Goal: Task Accomplishment & Management: Use online tool/utility

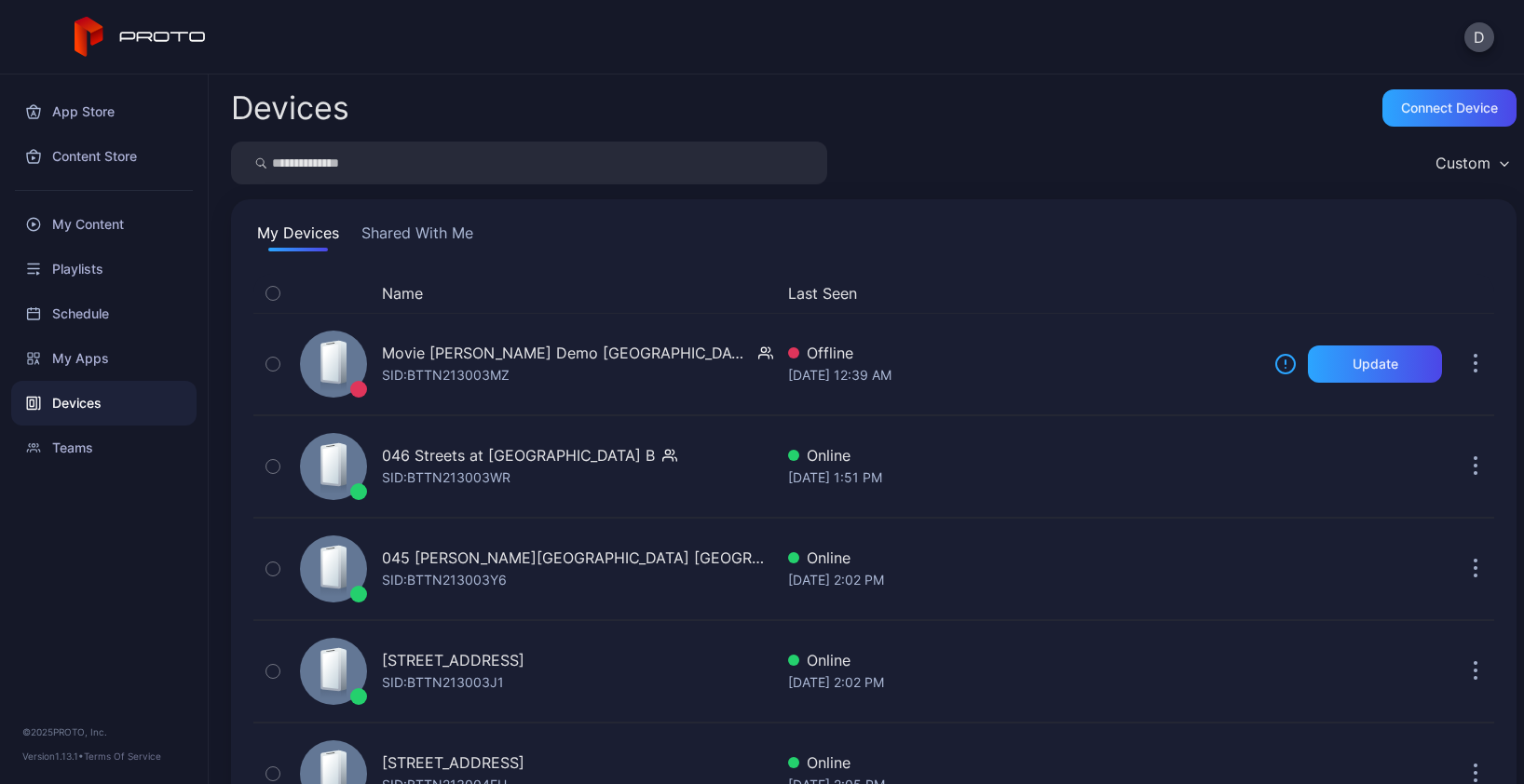
click at [409, 168] on input "search" at bounding box center [529, 164] width 596 height 43
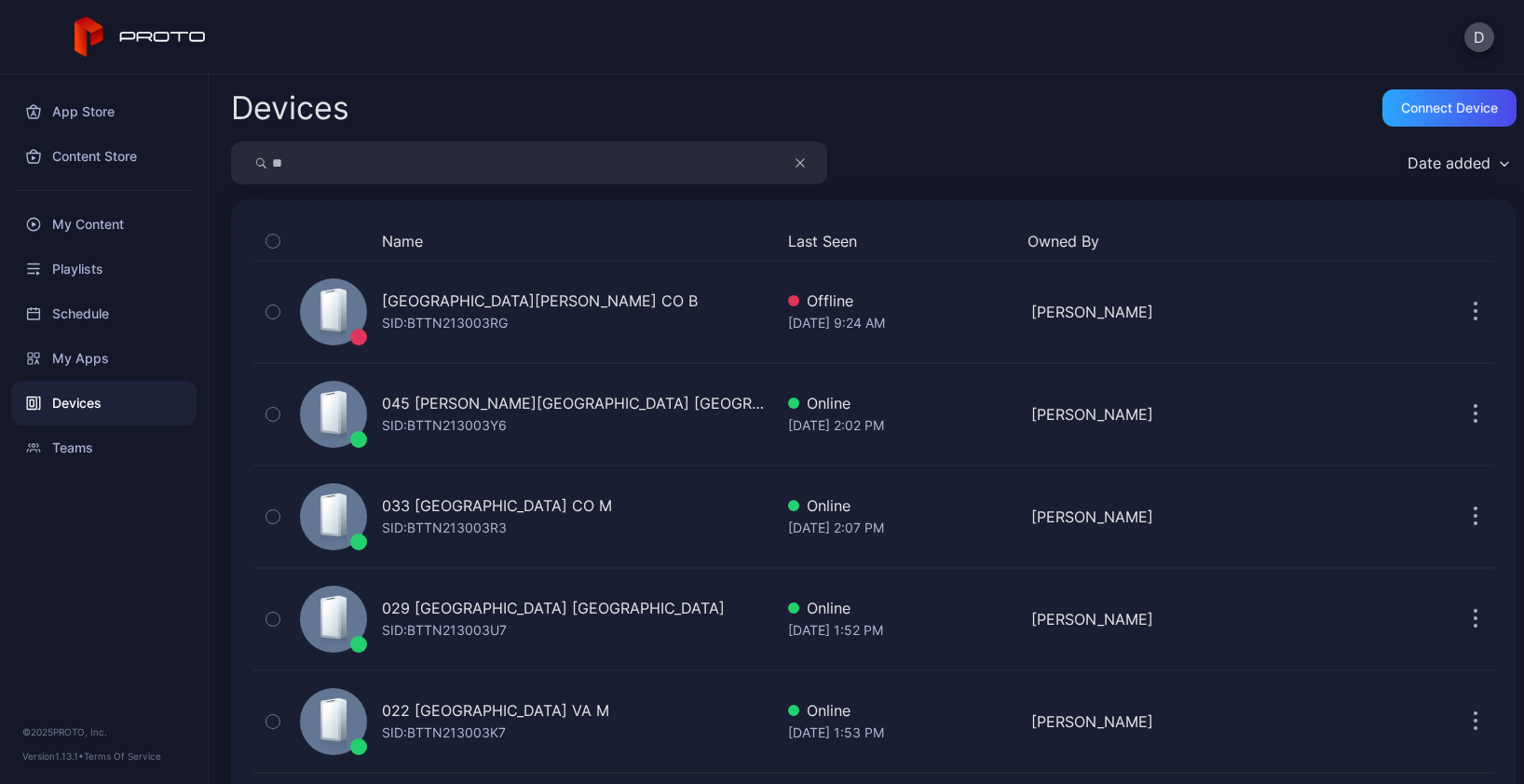
click at [330, 164] on input "**" at bounding box center [529, 164] width 596 height 43
type input "**"
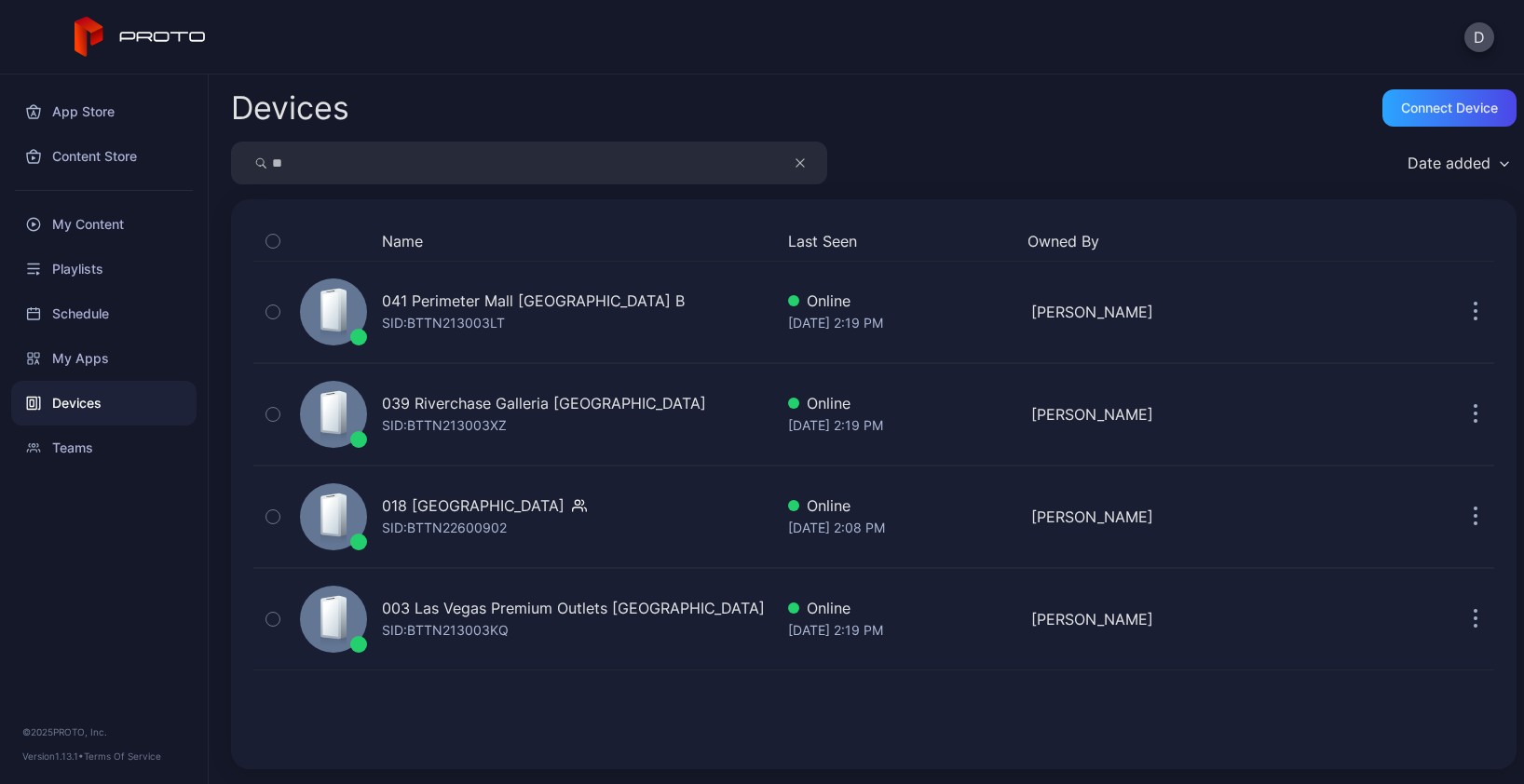
click at [799, 165] on icon "button" at bounding box center [800, 163] width 9 height 23
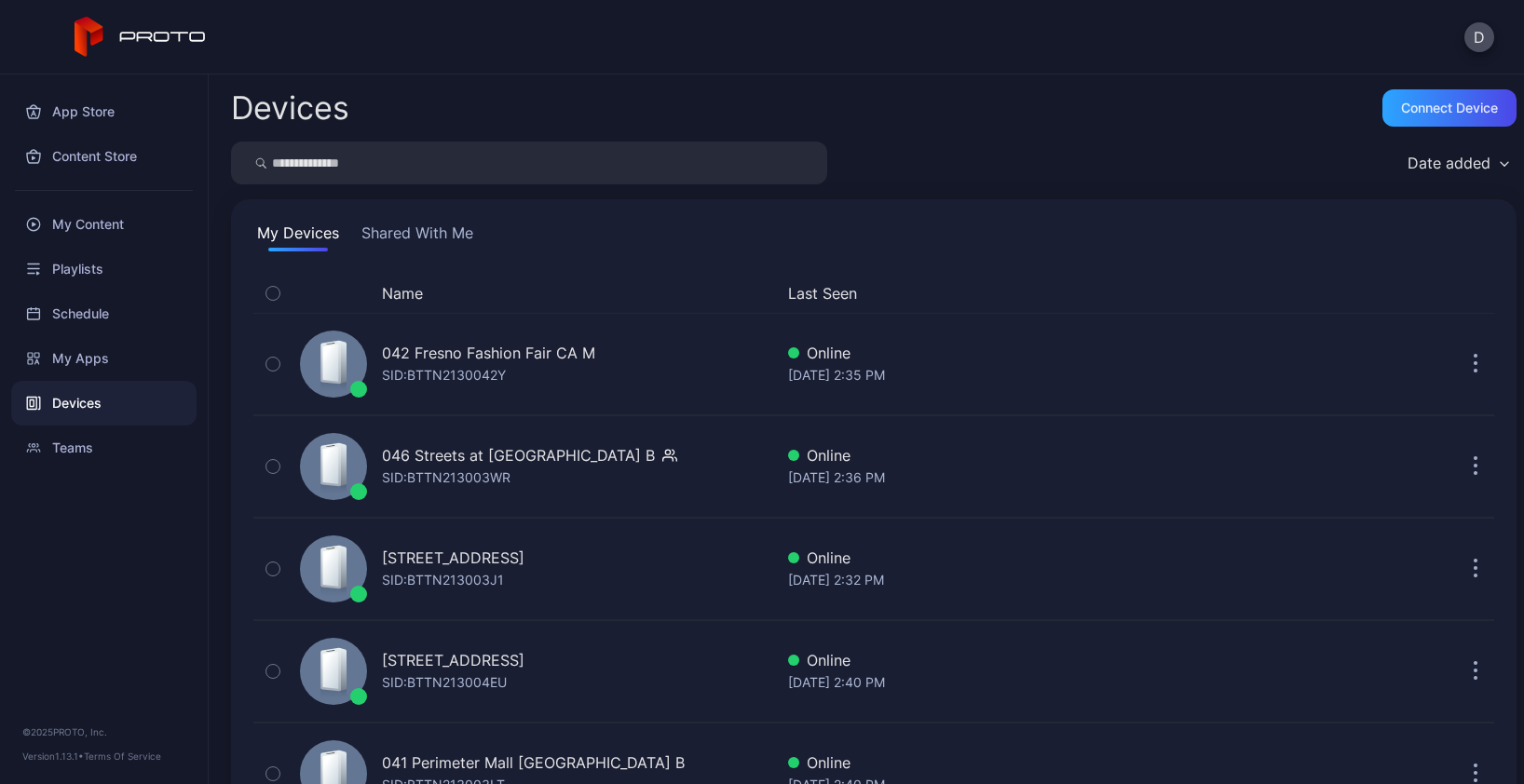
click at [324, 160] on input "search" at bounding box center [529, 164] width 596 height 43
type input "*****"
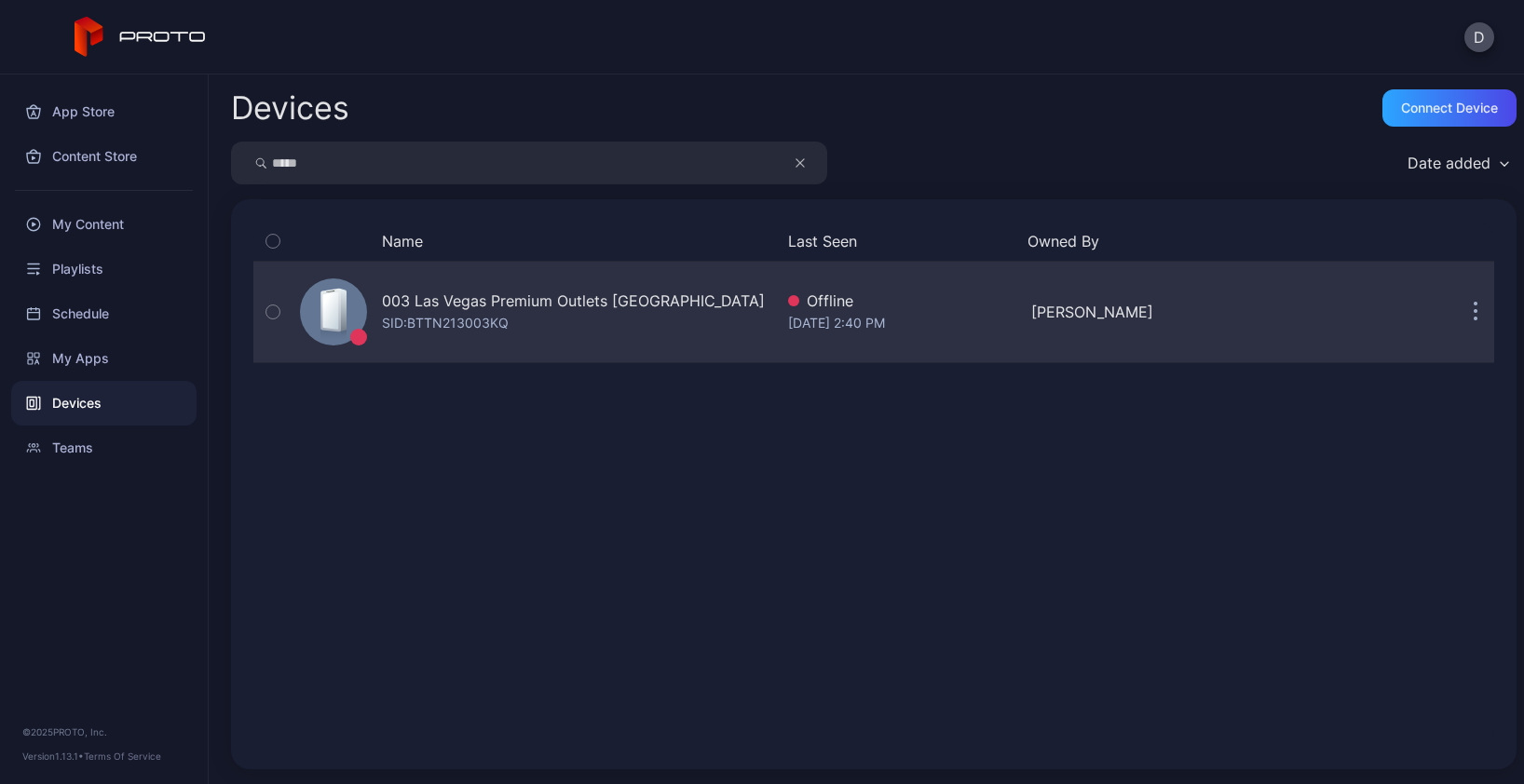
click at [558, 328] on div "003 Las Vegas Premium Outlets [GEOGRAPHIC_DATA] SID: BTTN213003KQ" at bounding box center [573, 312] width 383 height 45
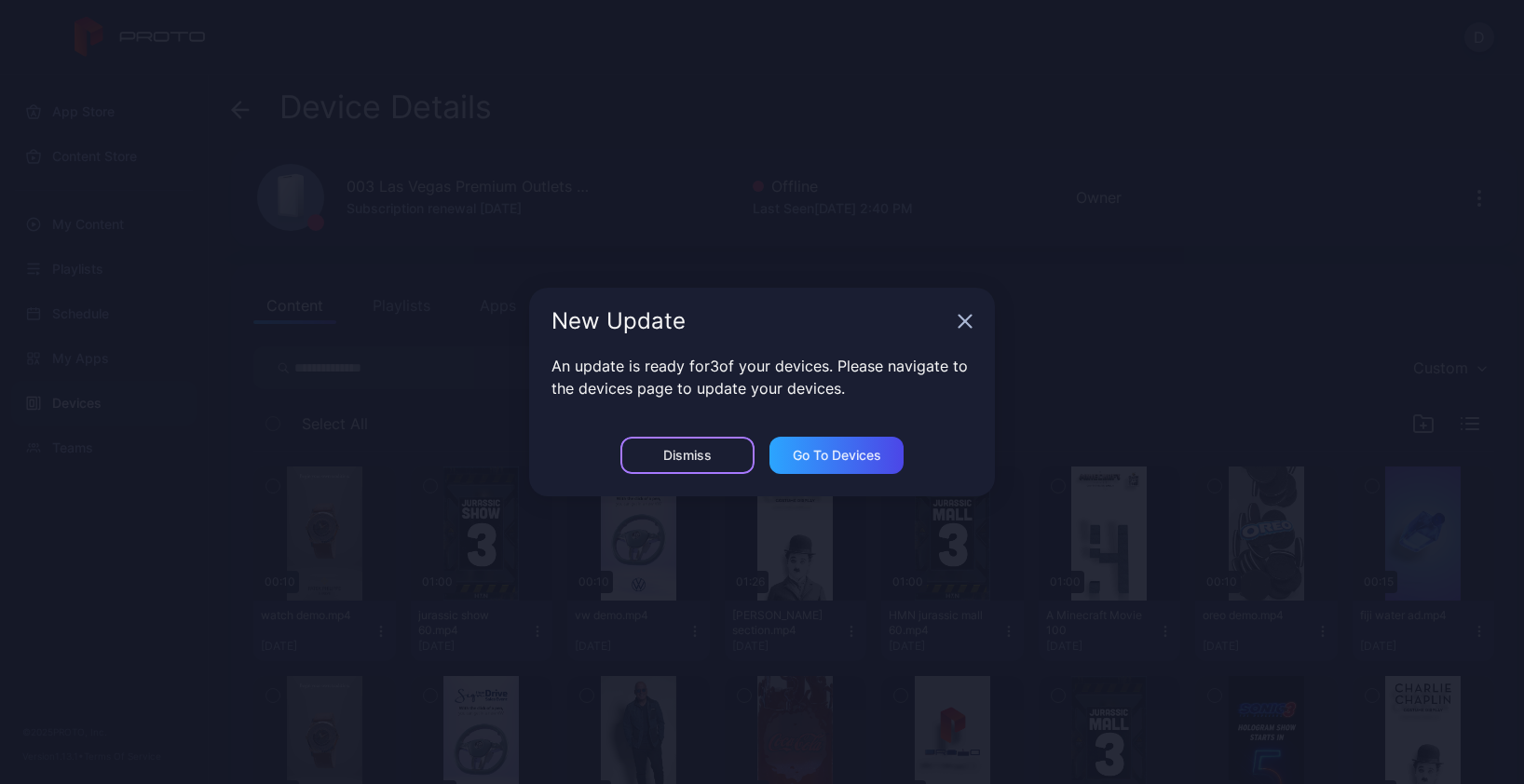
click at [731, 451] on div "Dismiss" at bounding box center [687, 456] width 134 height 38
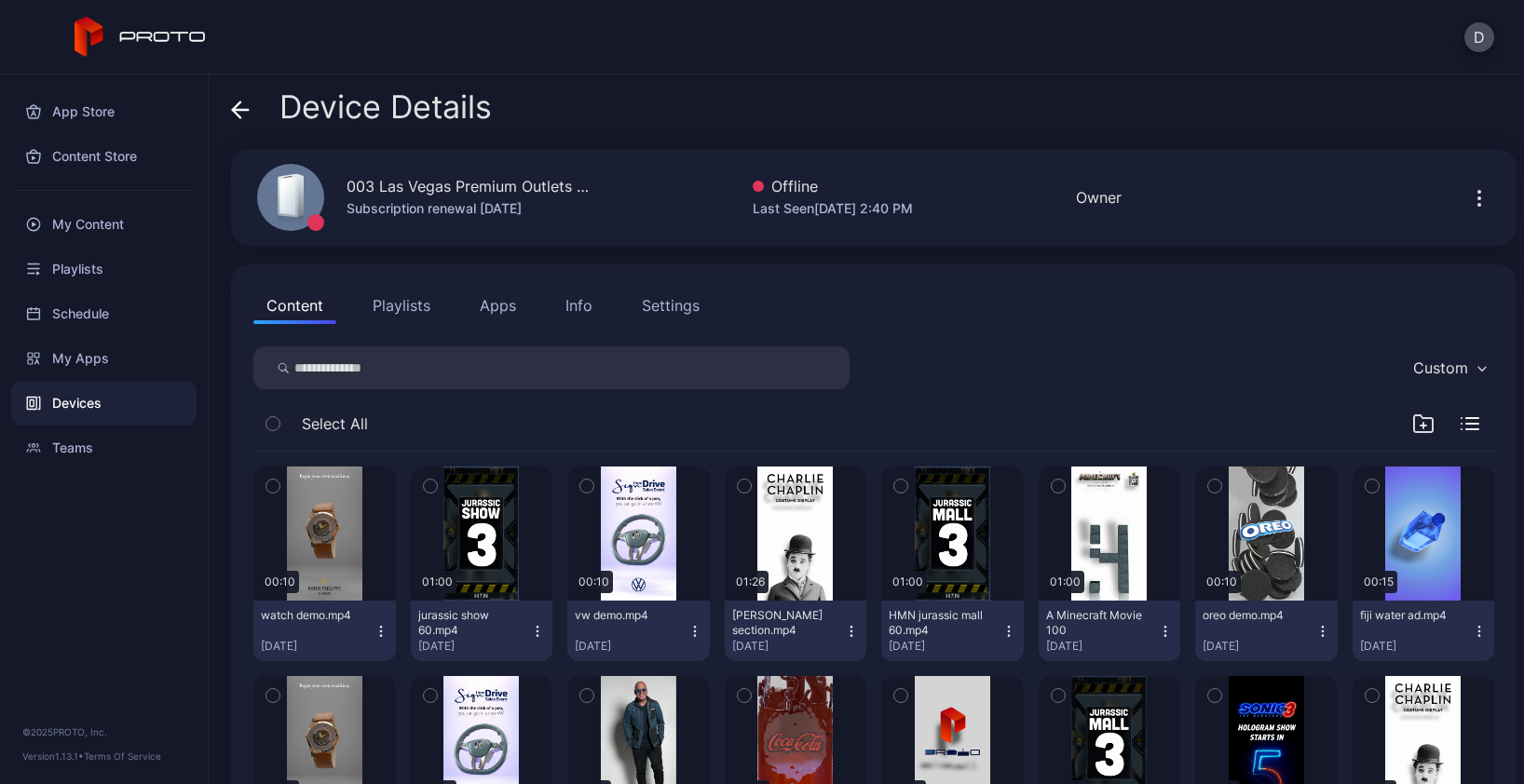
click at [107, 409] on div "Devices" at bounding box center [103, 403] width 185 height 45
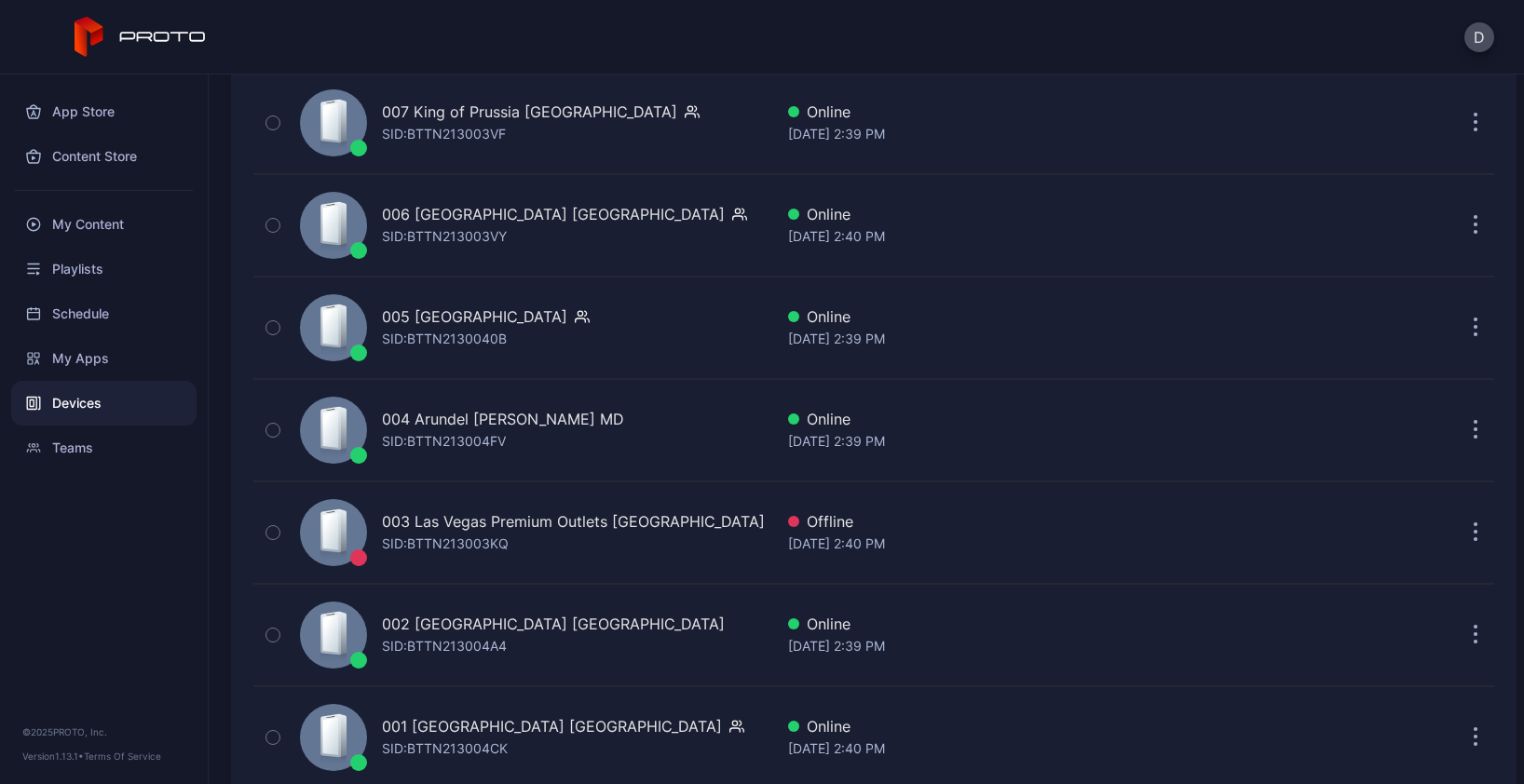
scroll to position [4482, 0]
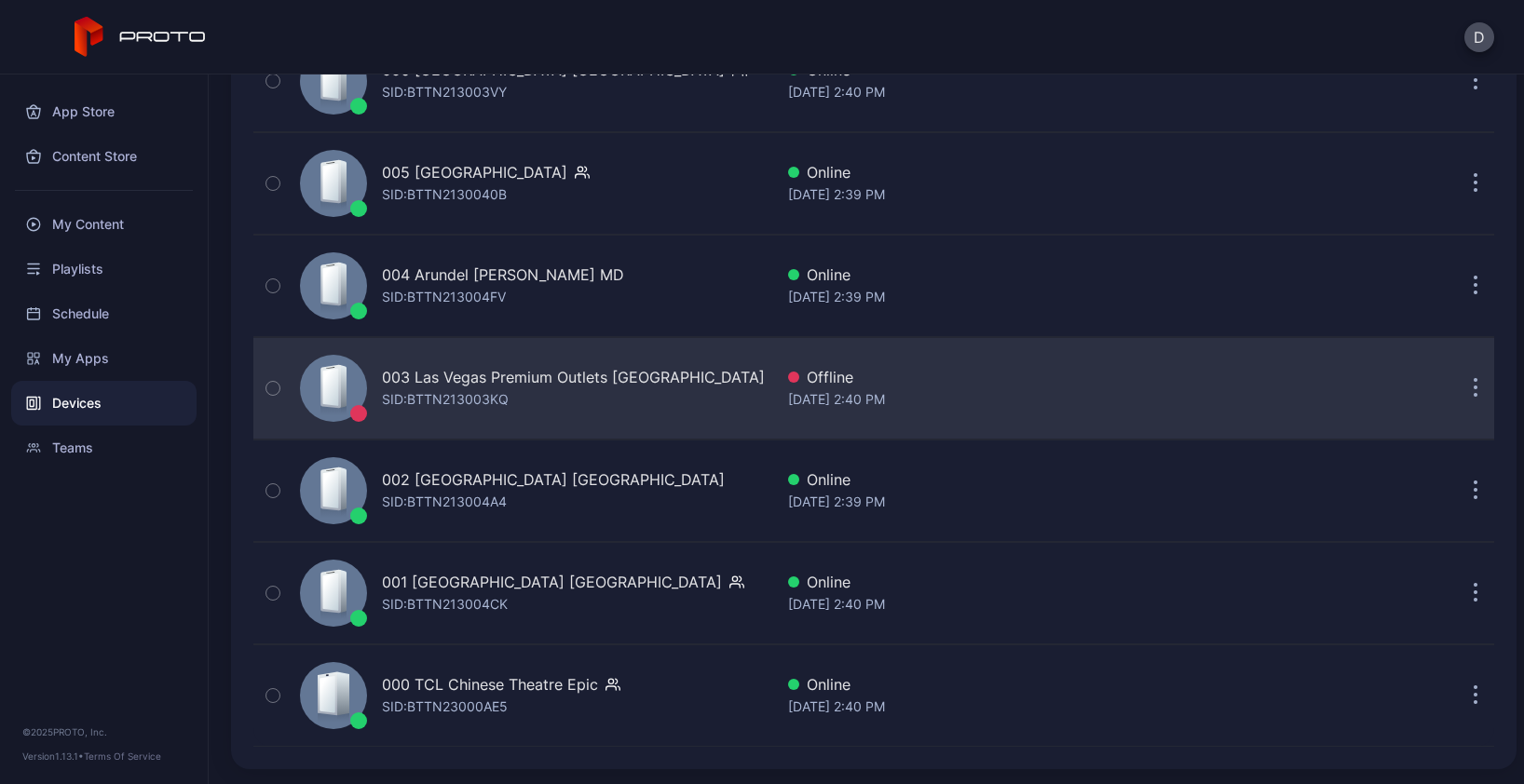
click at [616, 411] on div "003 Las Vegas Premium Outlets South NV SID: BTTN213003KQ" at bounding box center [532, 388] width 480 height 93
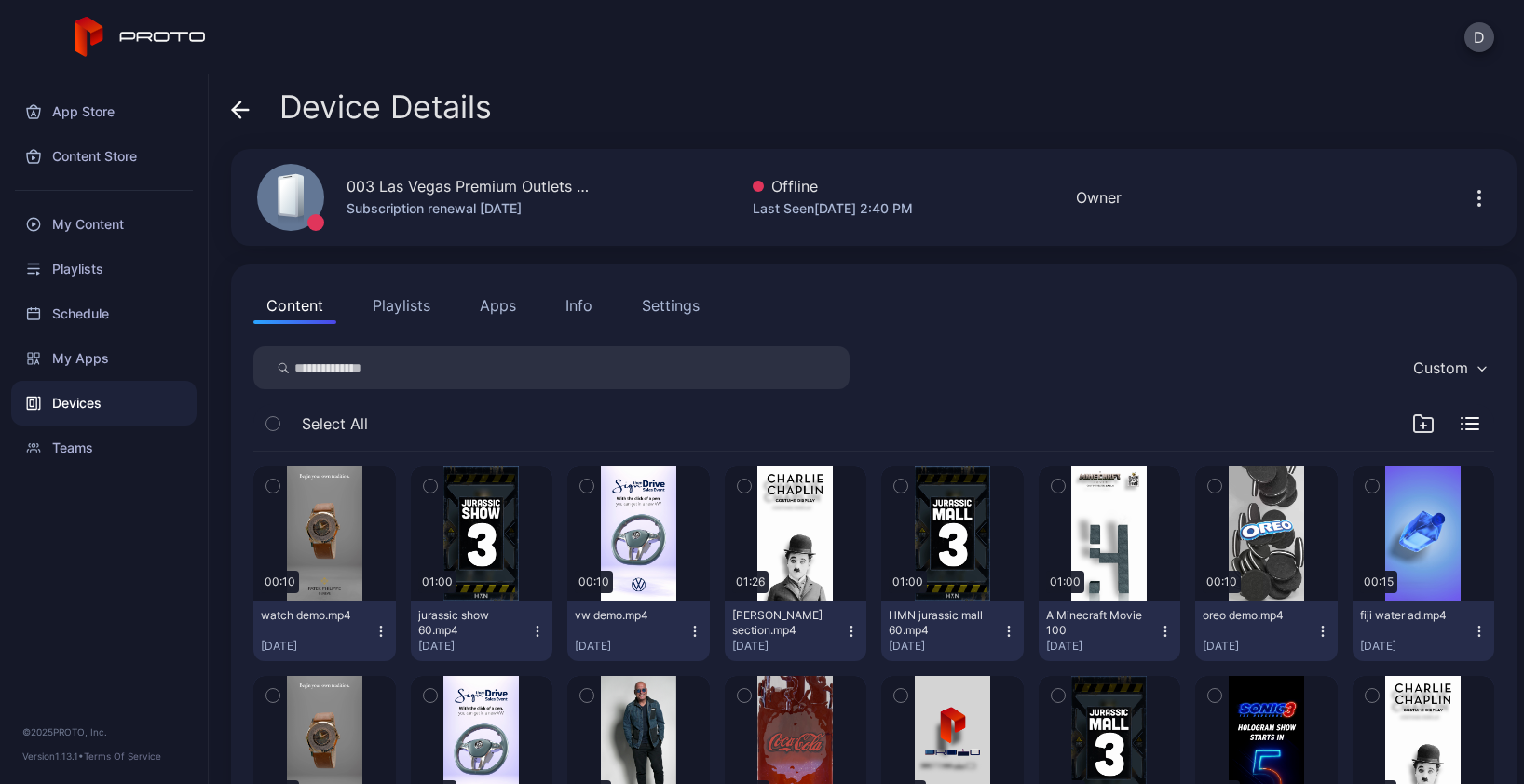
click at [240, 107] on icon at bounding box center [241, 110] width 19 height 19
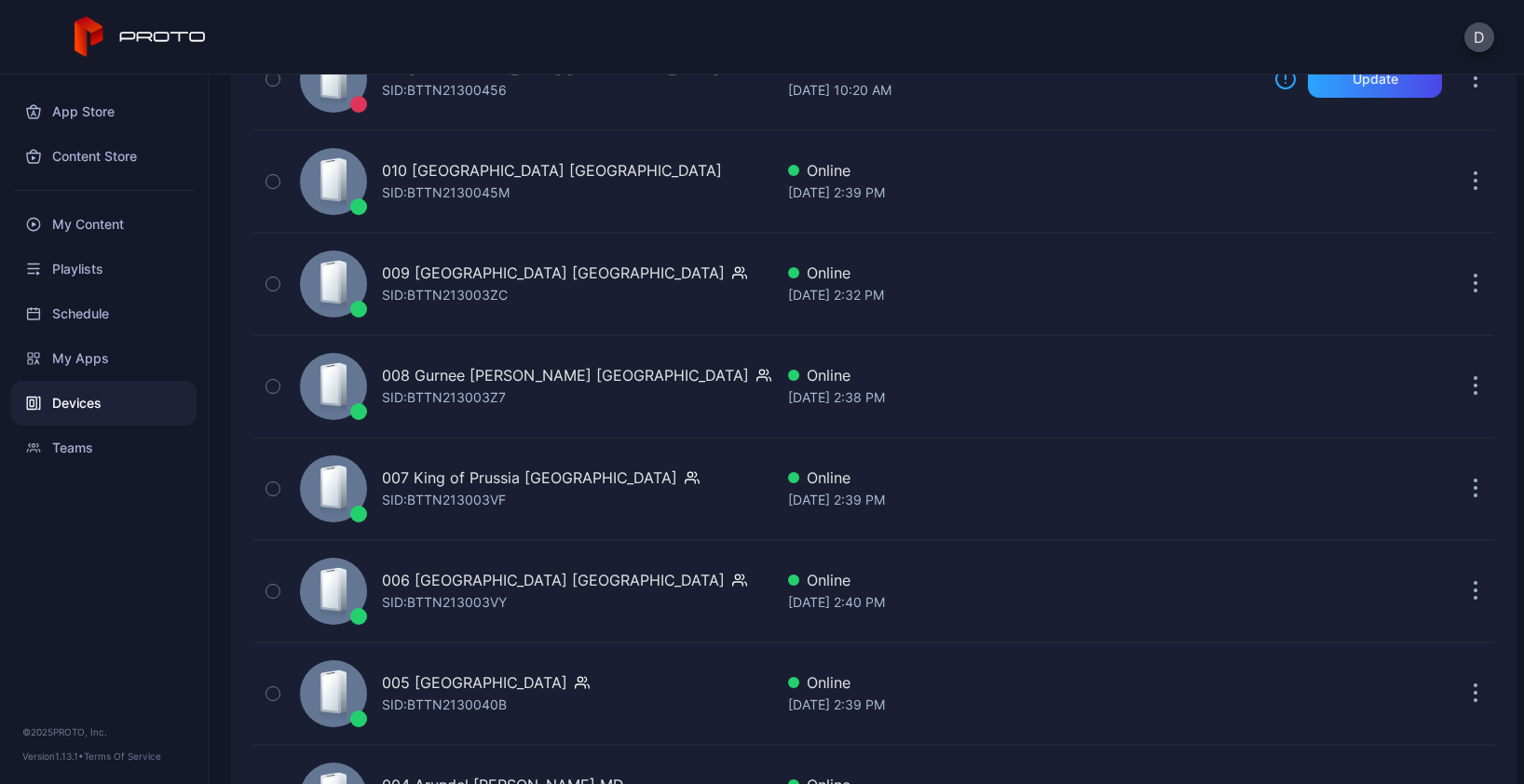
scroll to position [3985, 0]
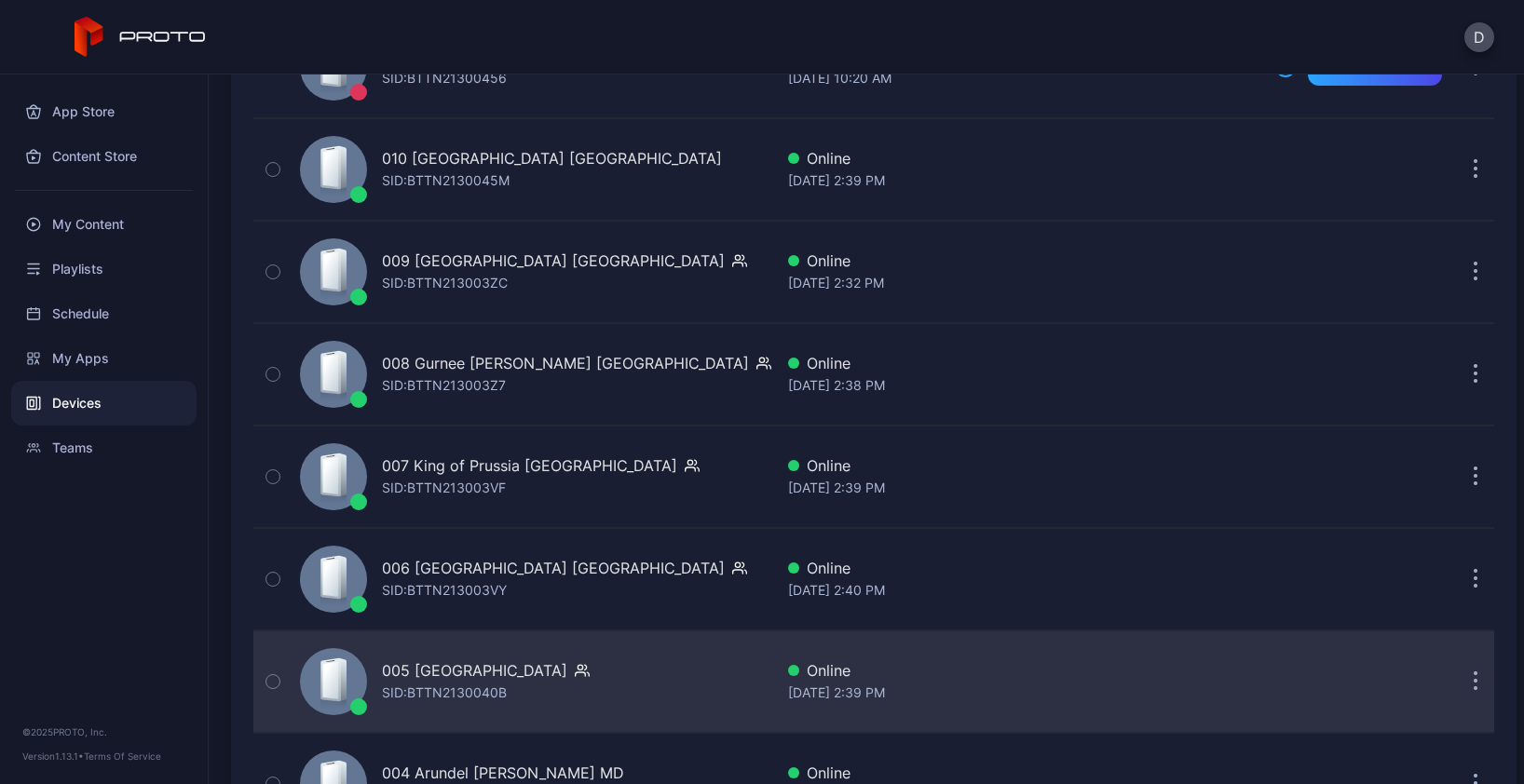
click at [645, 679] on div "005 Newport Centre NJ SID: BTTN2130040B" at bounding box center [532, 682] width 480 height 93
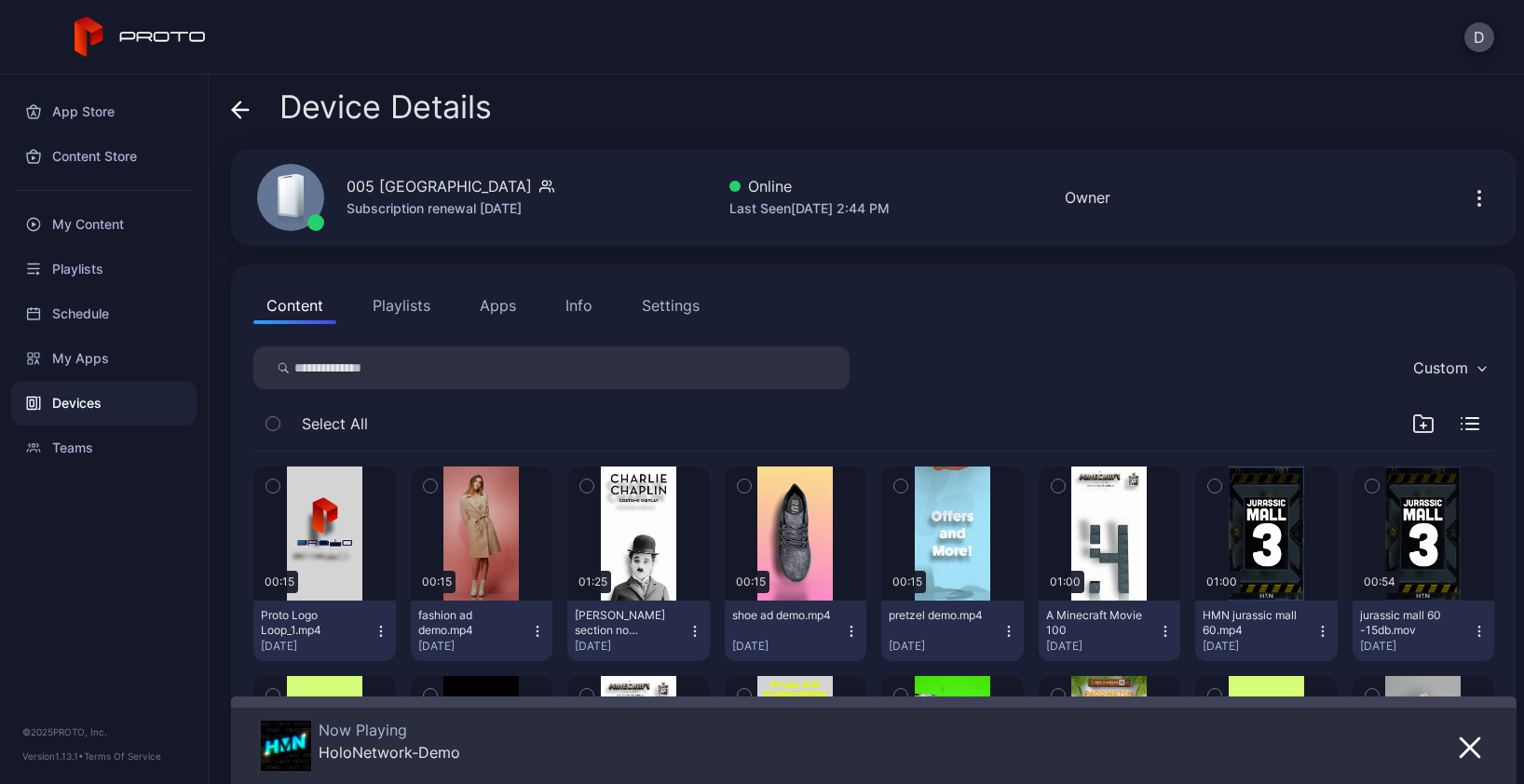
click at [239, 108] on icon at bounding box center [241, 110] width 19 height 19
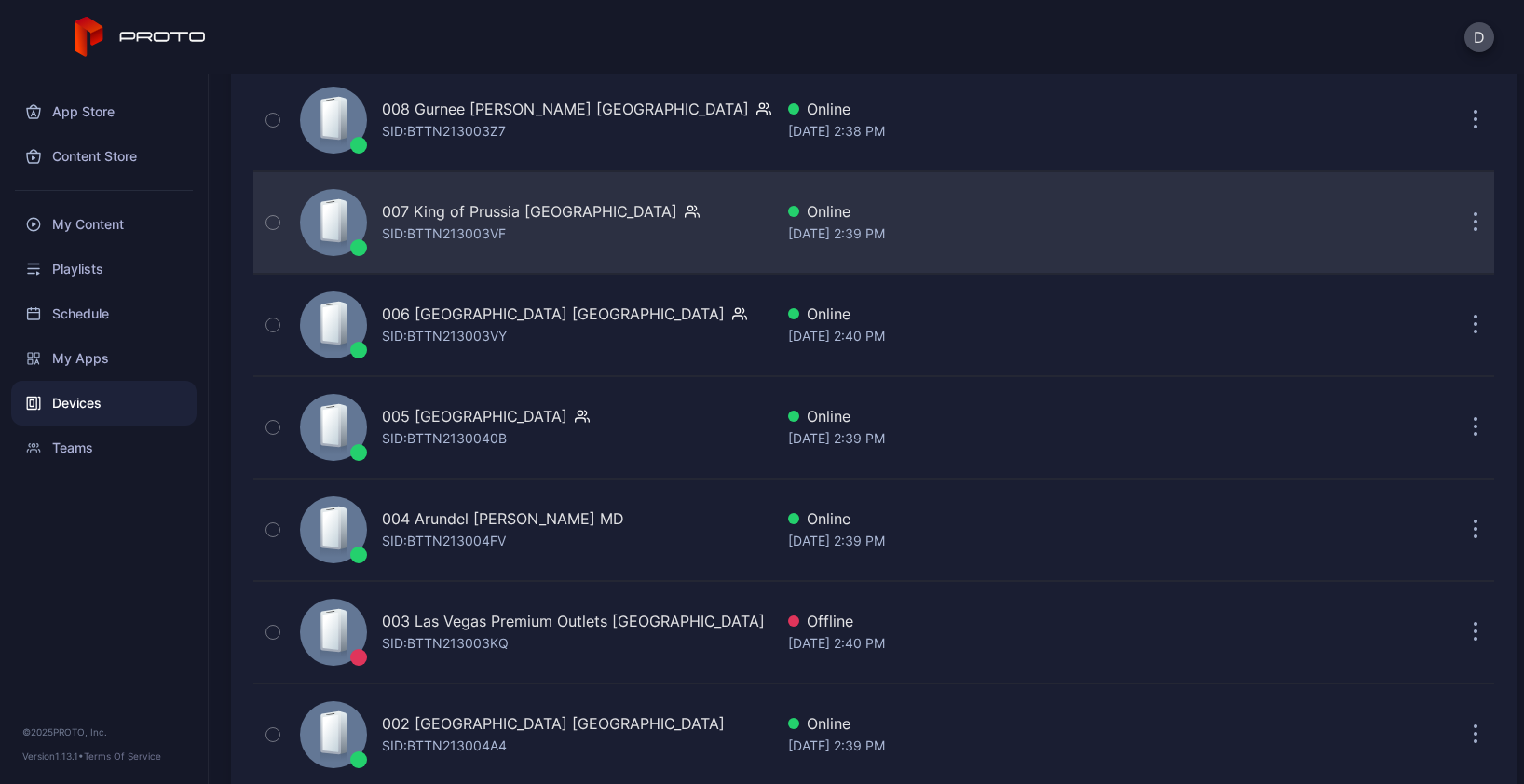
scroll to position [4335, 0]
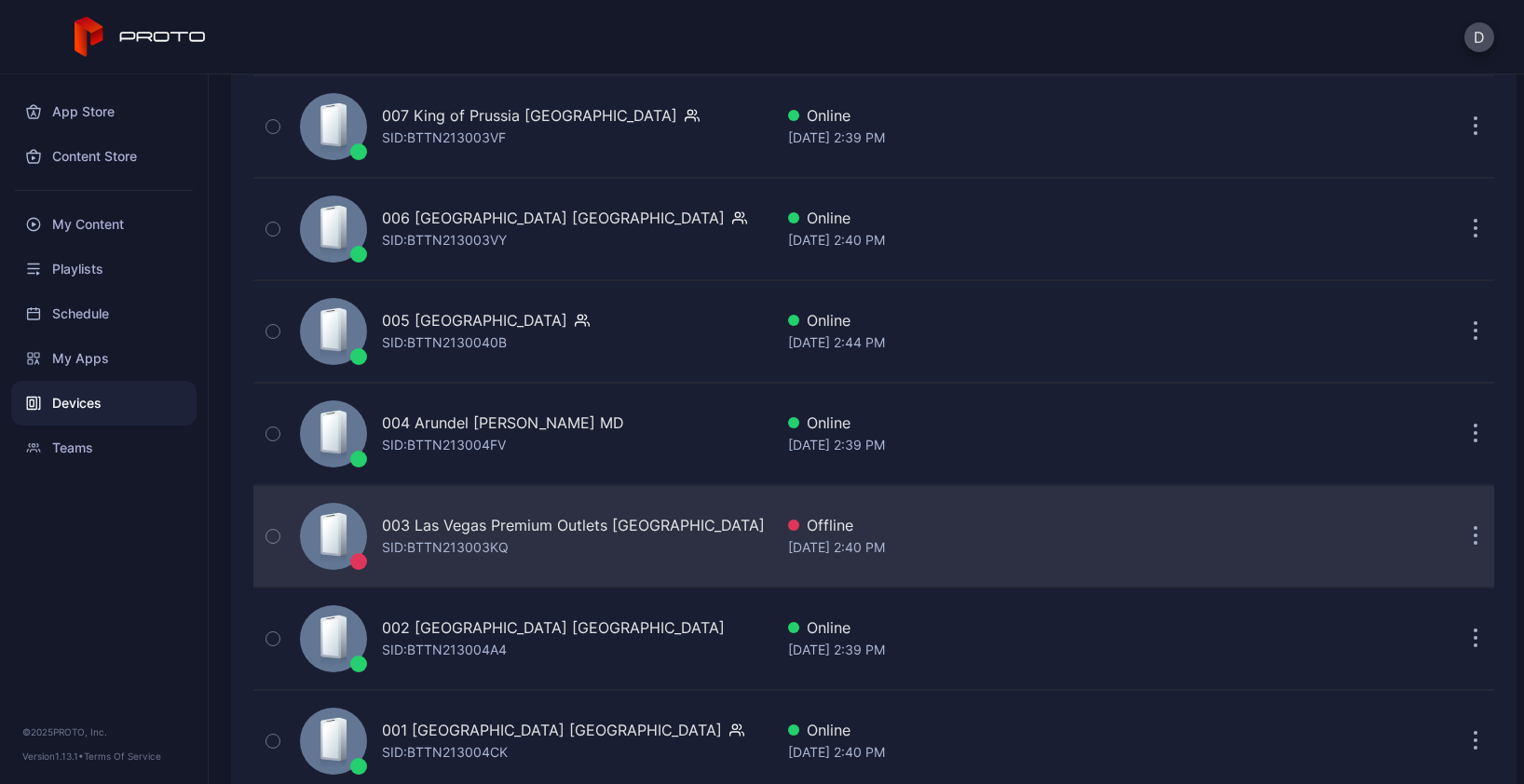
click at [635, 541] on div "003 Las Vegas Premium Outlets [GEOGRAPHIC_DATA] SID: BTTN213003KQ" at bounding box center [573, 537] width 383 height 45
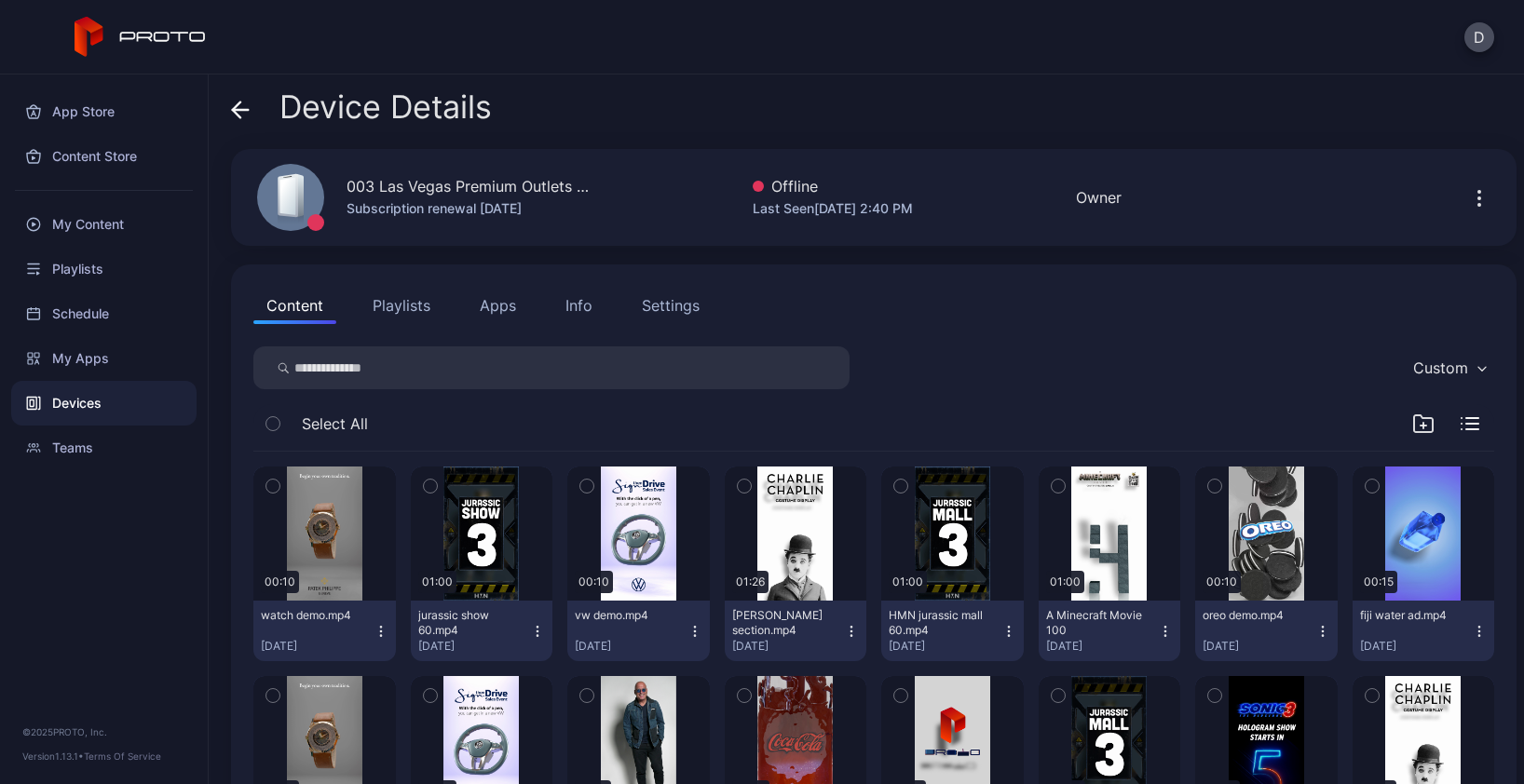
click at [234, 102] on icon at bounding box center [241, 110] width 19 height 19
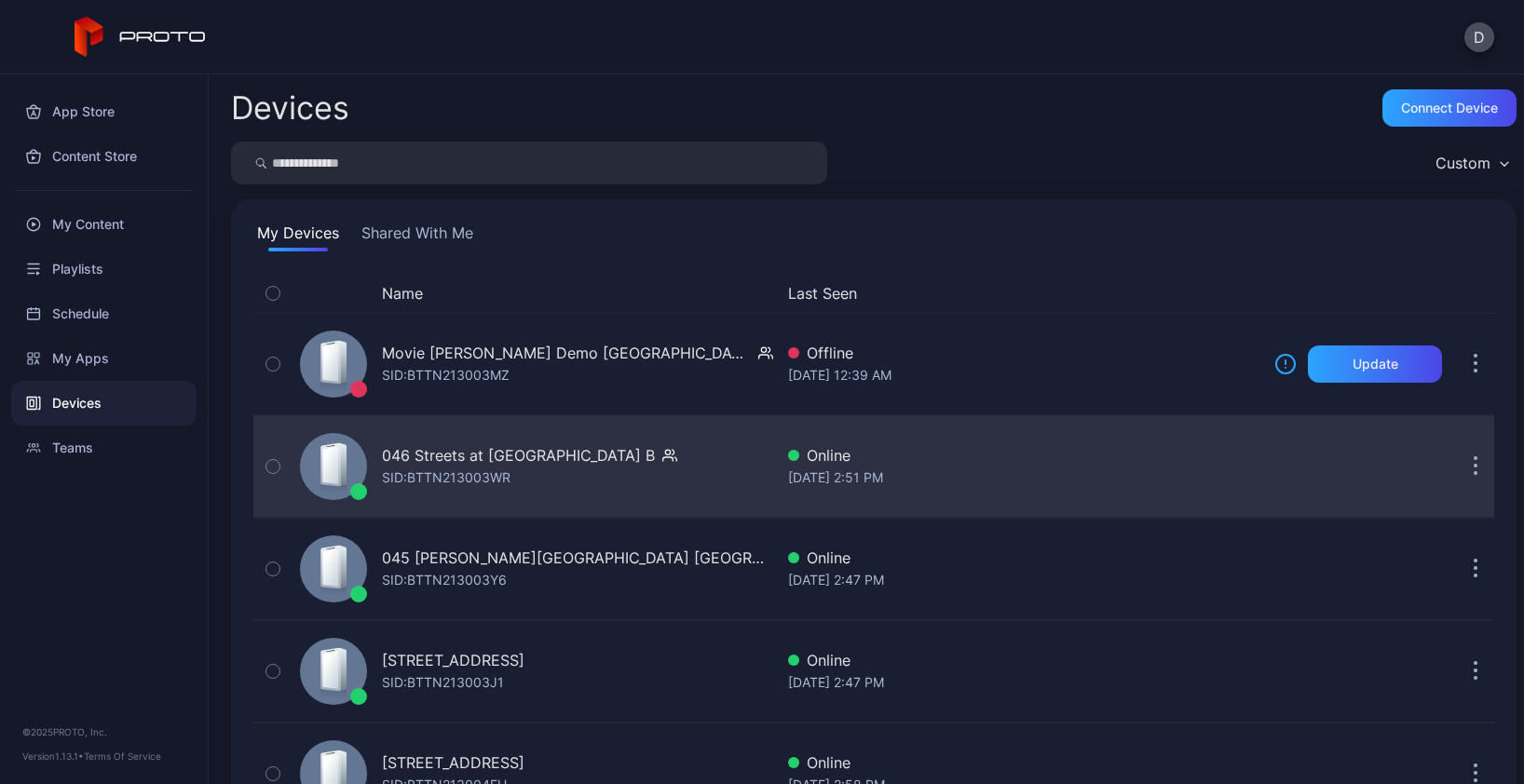
click at [537, 478] on div "046 Streets at [GEOGRAPHIC_DATA] B SID: BTTN213003WR" at bounding box center [529, 466] width 295 height 45
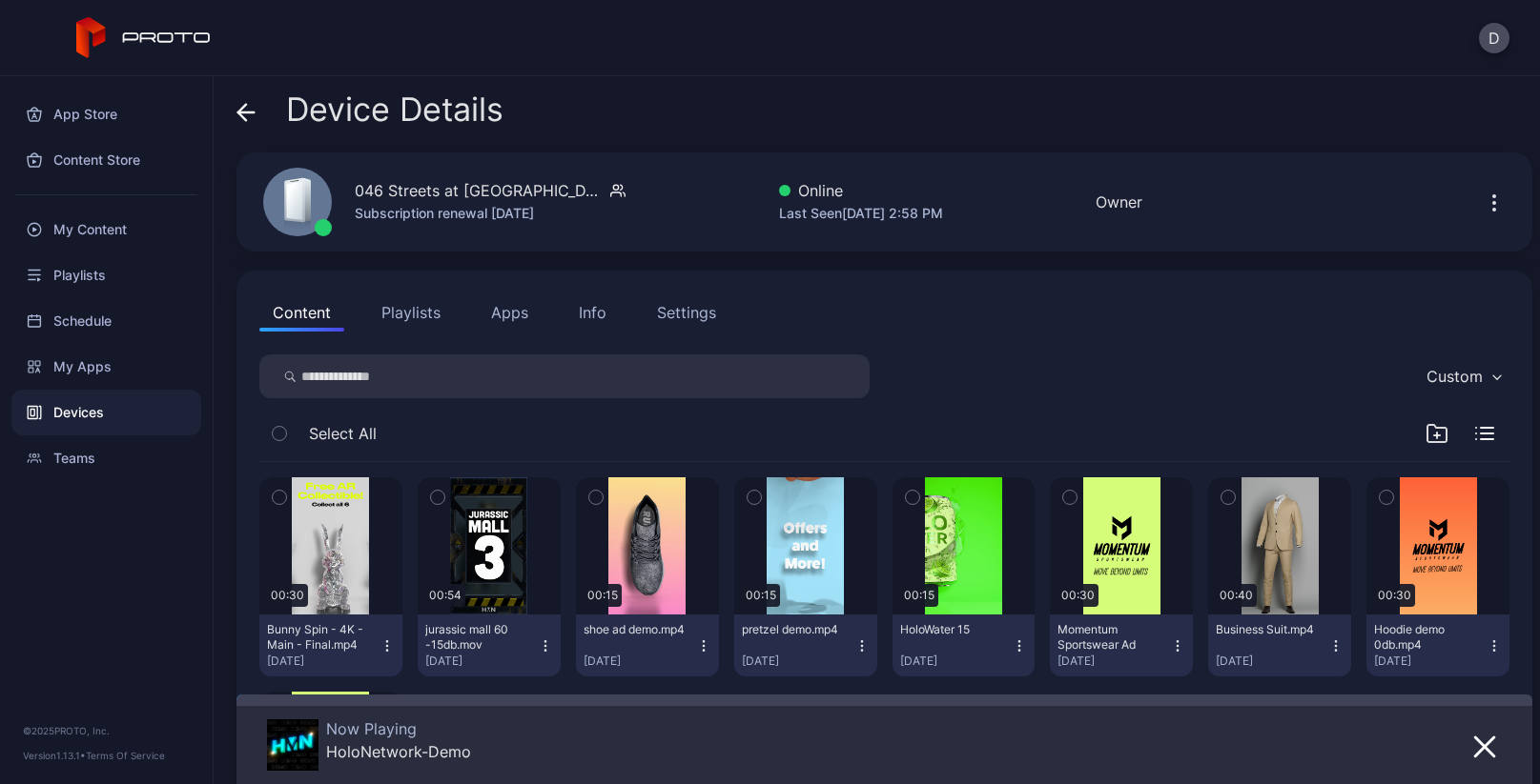
click at [242, 105] on icon at bounding box center [246, 113] width 19 height 19
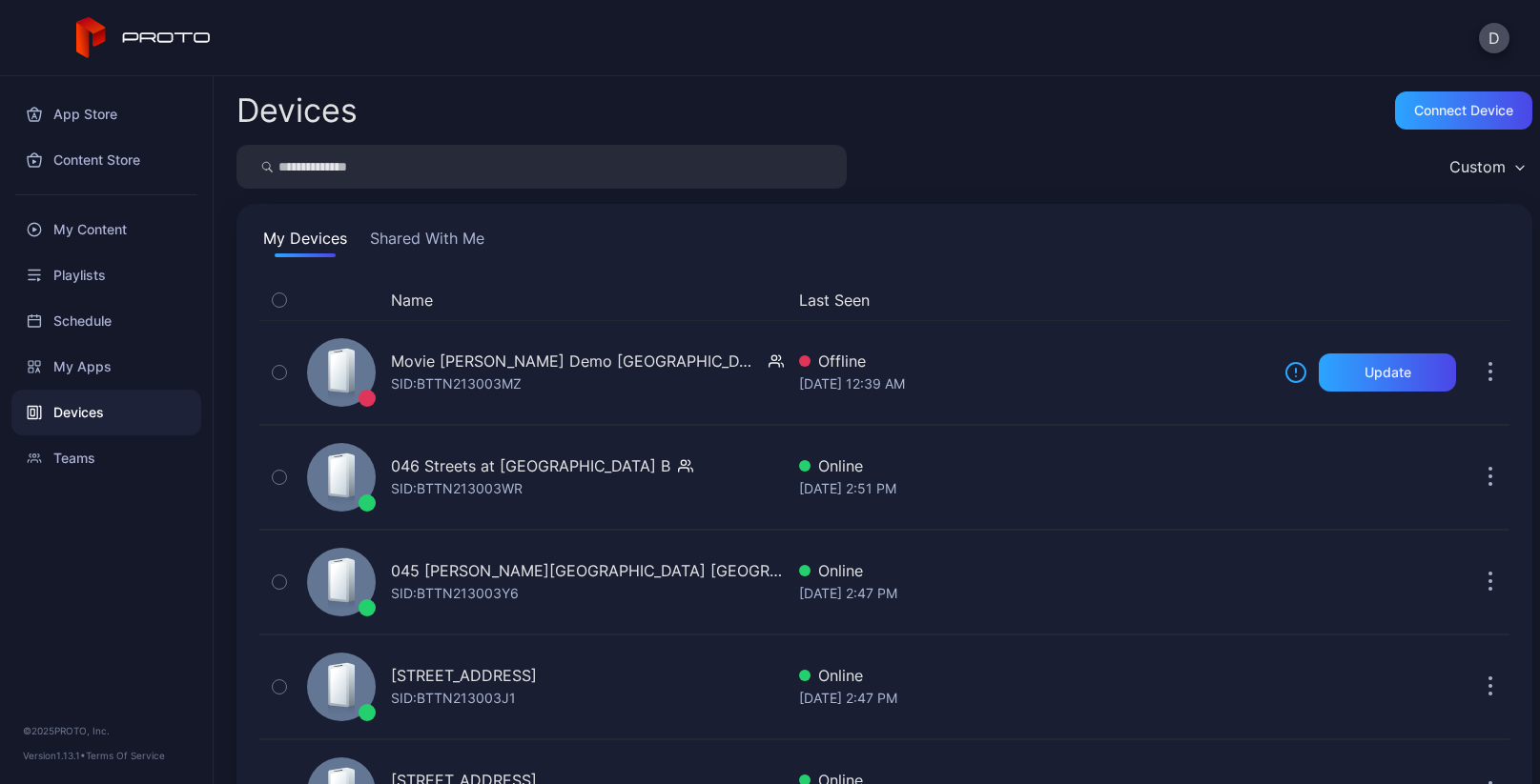
click at [392, 170] on input "search" at bounding box center [542, 167] width 610 height 44
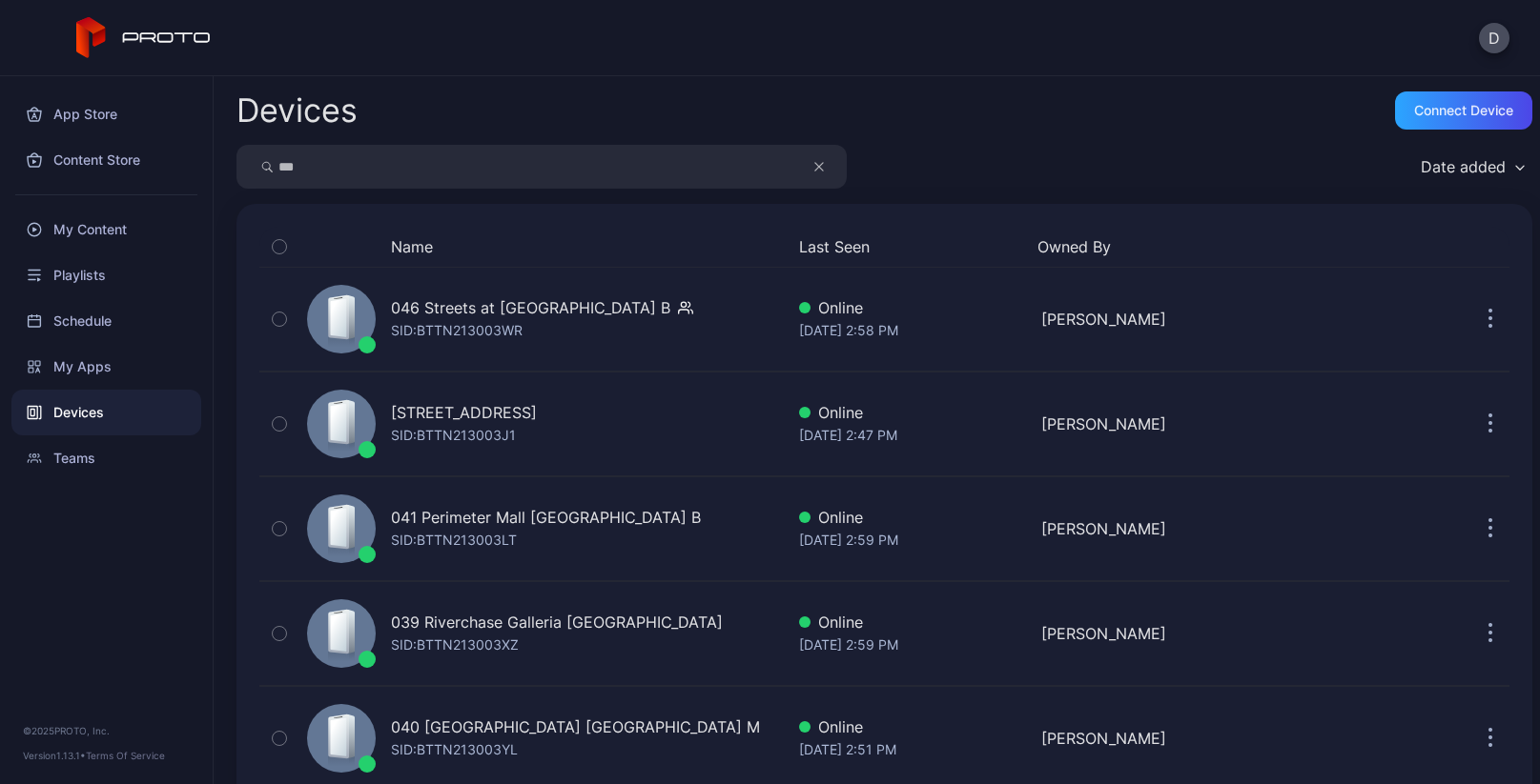
click at [297, 168] on input "***" at bounding box center [542, 167] width 610 height 44
type input "*****"
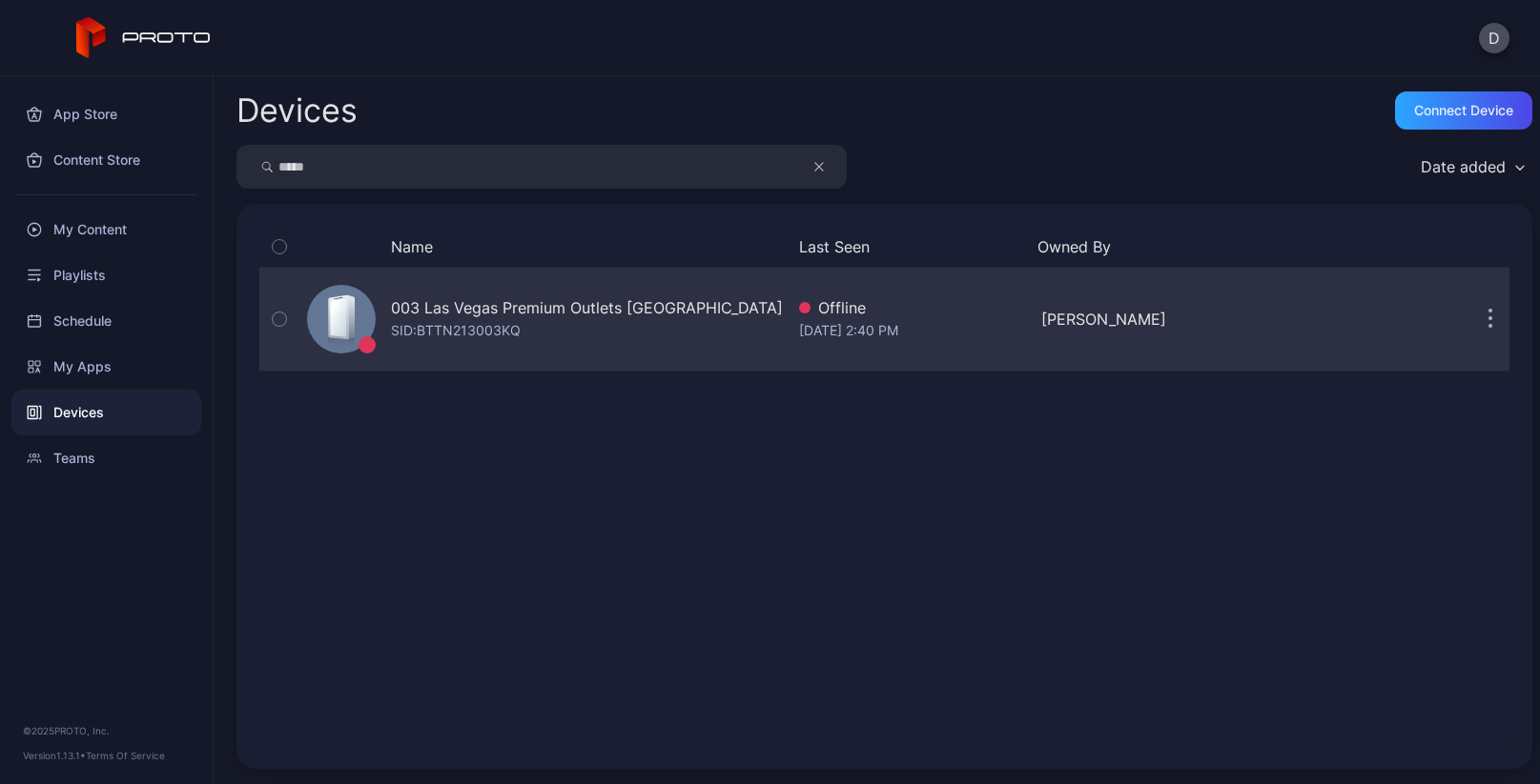
click at [624, 321] on div "003 Las Vegas Premium Outlets [GEOGRAPHIC_DATA] SID: BTTN213003KQ" at bounding box center [586, 319] width 392 height 46
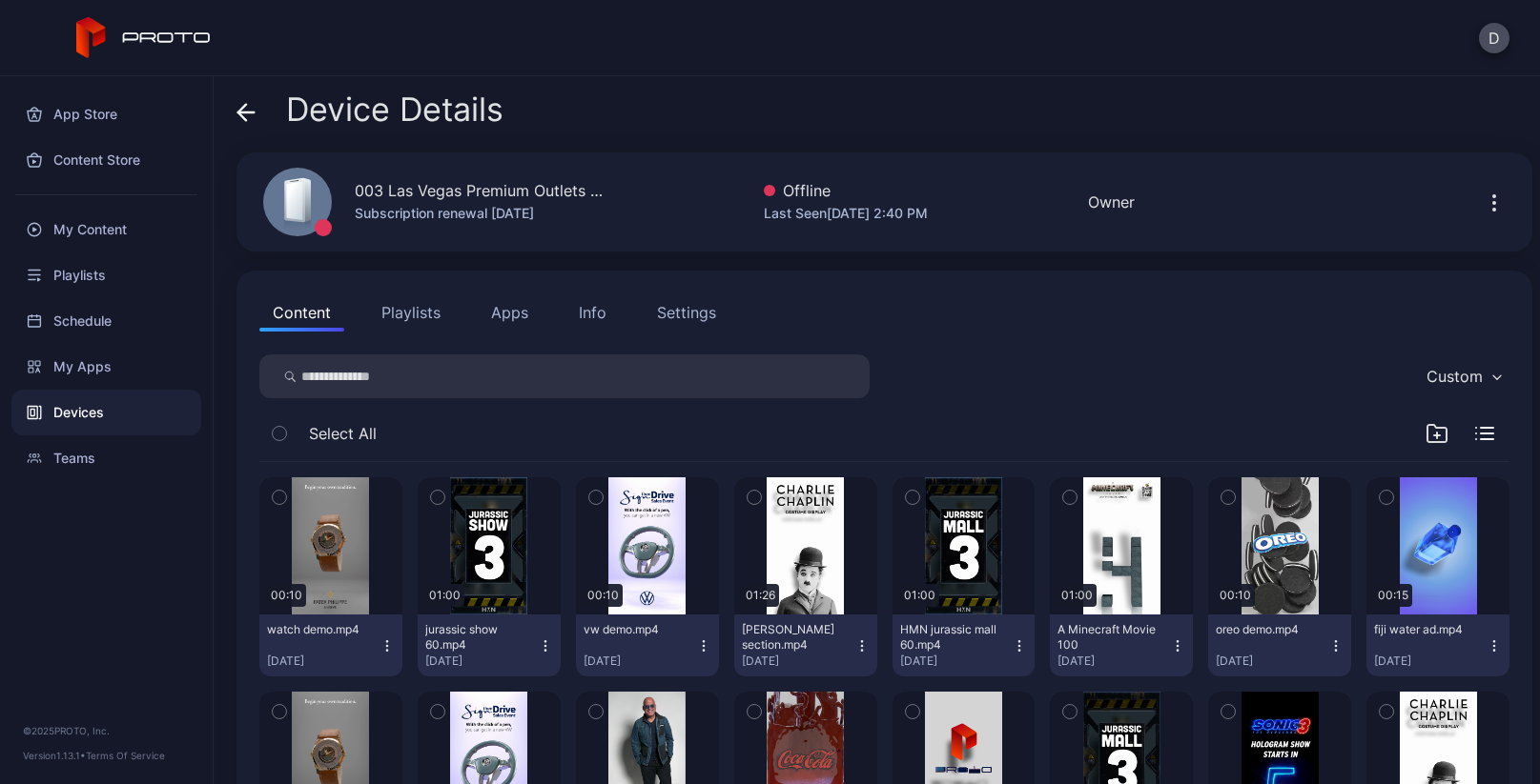
click at [244, 113] on icon at bounding box center [246, 113] width 16 height 0
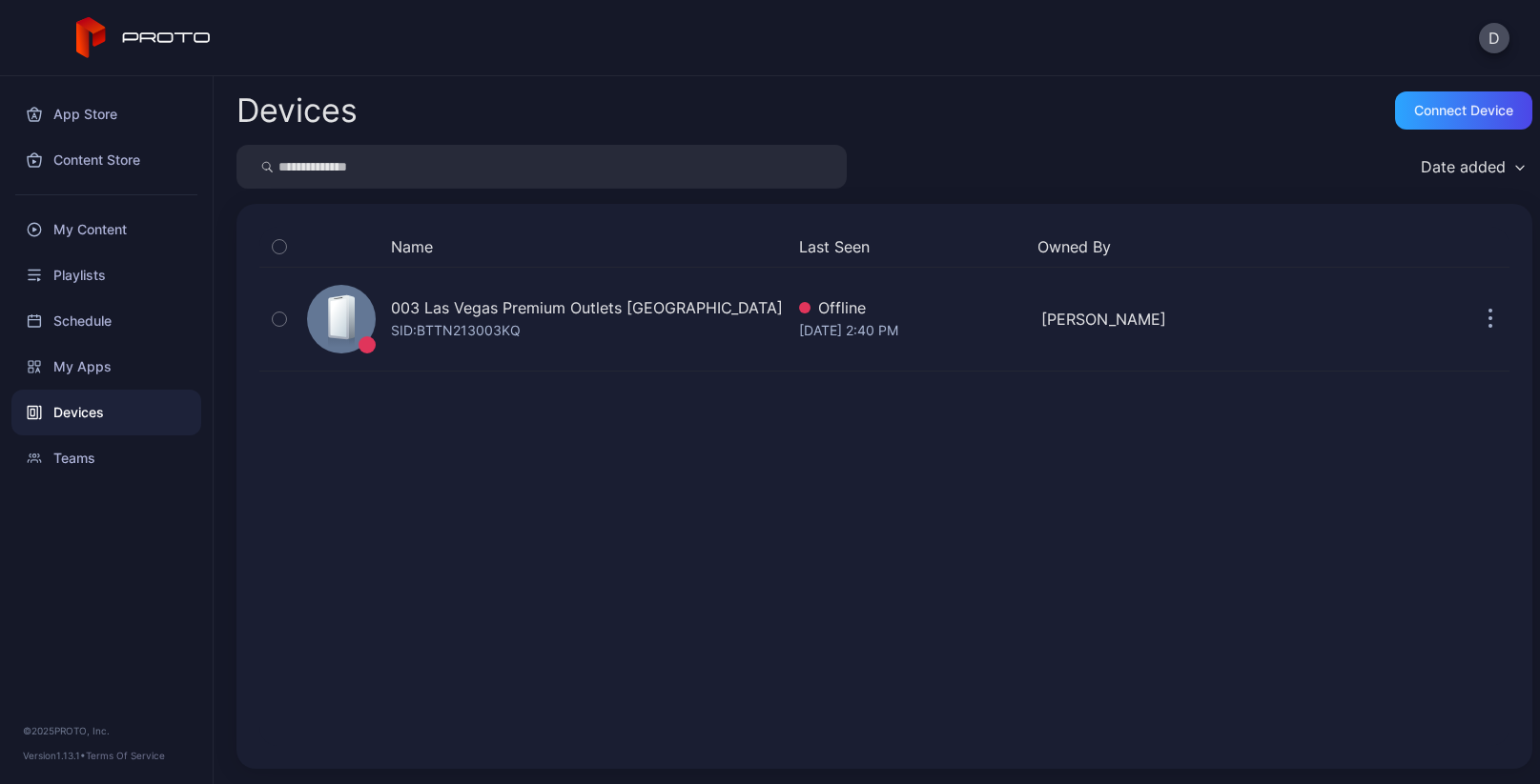
click at [398, 178] on input "search" at bounding box center [542, 167] width 610 height 44
click at [92, 417] on div "Devices" at bounding box center [106, 413] width 190 height 46
click at [53, 417] on div "Devices" at bounding box center [106, 413] width 190 height 46
click at [369, 164] on input "search" at bounding box center [542, 167] width 610 height 44
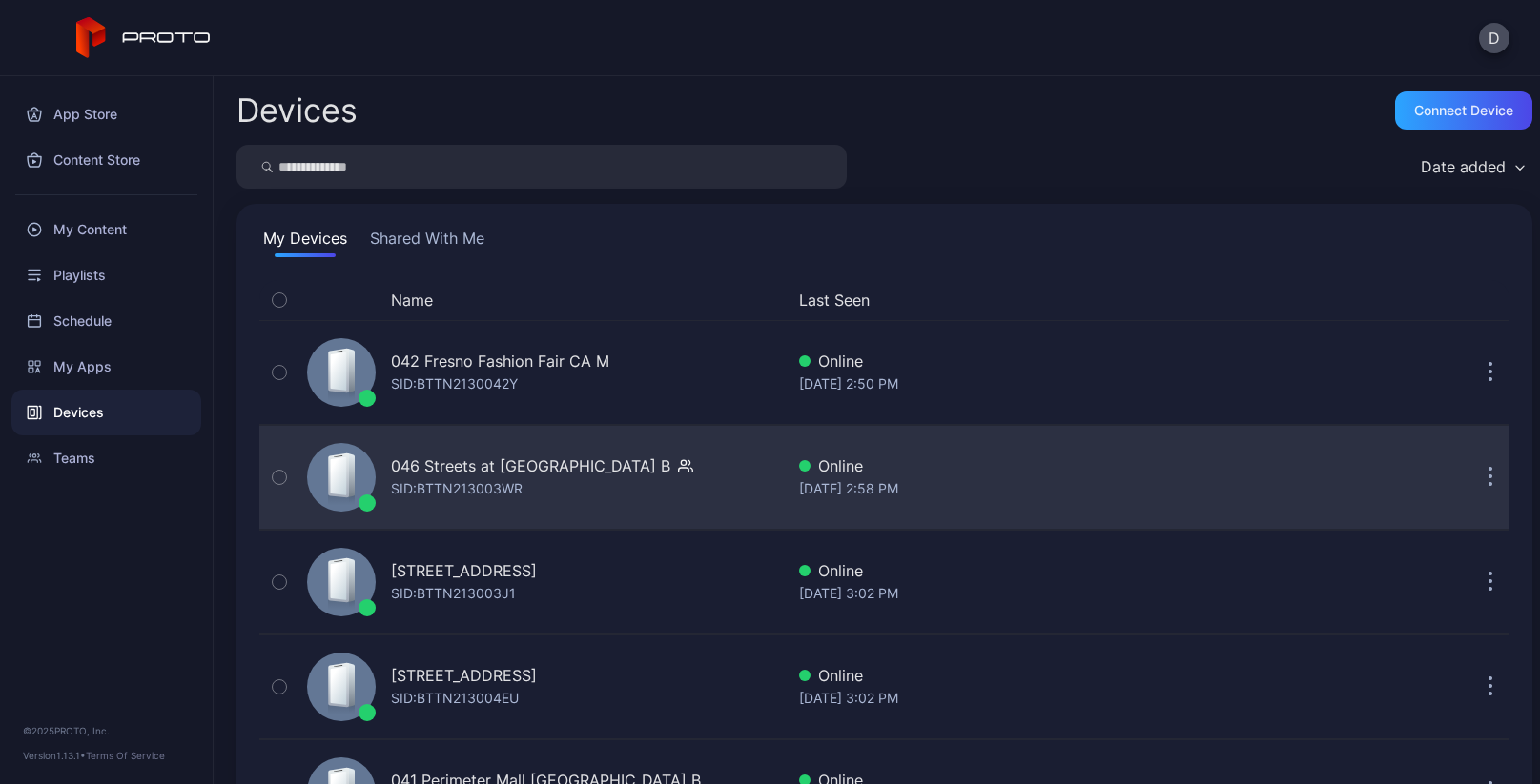
scroll to position [25, 0]
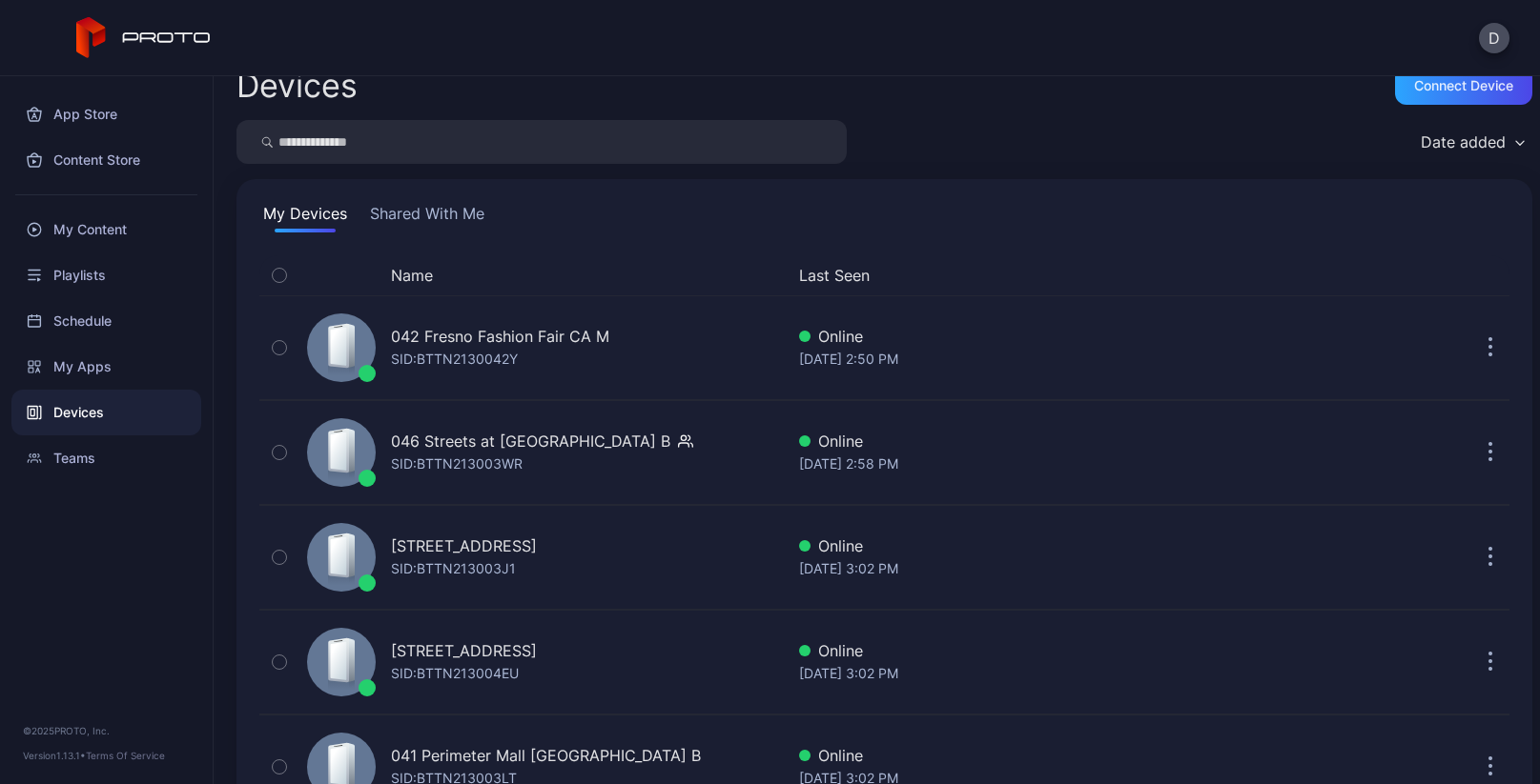
click at [1456, 137] on div "Date added" at bounding box center [1463, 142] width 85 height 19
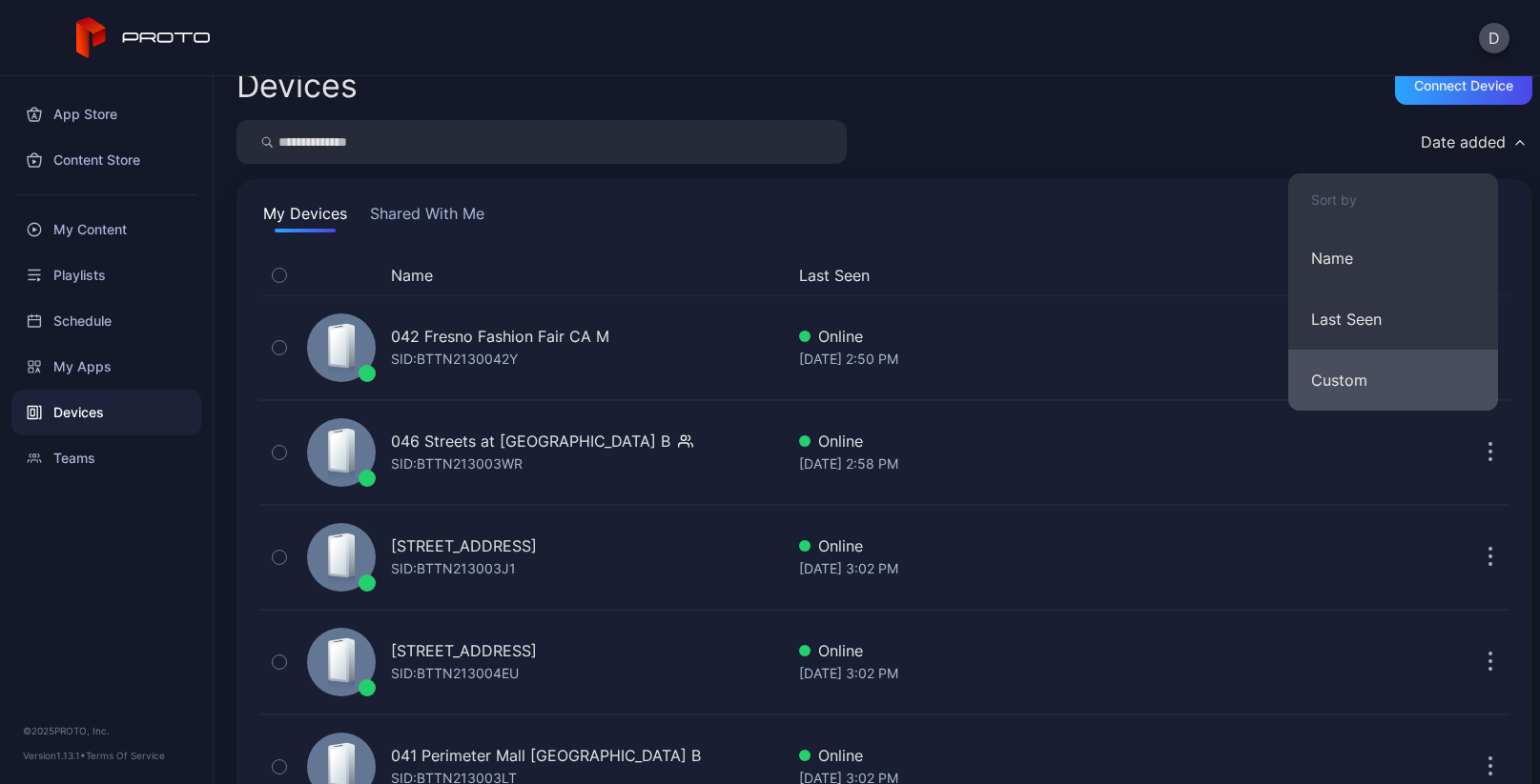
click at [1378, 379] on button "Custom" at bounding box center [1393, 380] width 210 height 61
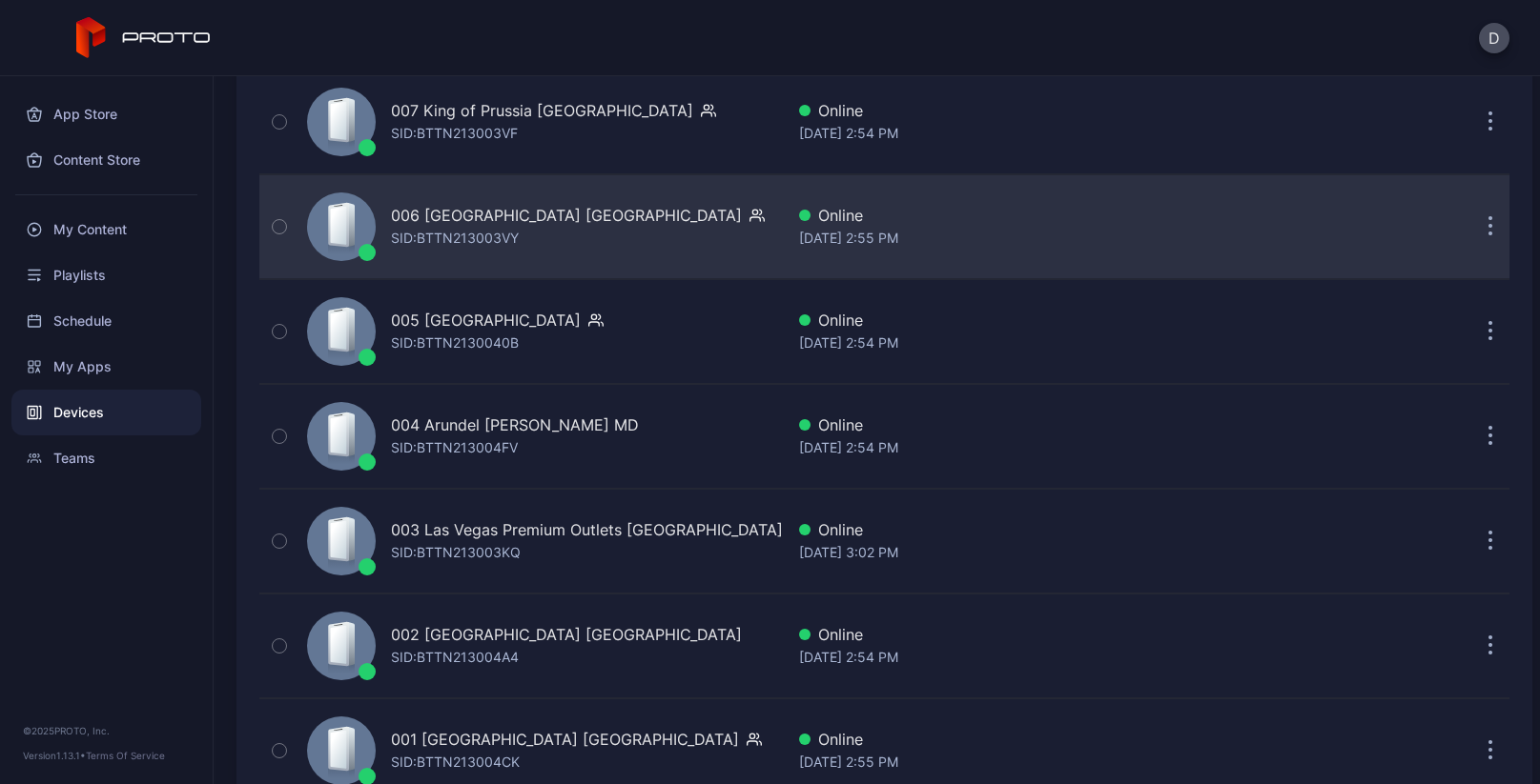
scroll to position [4605, 0]
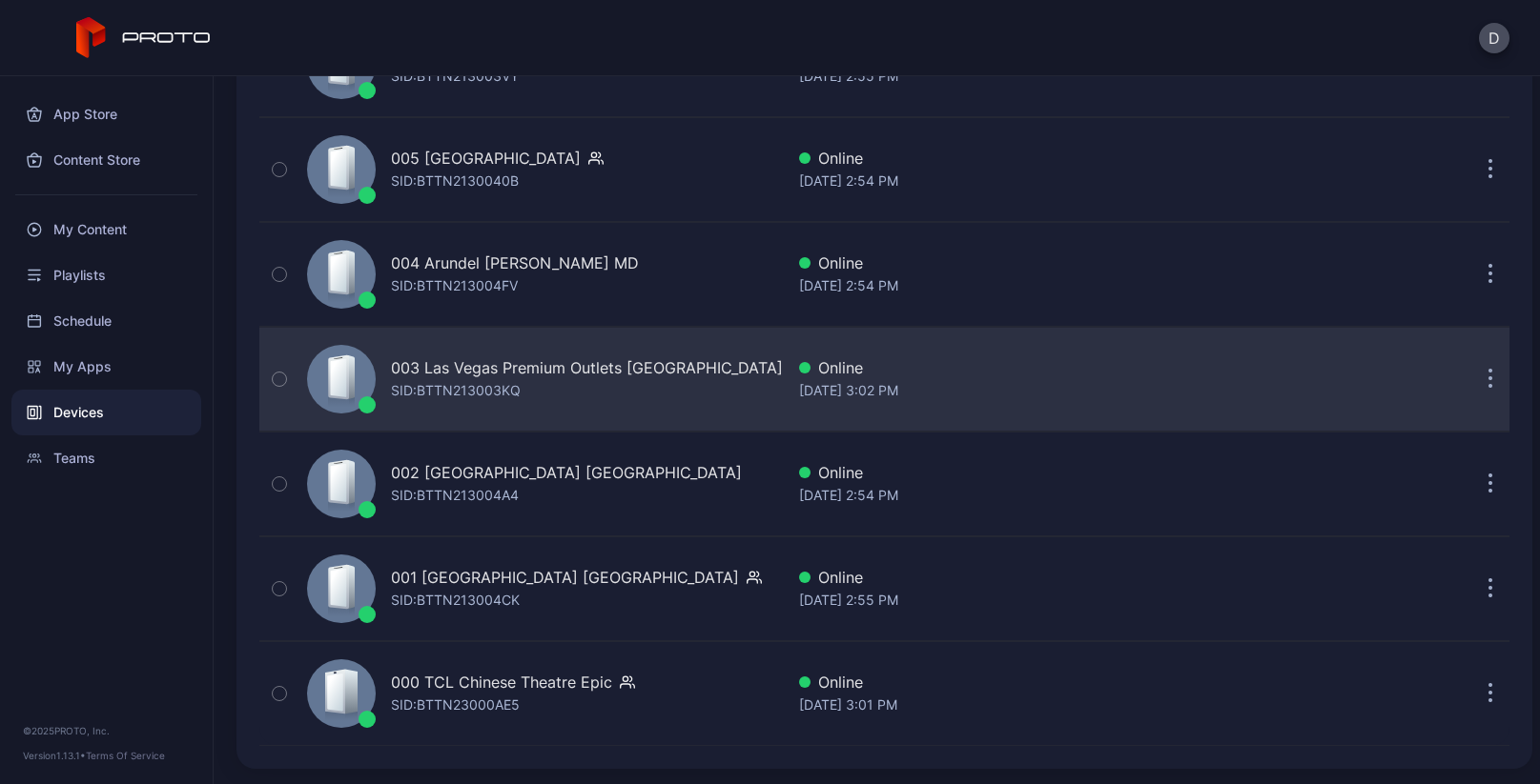
click at [512, 367] on div "003 Las Vegas Premium Outlets [GEOGRAPHIC_DATA]" at bounding box center [586, 367] width 392 height 23
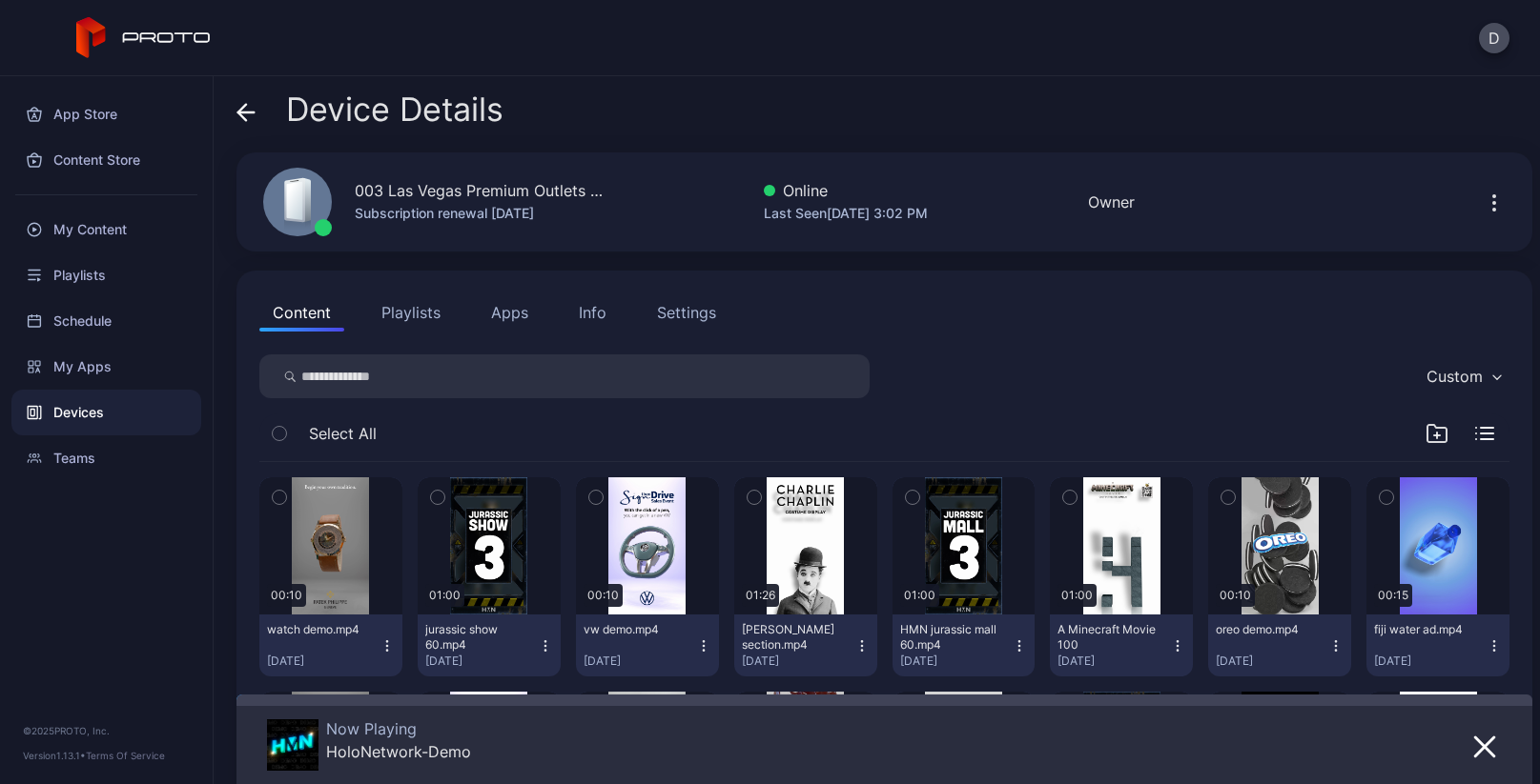
click at [503, 305] on button "Apps" at bounding box center [509, 313] width 64 height 38
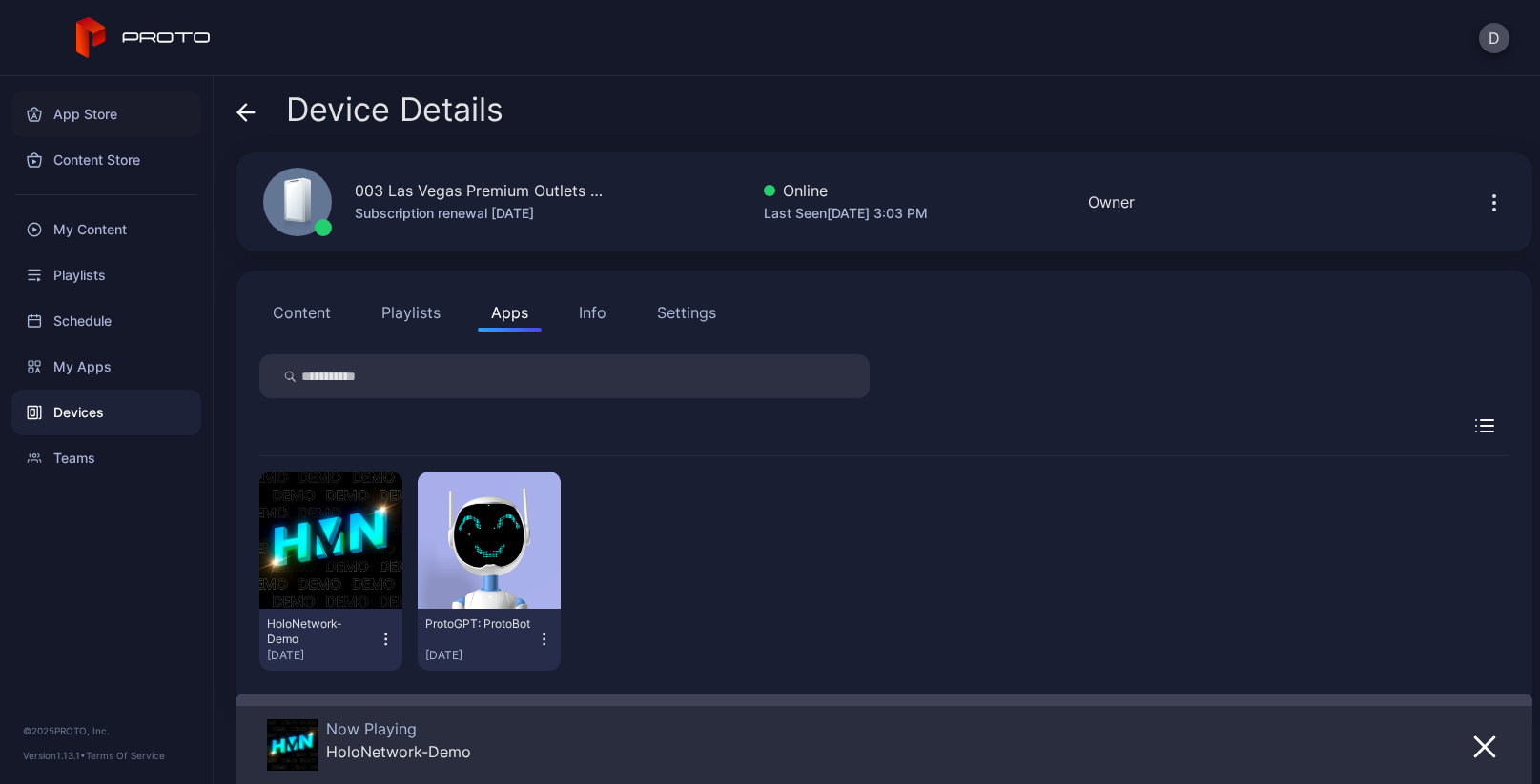
click at [83, 114] on div "App Store" at bounding box center [106, 114] width 190 height 46
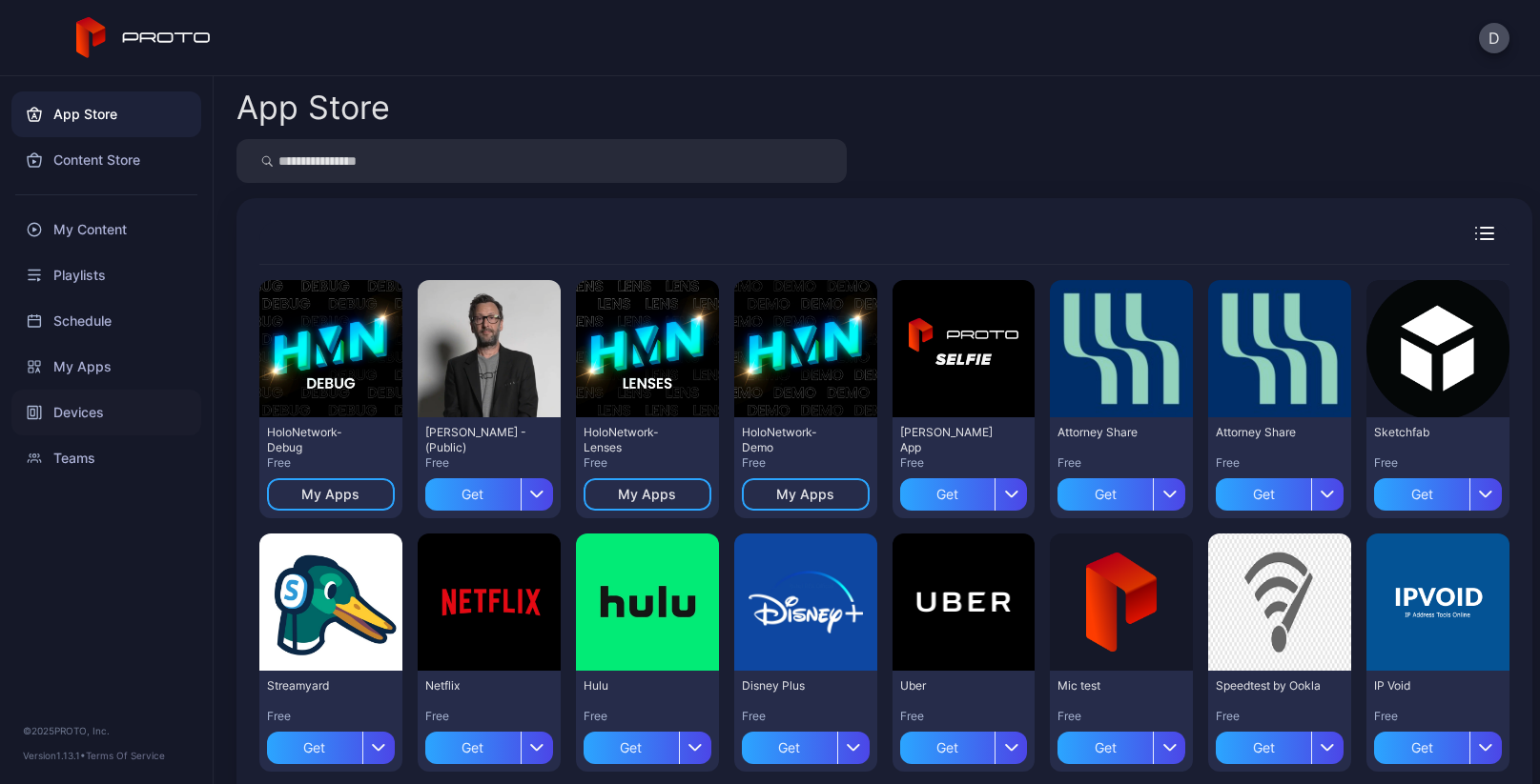
click at [122, 415] on div "Devices" at bounding box center [106, 413] width 190 height 46
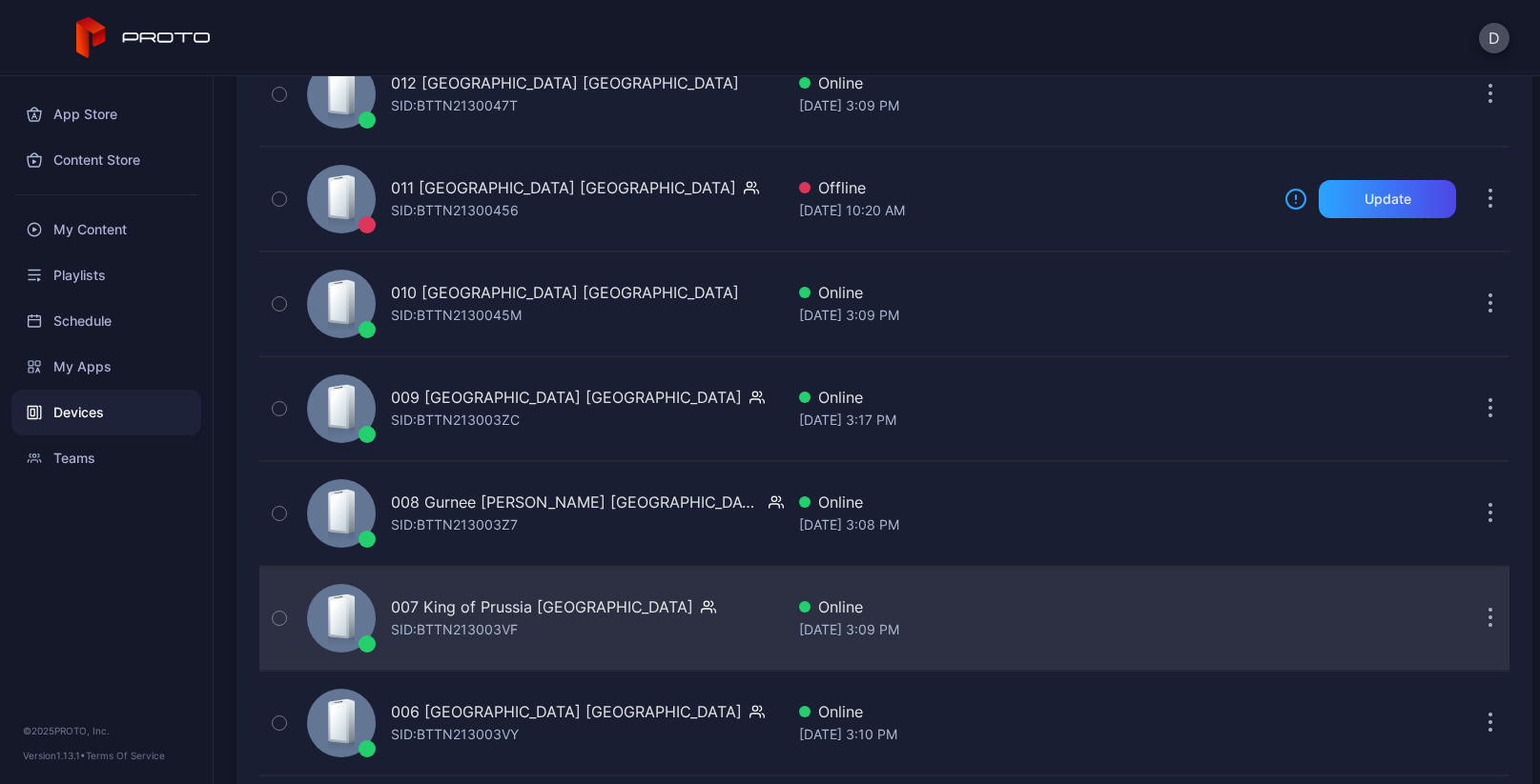
scroll to position [4605, 0]
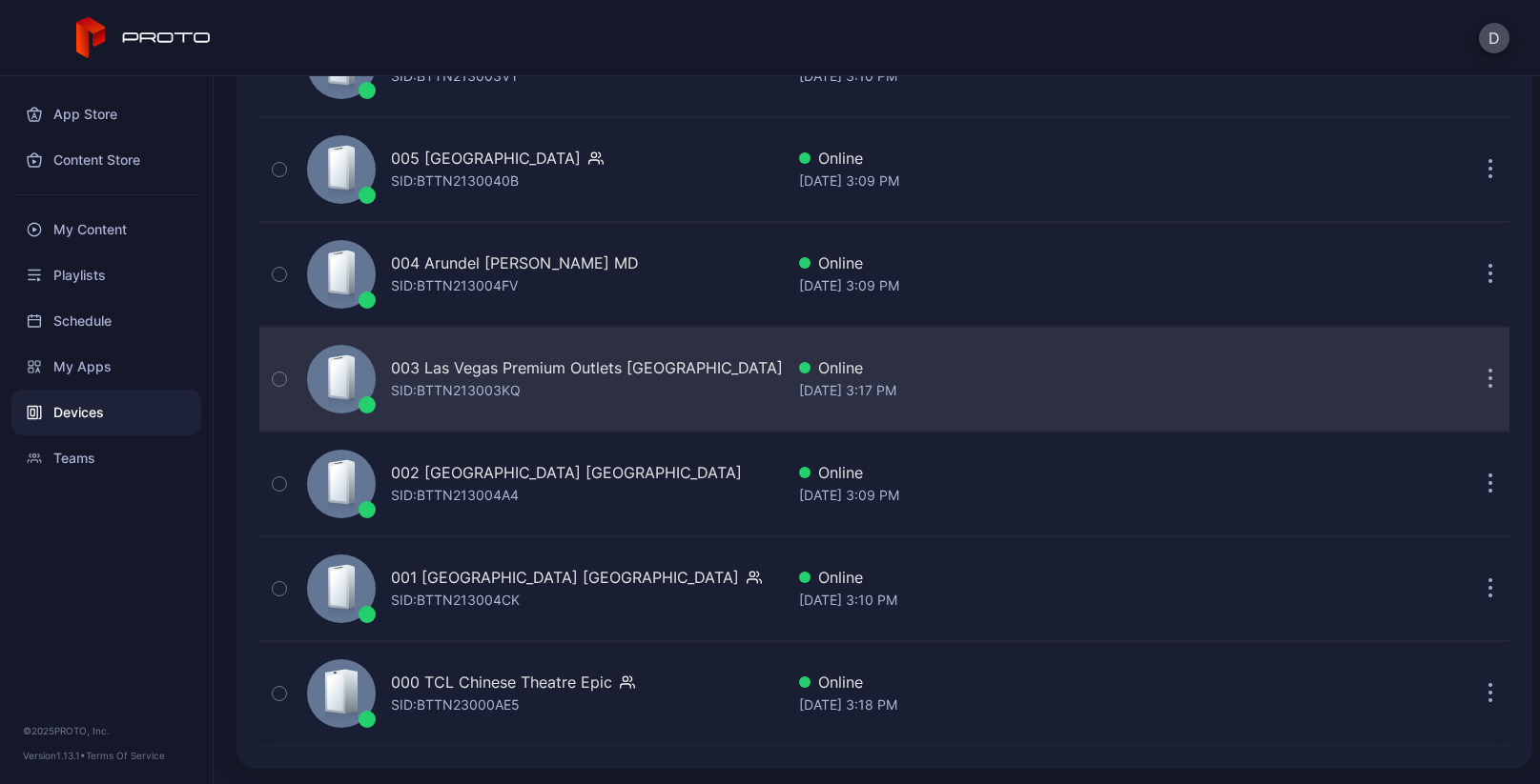
click at [621, 407] on div "003 Las Vegas Premium Outlets [GEOGRAPHIC_DATA] SID: BTTN213003KQ" at bounding box center [541, 379] width 484 height 95
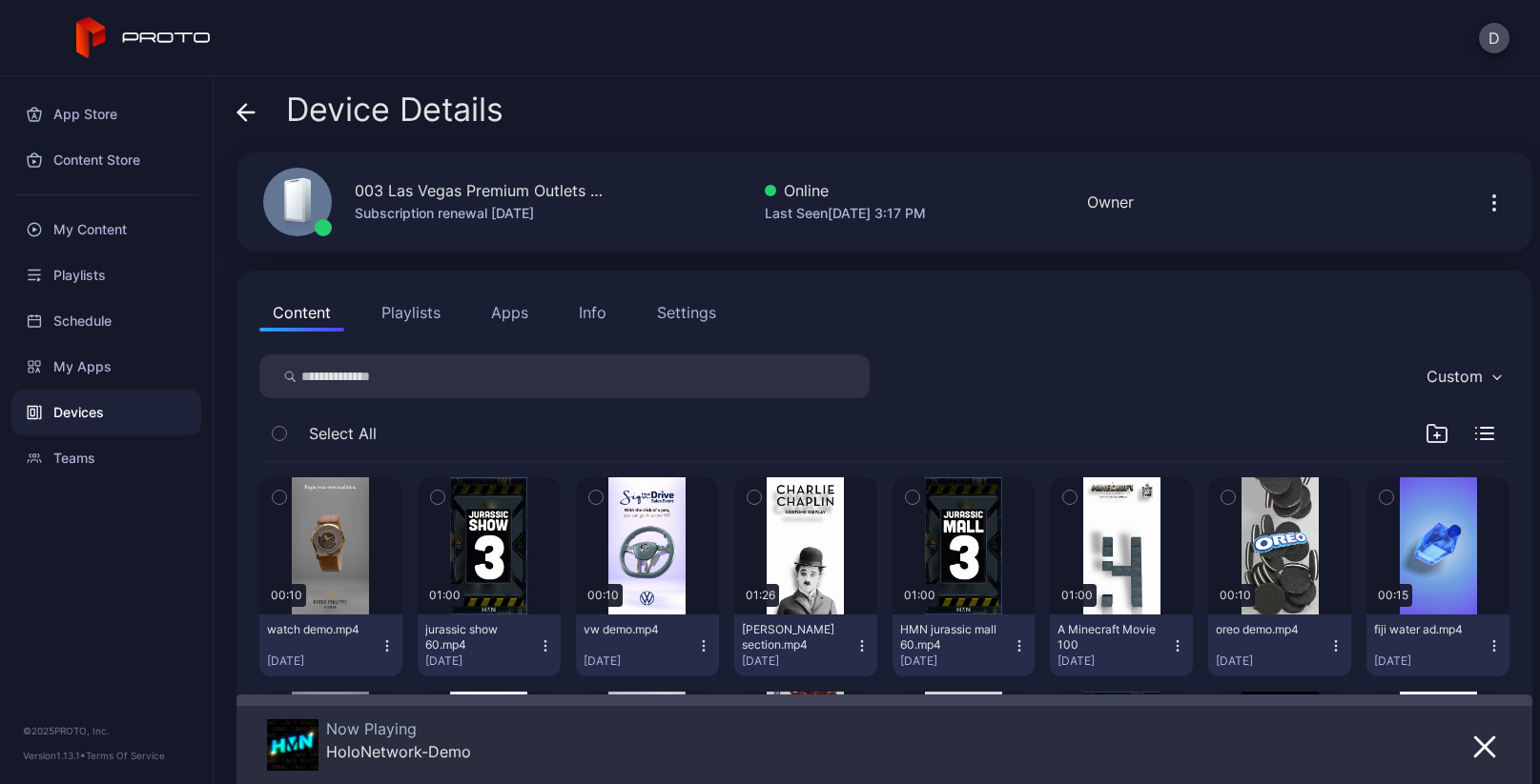
click at [247, 113] on icon at bounding box center [246, 113] width 19 height 19
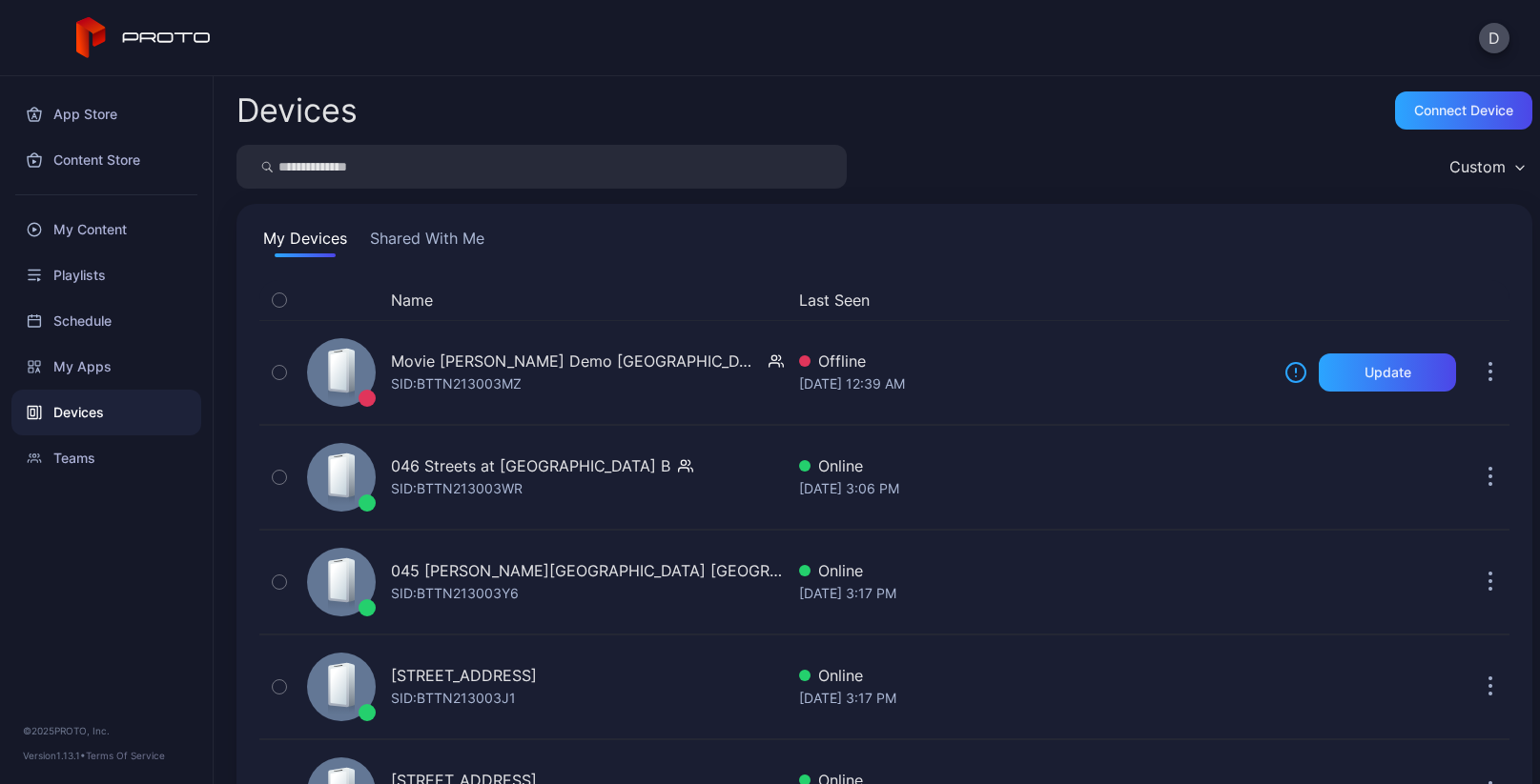
scroll to position [4605, 0]
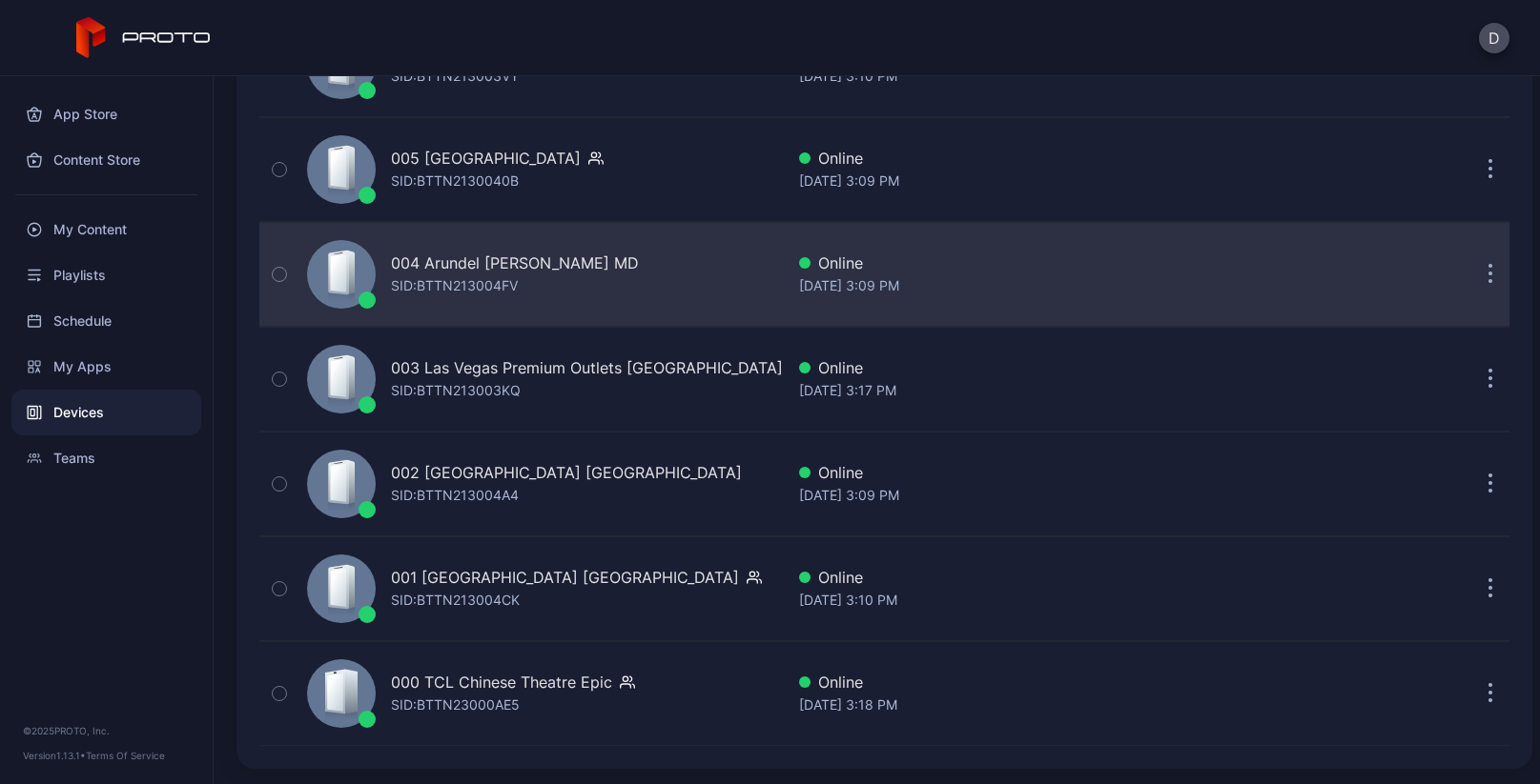
click at [621, 262] on div "004 Arundel [PERSON_NAME] MD [PERSON_NAME]: BTTN213004FV" at bounding box center [541, 274] width 484 height 95
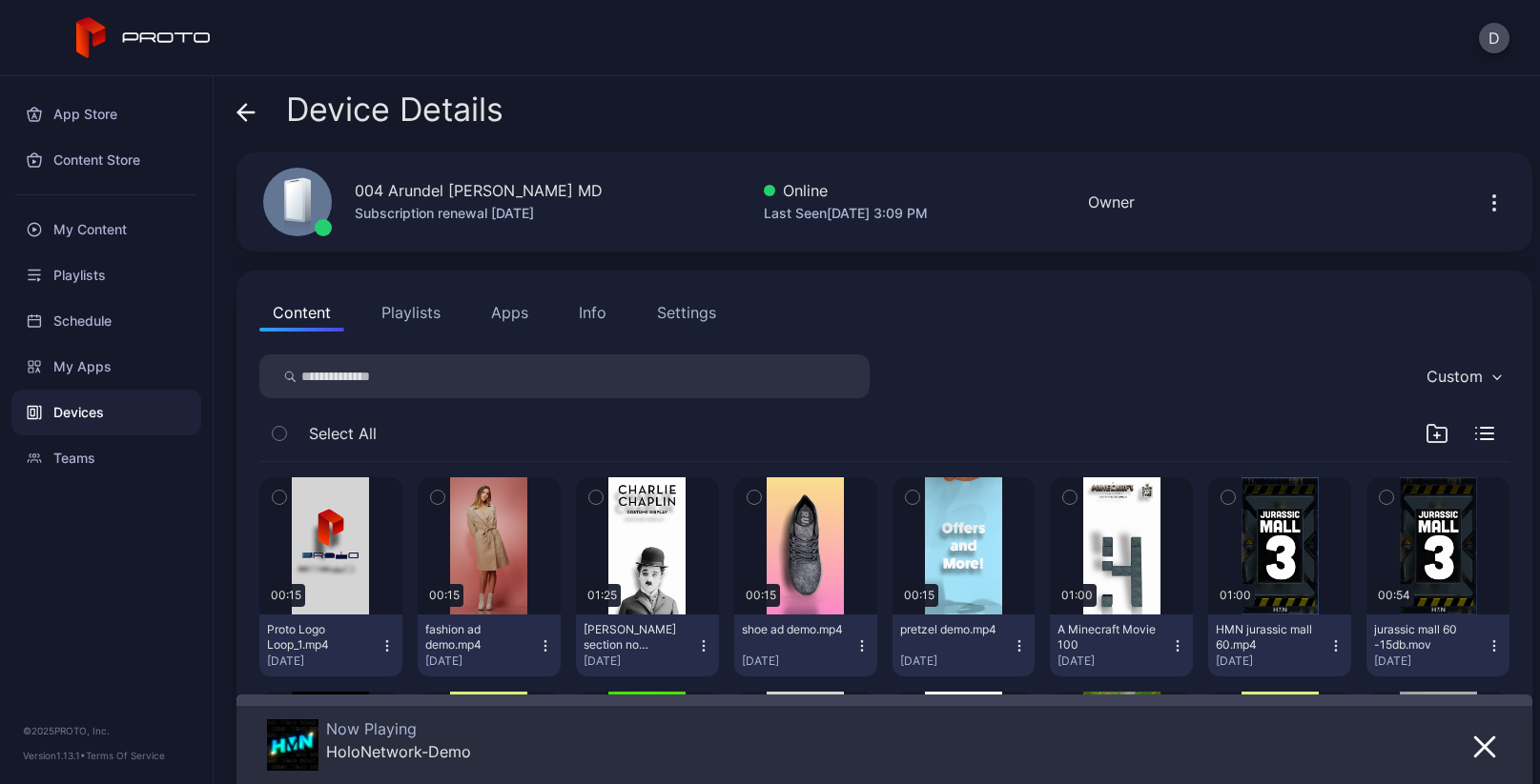
click at [245, 114] on icon at bounding box center [246, 113] width 19 height 19
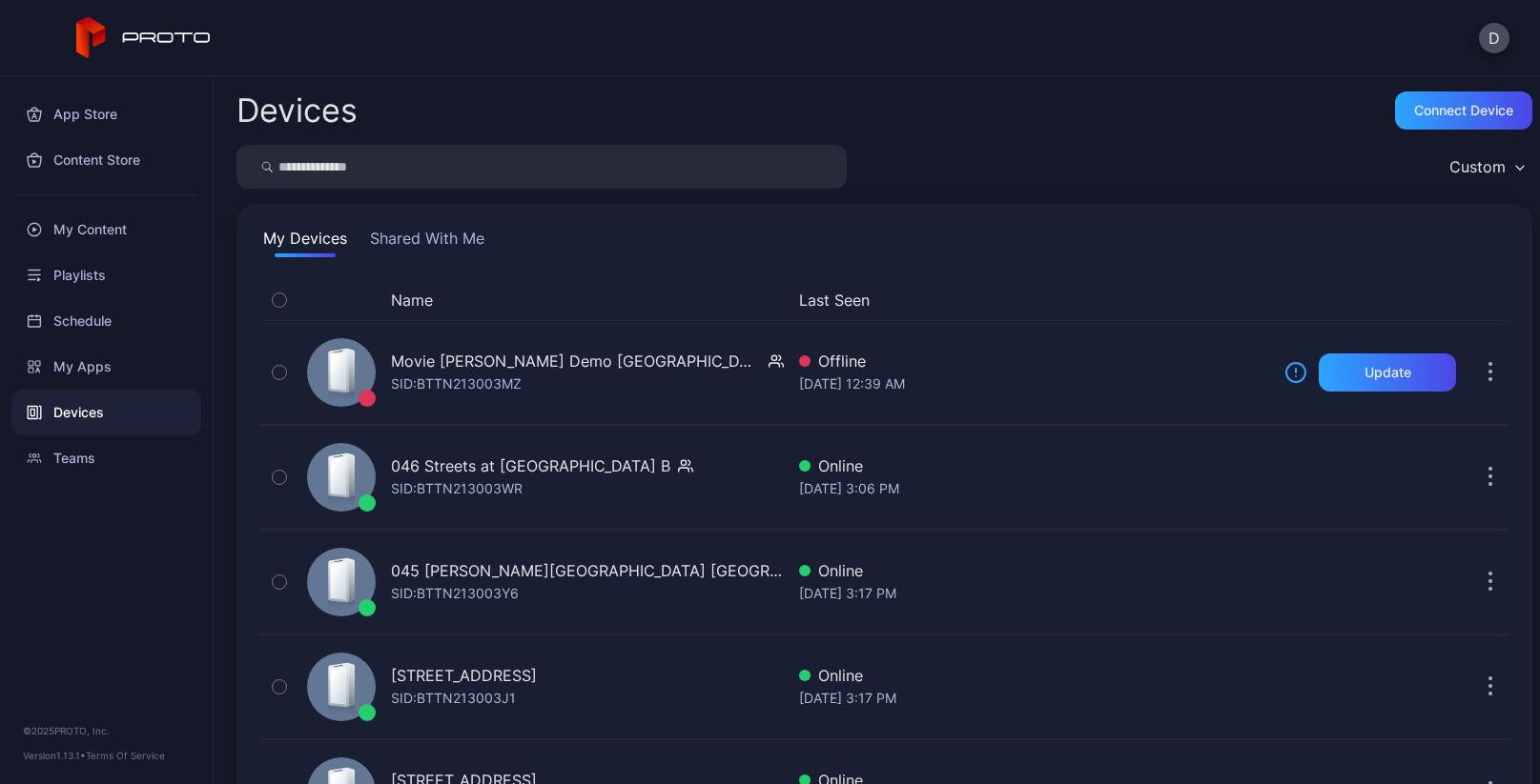
scroll to position [4605, 0]
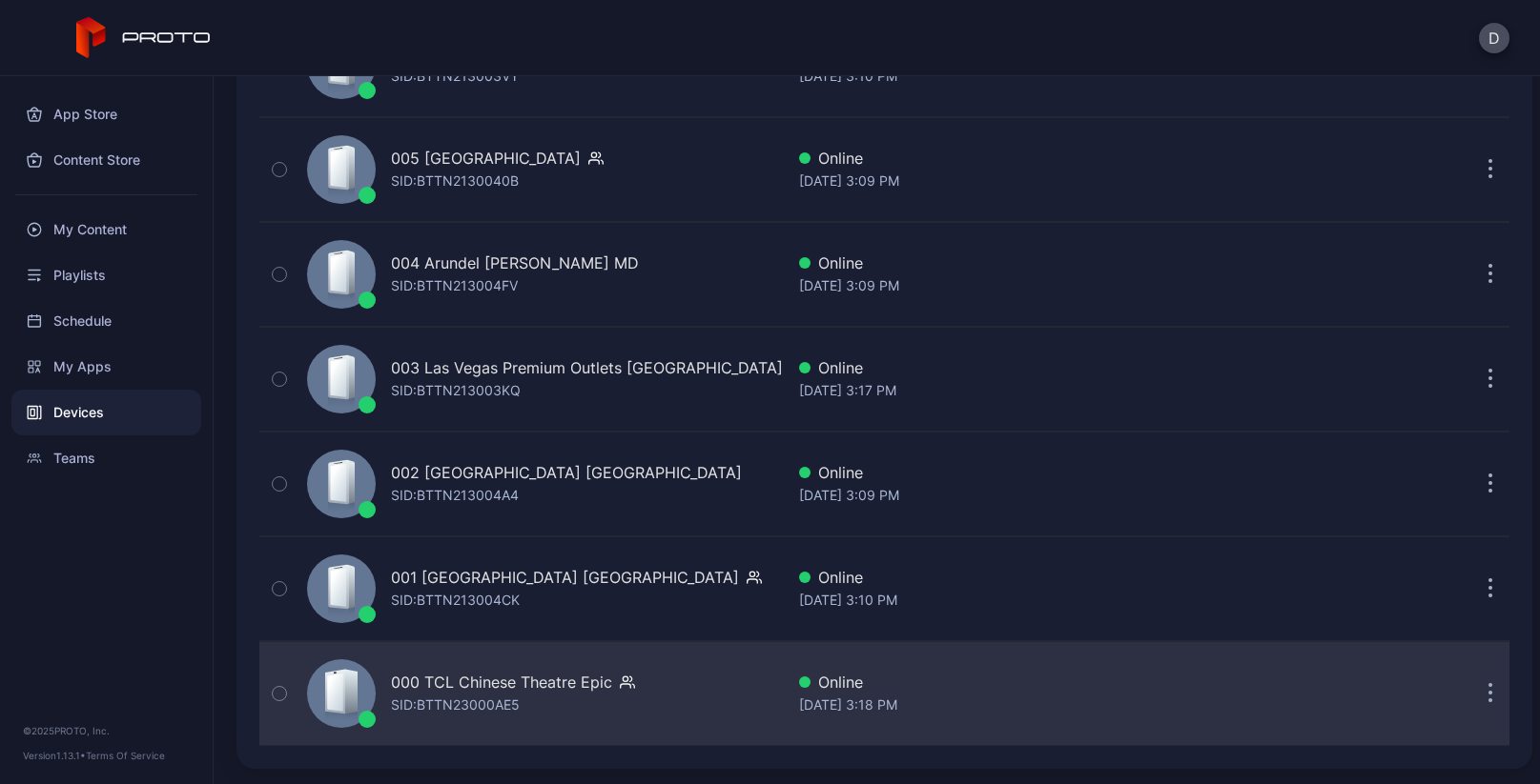
click at [676, 695] on div "000 TCL Chinese Theatre Epic SID: BTTN23000AE5" at bounding box center [541, 694] width 484 height 95
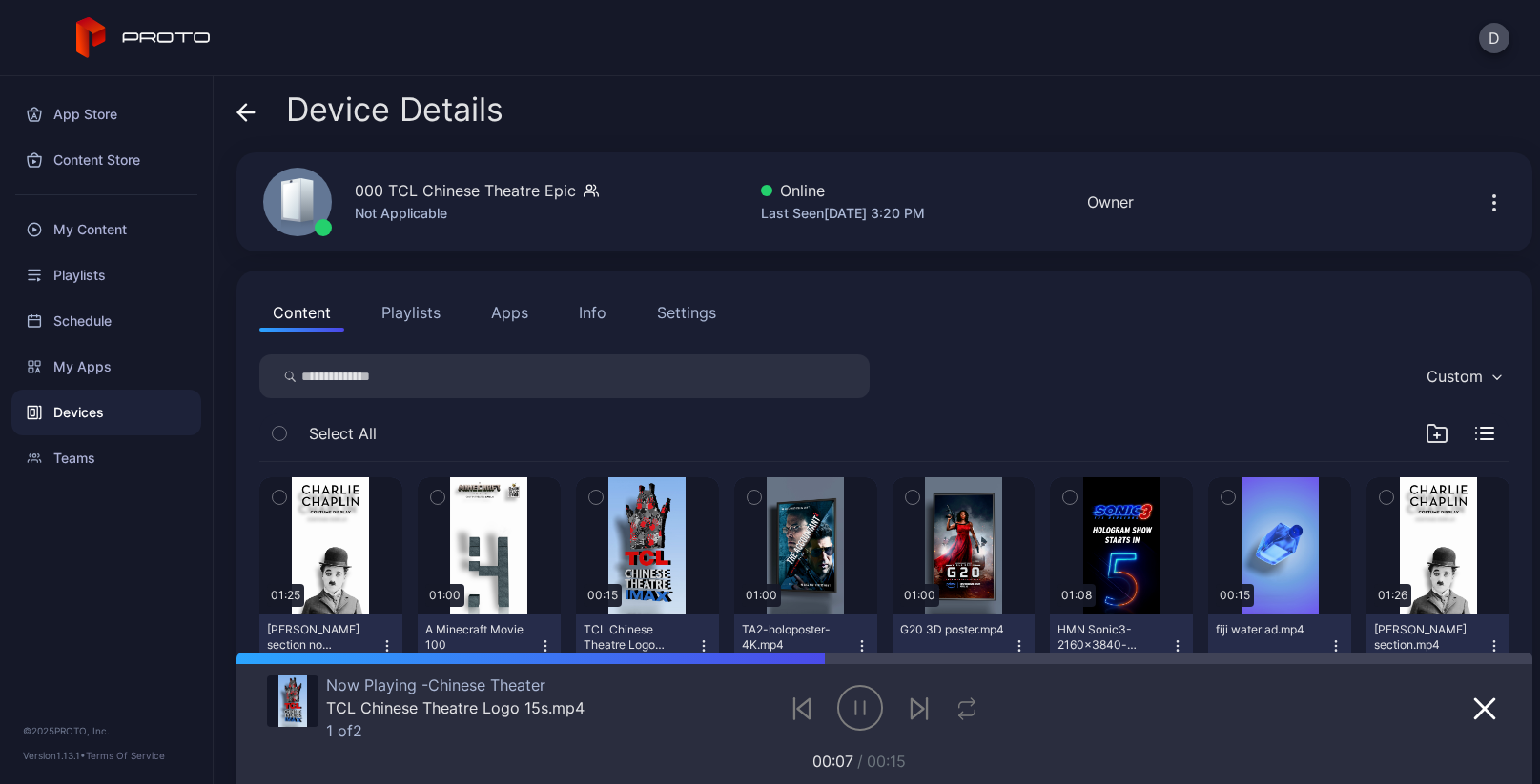
click at [244, 108] on icon at bounding box center [246, 113] width 19 height 19
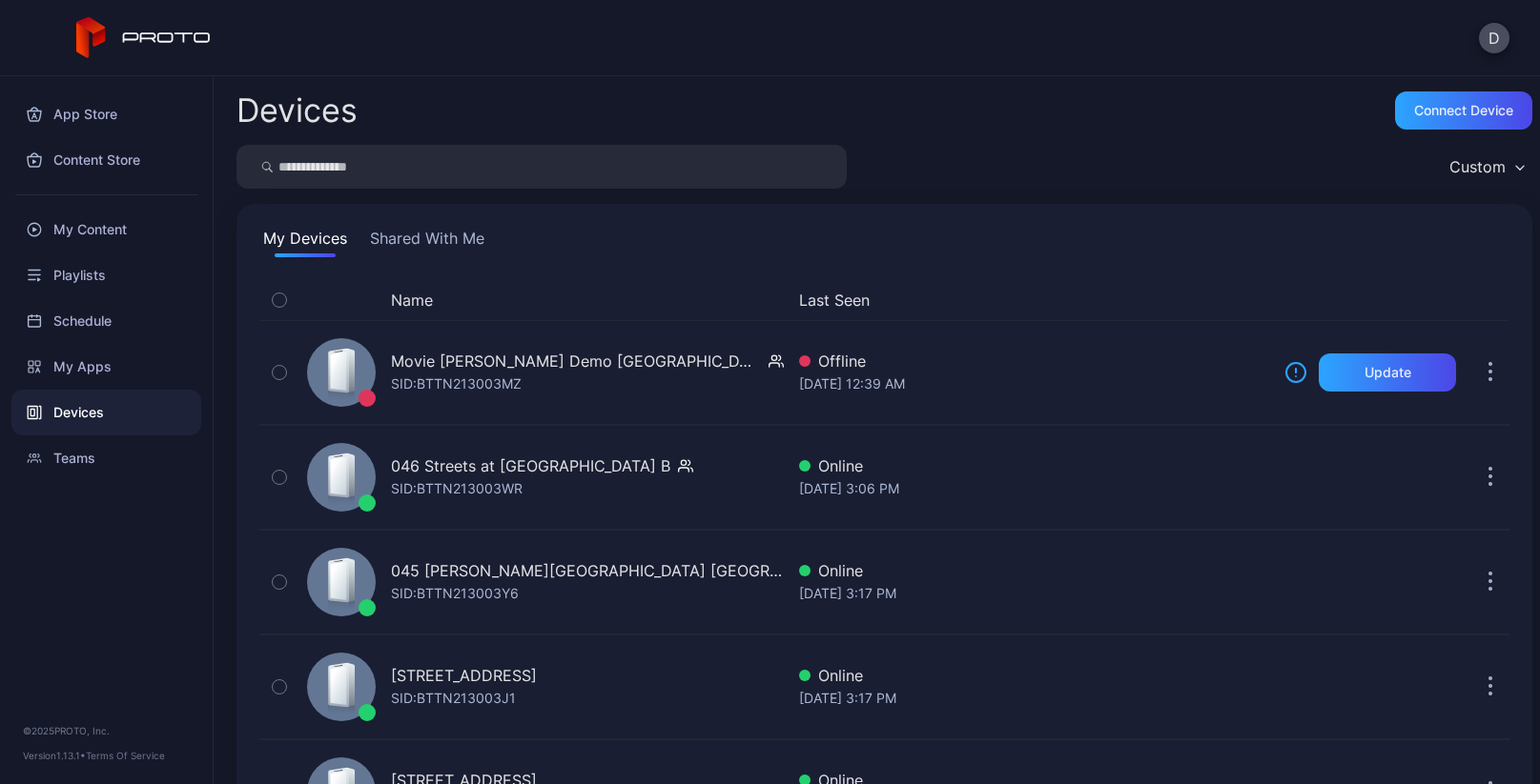
scroll to position [4605, 0]
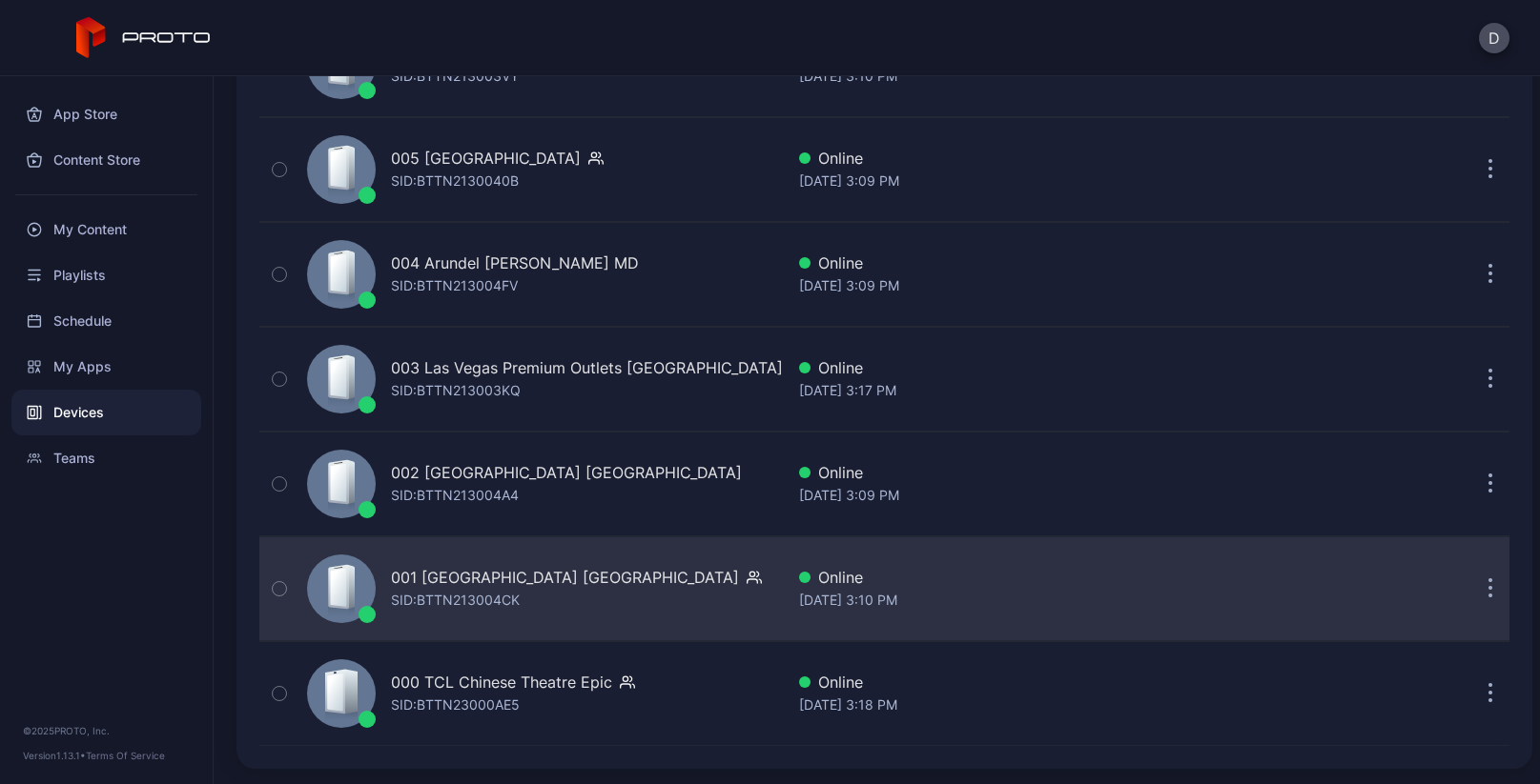
click at [665, 616] on div "001 Del Amo Fashion Center CA SID: BTTN213004CK" at bounding box center [541, 589] width 484 height 95
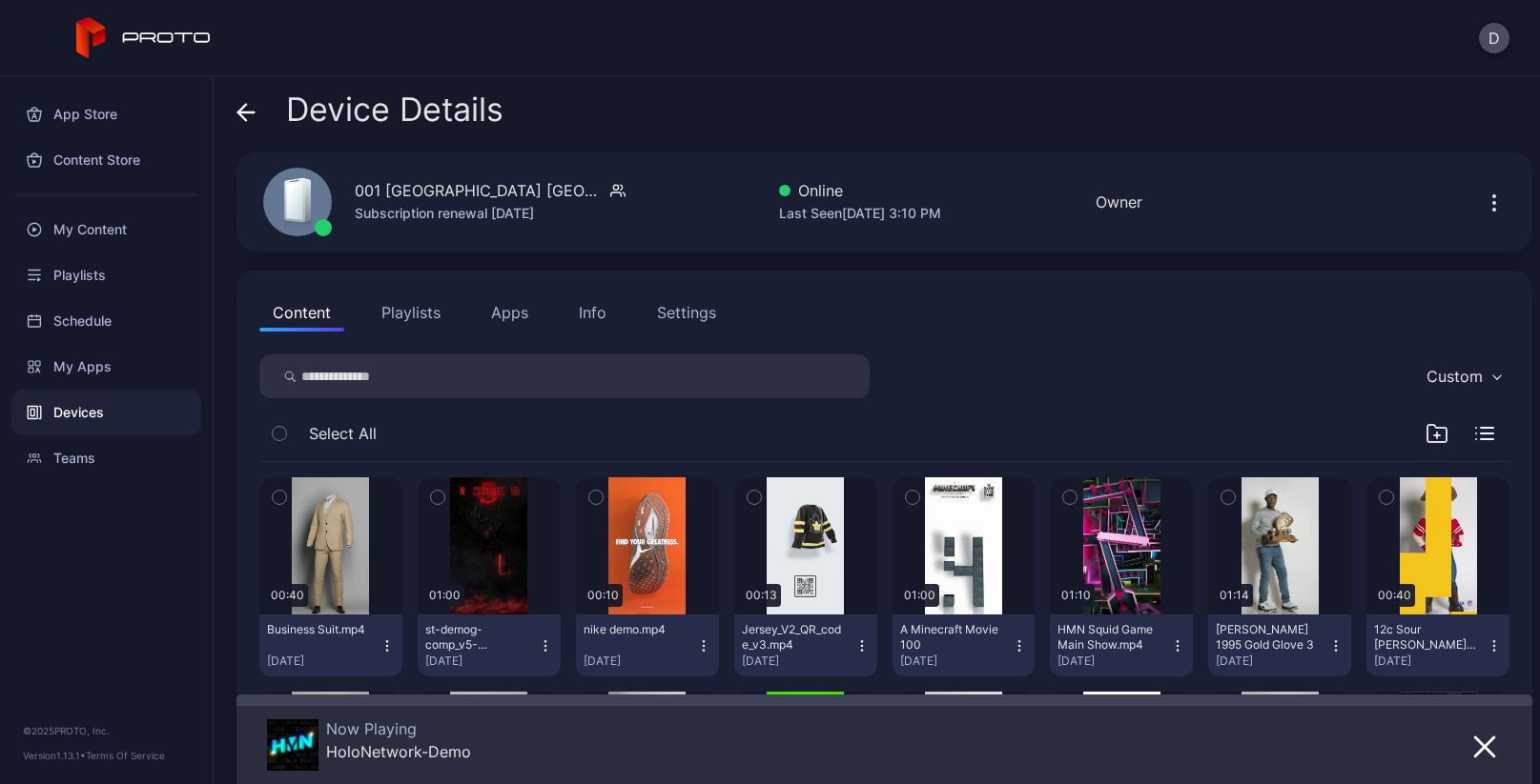
click at [243, 113] on icon at bounding box center [246, 113] width 16 height 0
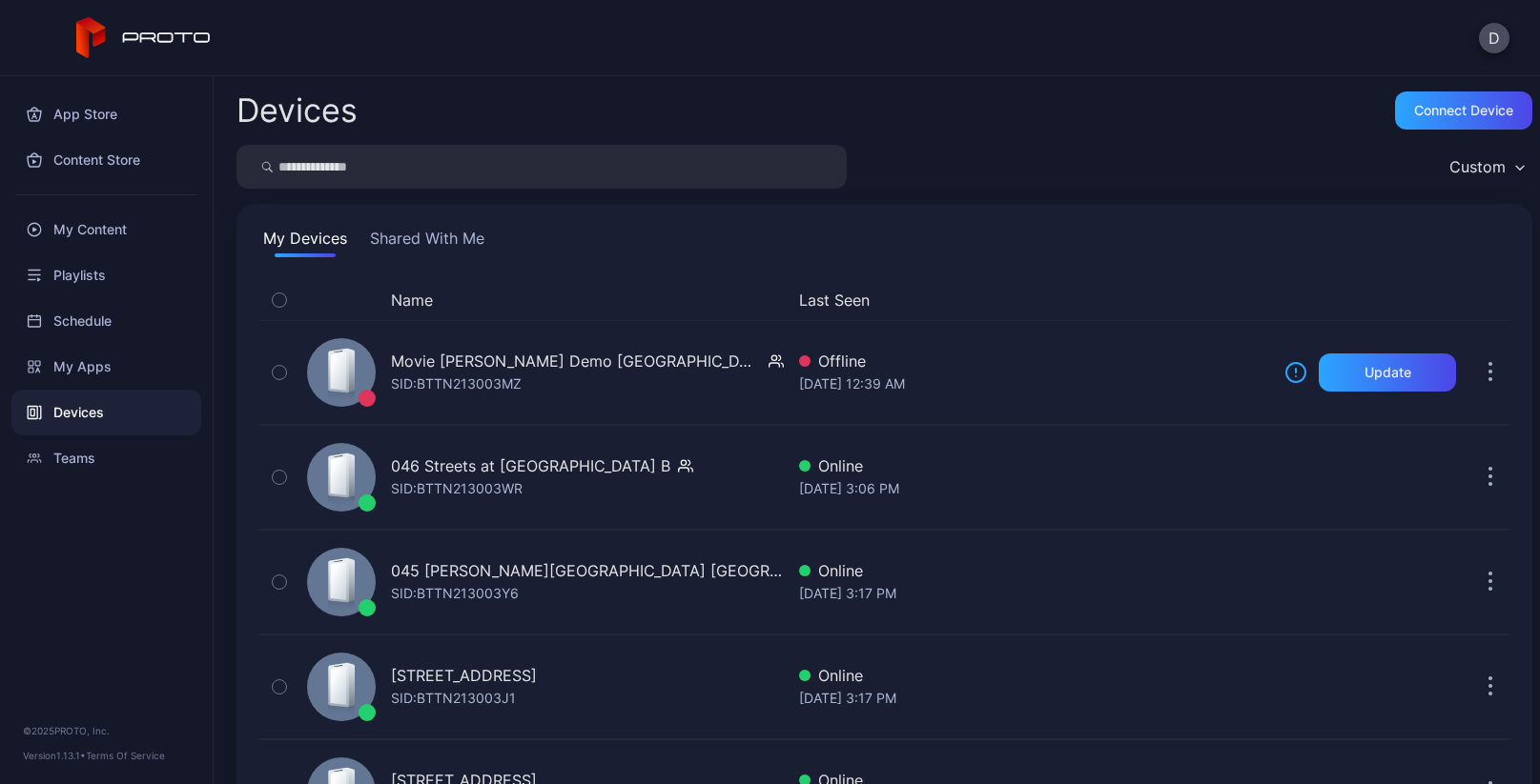
scroll to position [4605, 0]
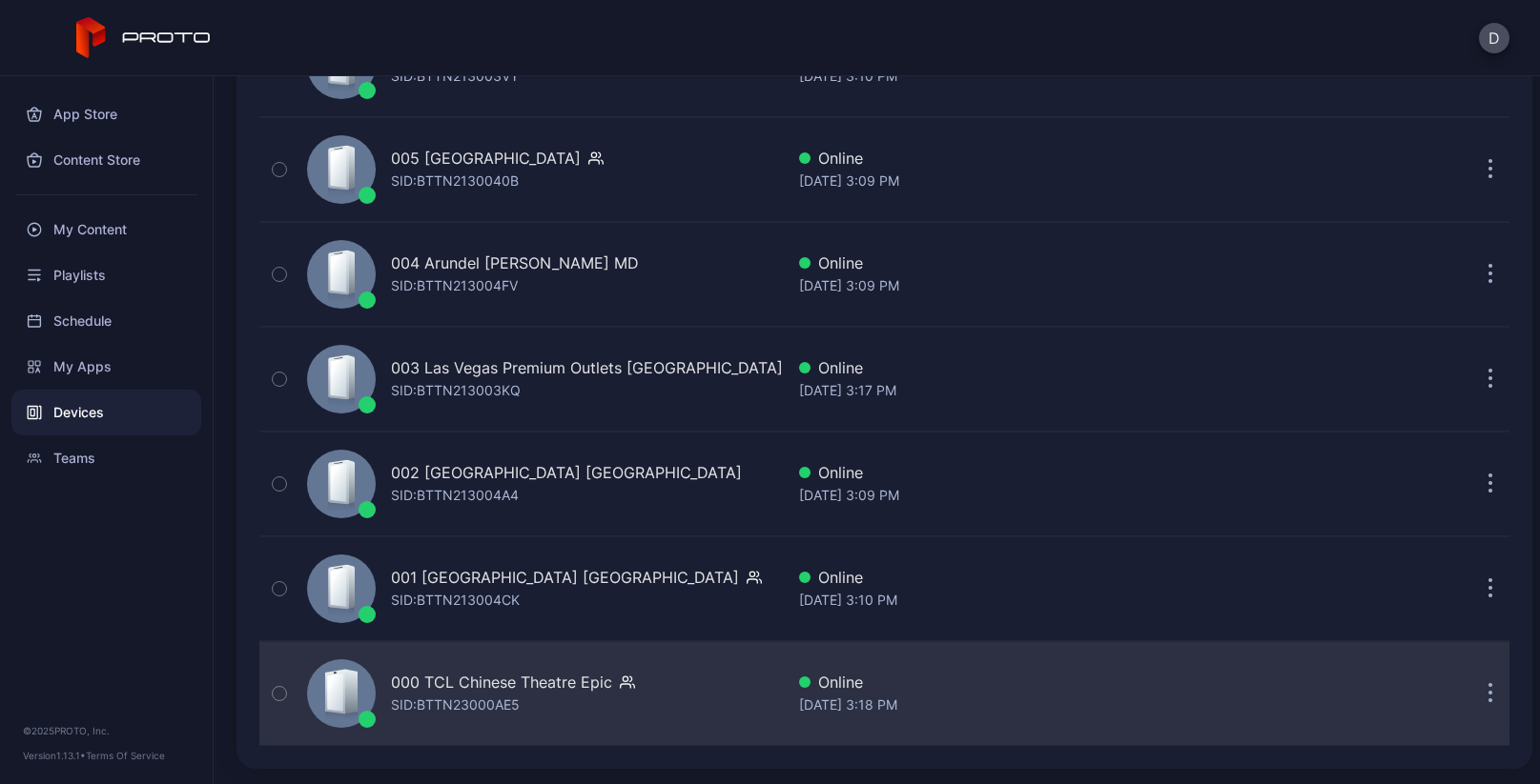
click at [700, 725] on div "000 TCL Chinese Theatre Epic SID: BTTN23000AE5" at bounding box center [541, 694] width 484 height 95
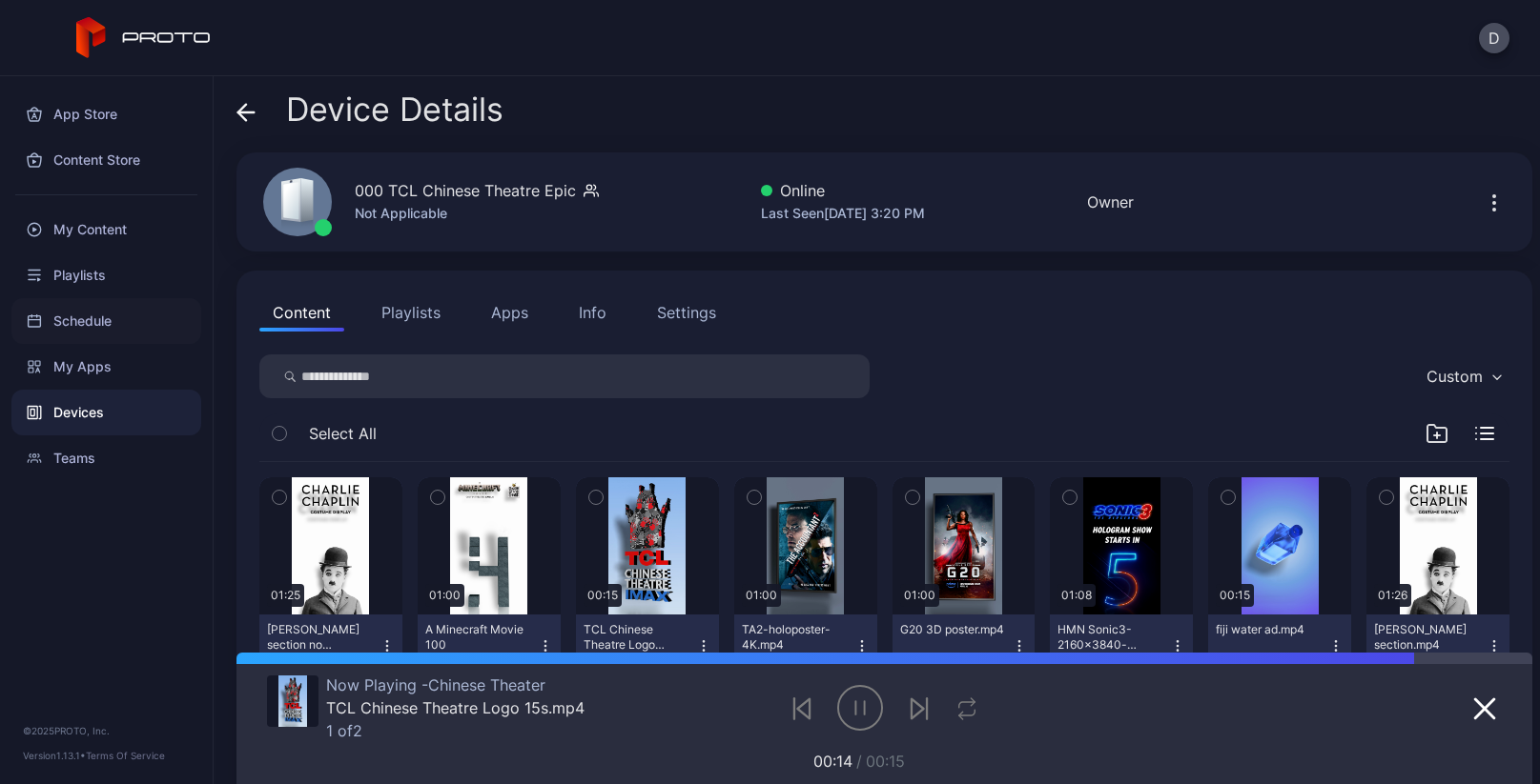
click at [111, 316] on div "Schedule" at bounding box center [106, 321] width 190 height 46
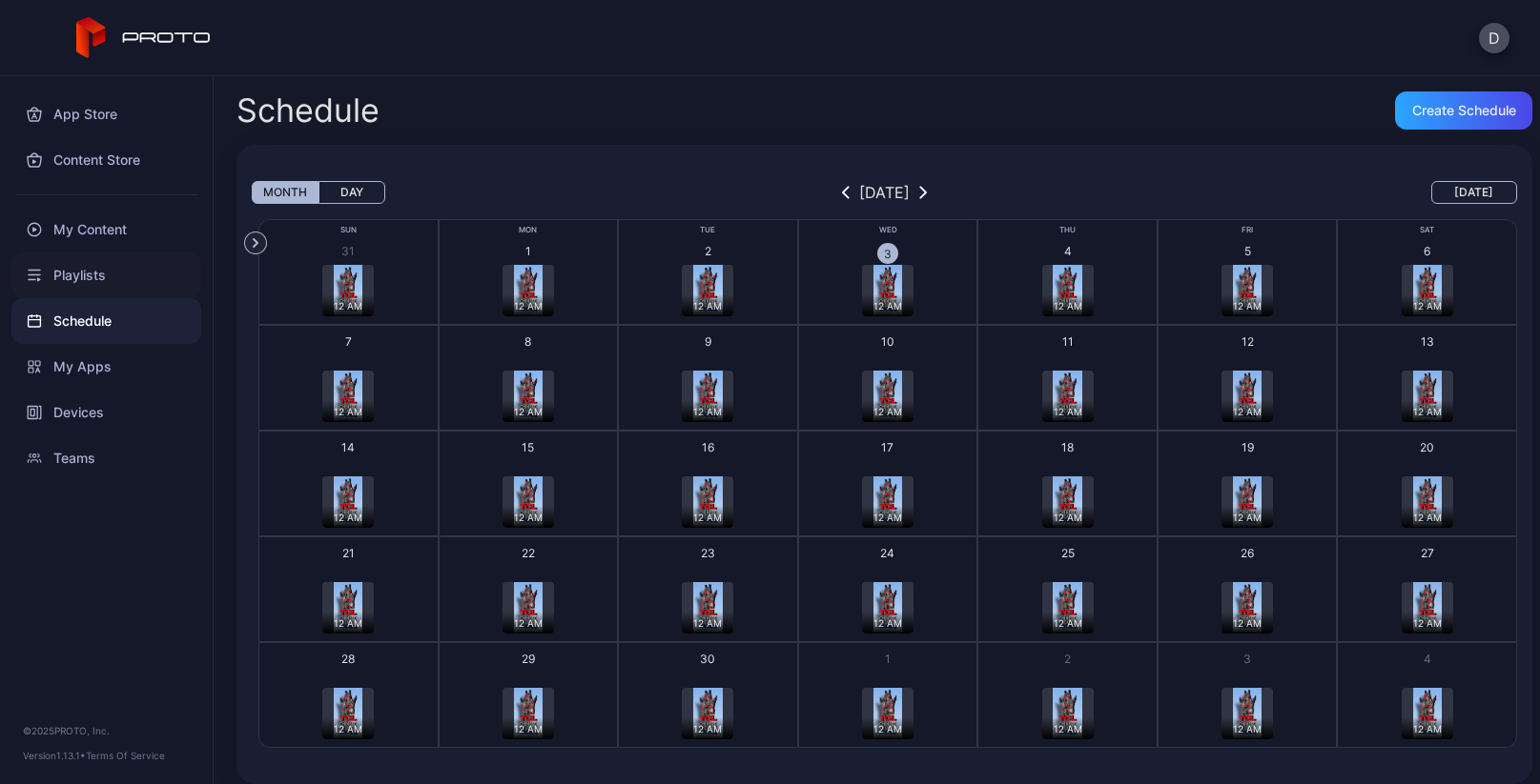
click at [123, 280] on div "Playlists" at bounding box center [106, 275] width 190 height 46
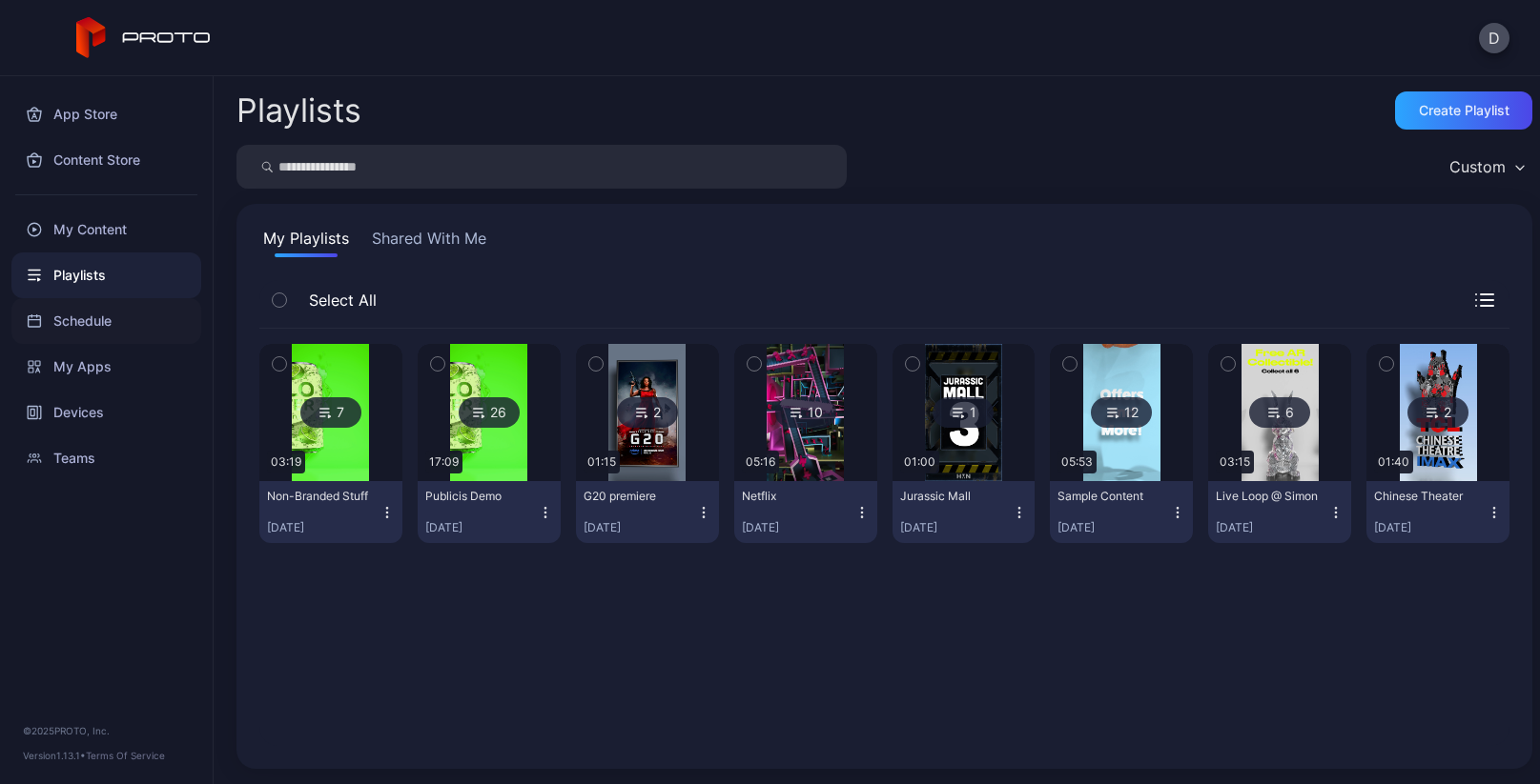
click at [124, 321] on div "Schedule" at bounding box center [106, 321] width 190 height 46
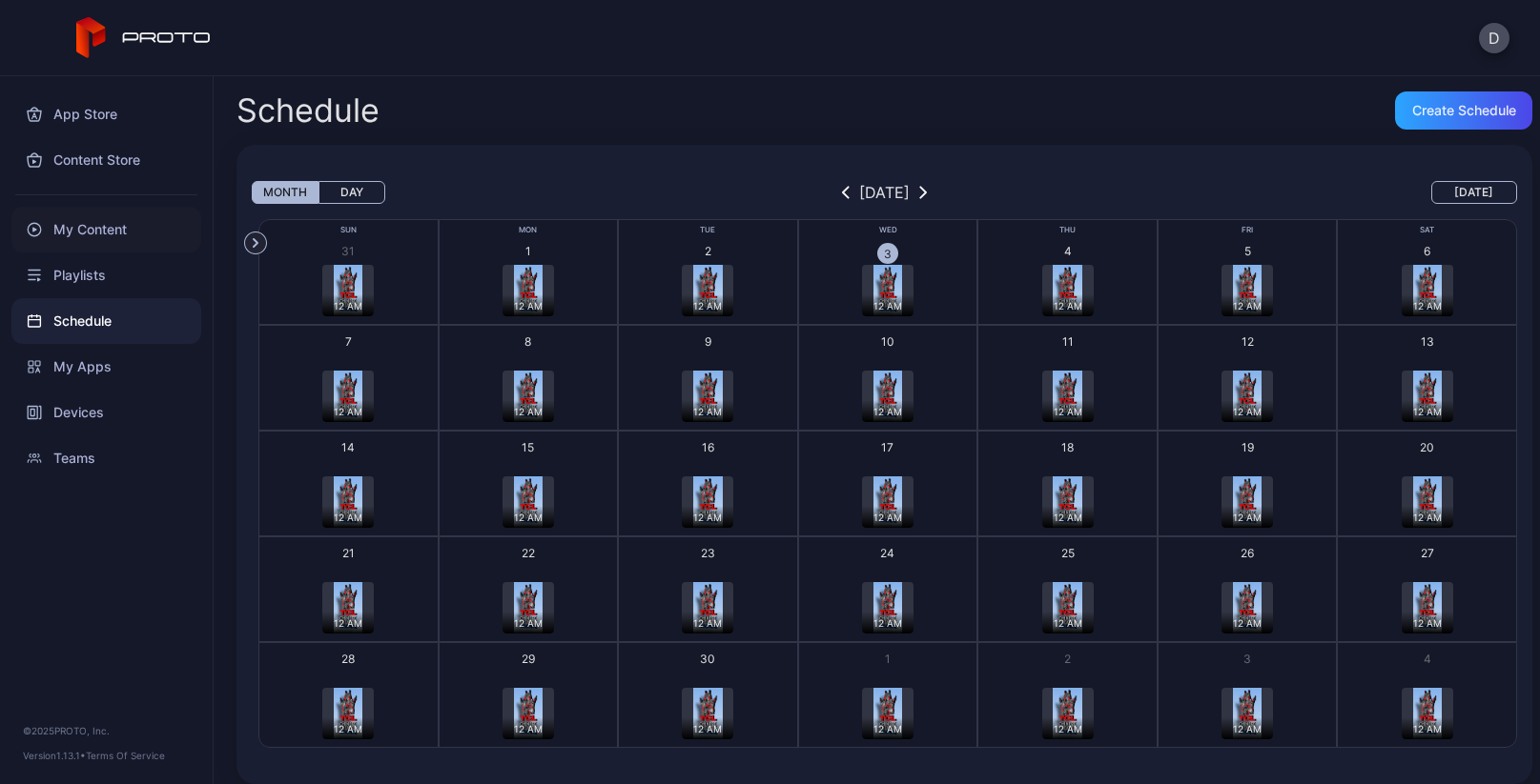
click at [114, 232] on div "My Content" at bounding box center [106, 230] width 190 height 46
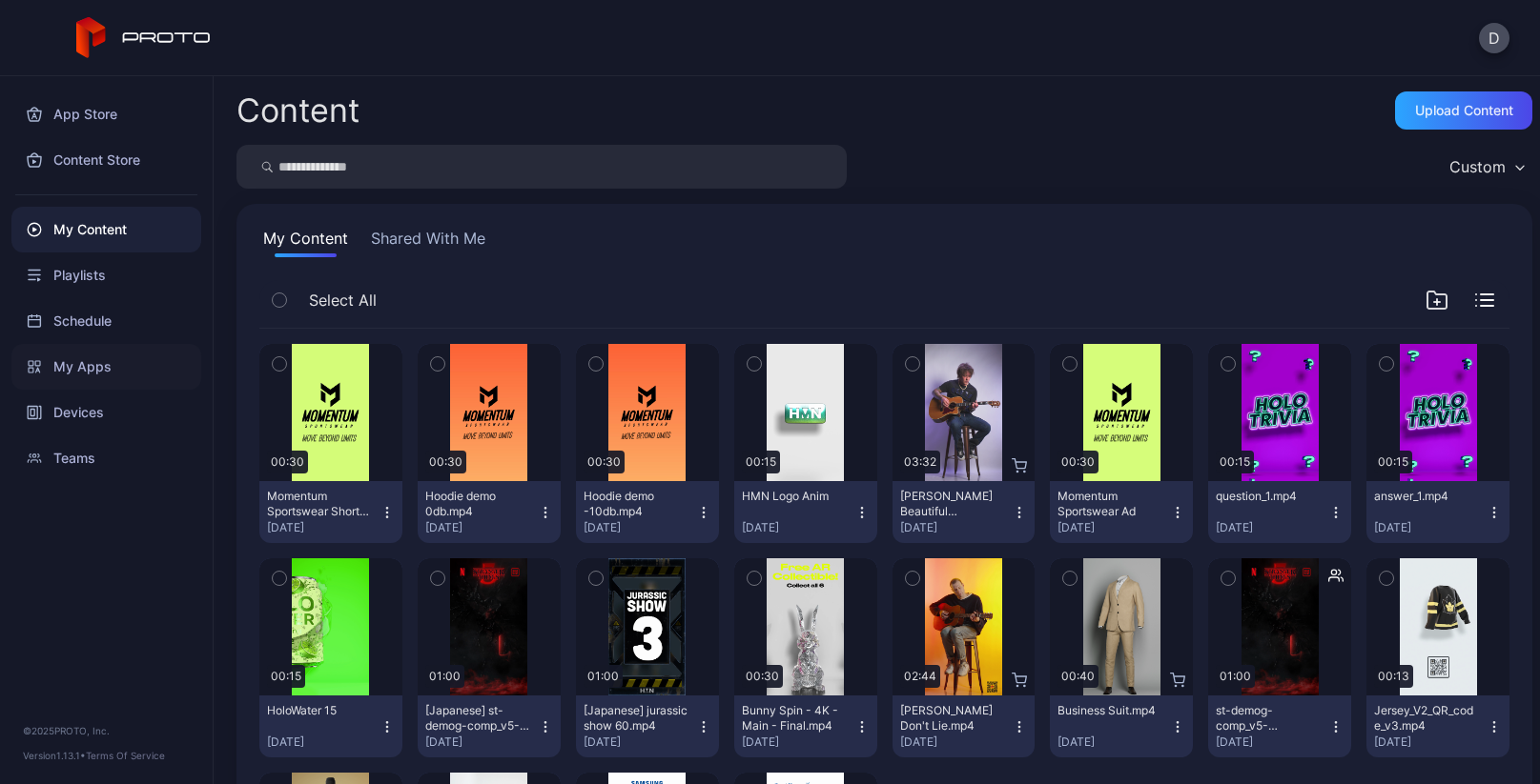
click at [118, 384] on div "My Apps" at bounding box center [106, 367] width 190 height 46
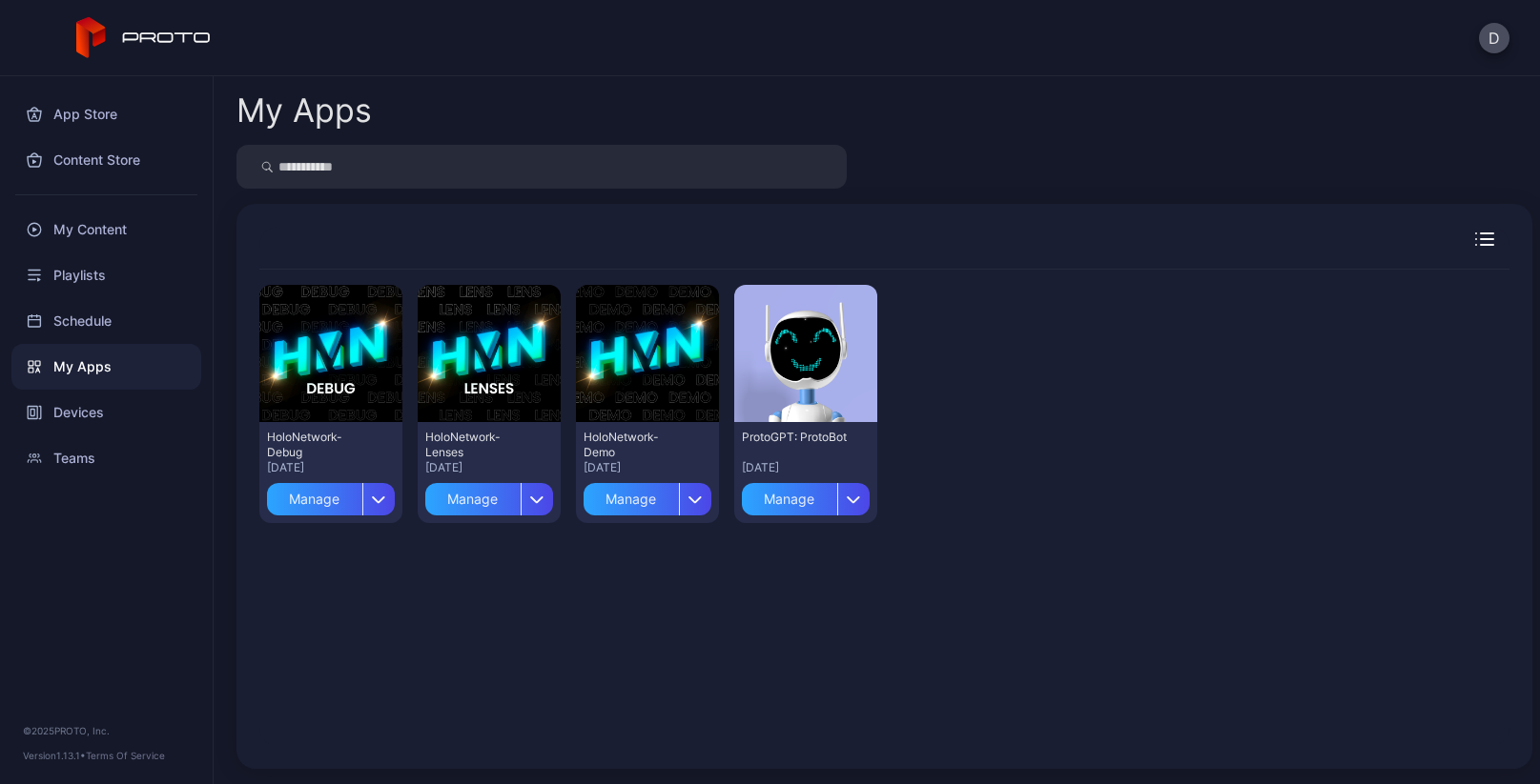
click at [117, 417] on div "Devices" at bounding box center [106, 413] width 190 height 46
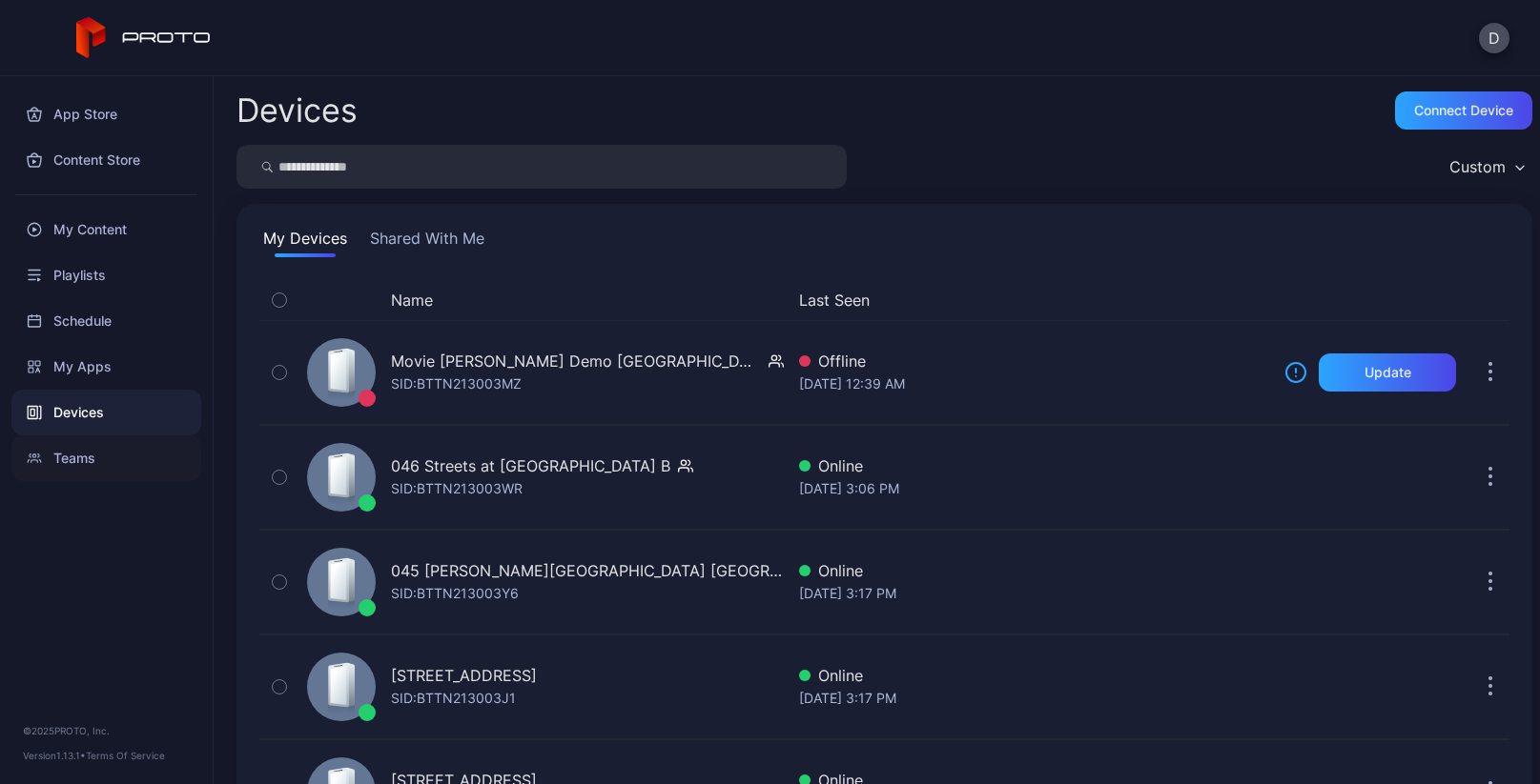
click at [116, 453] on div "Teams" at bounding box center [106, 459] width 190 height 46
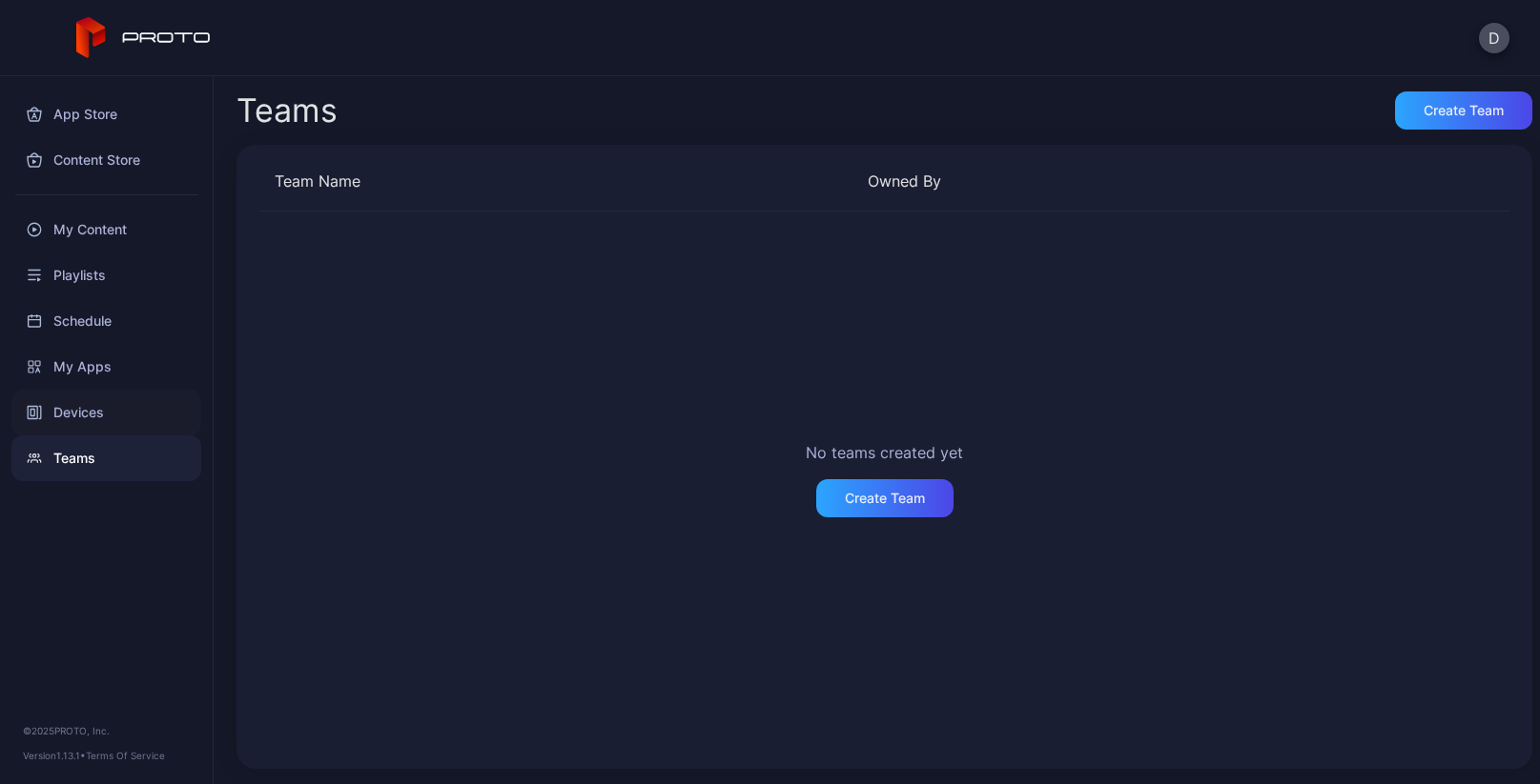
click at [91, 412] on div "Devices" at bounding box center [106, 413] width 190 height 46
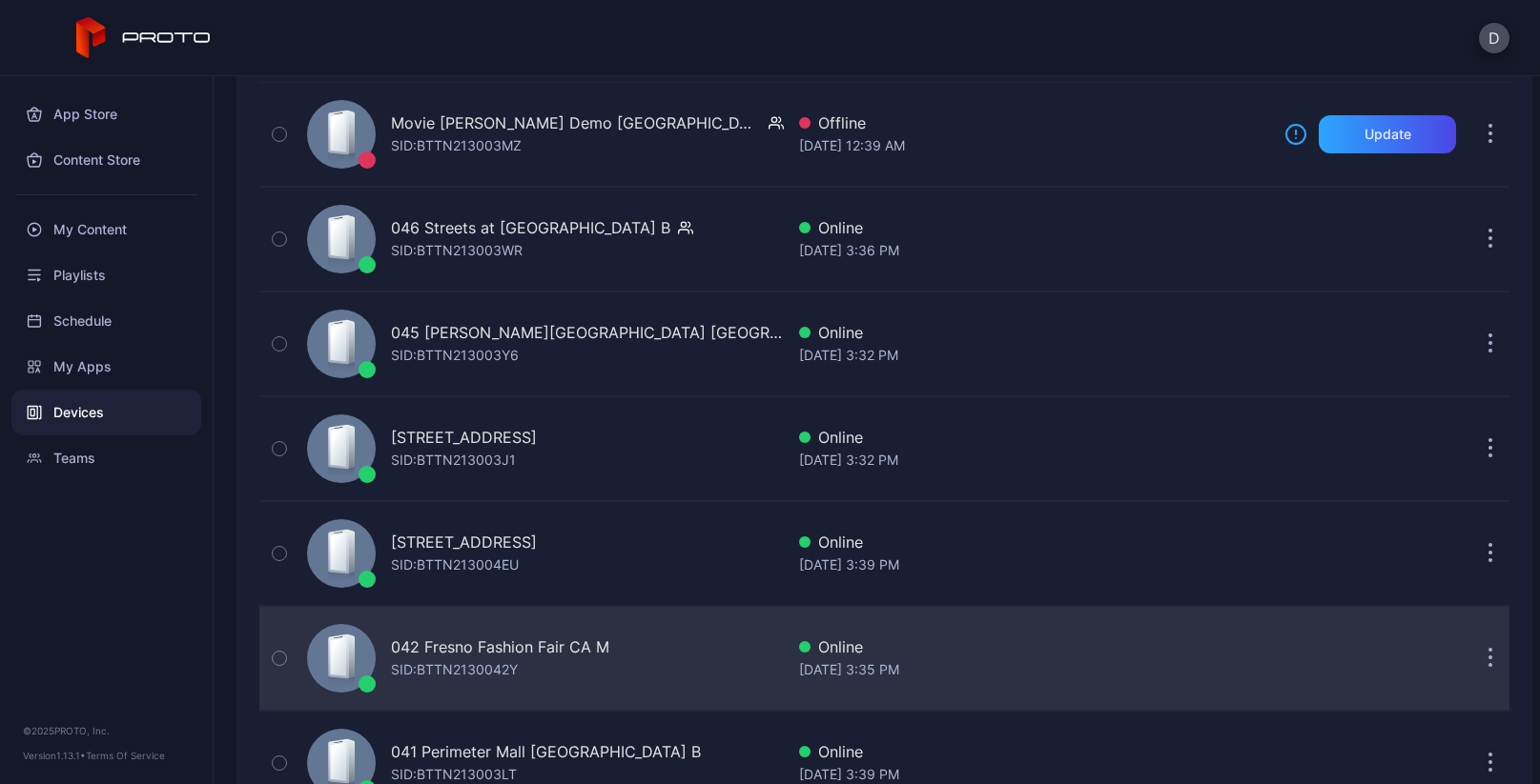
scroll to position [226, 0]
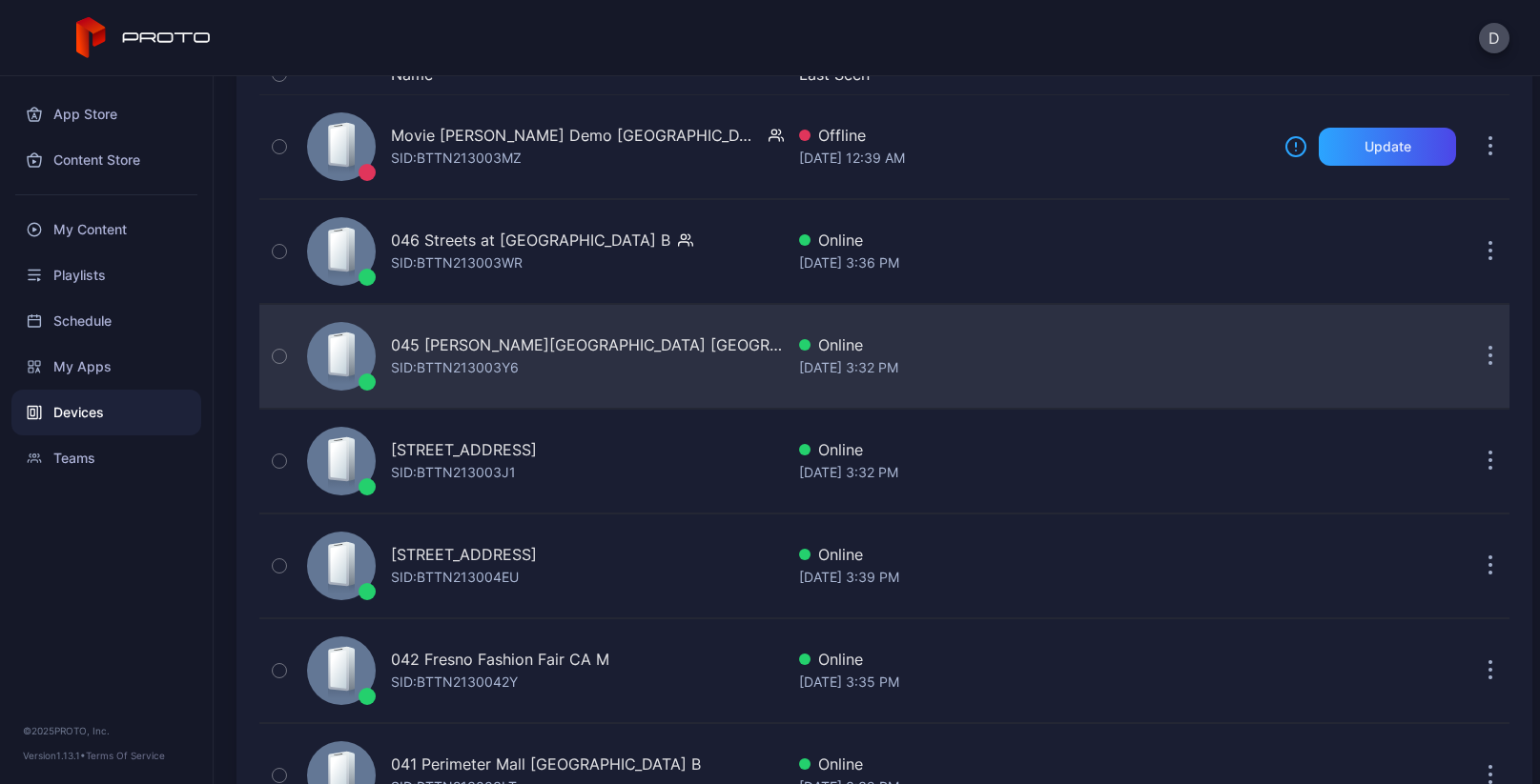
click at [465, 360] on div "SID: BTTN213003Y6" at bounding box center [454, 367] width 128 height 23
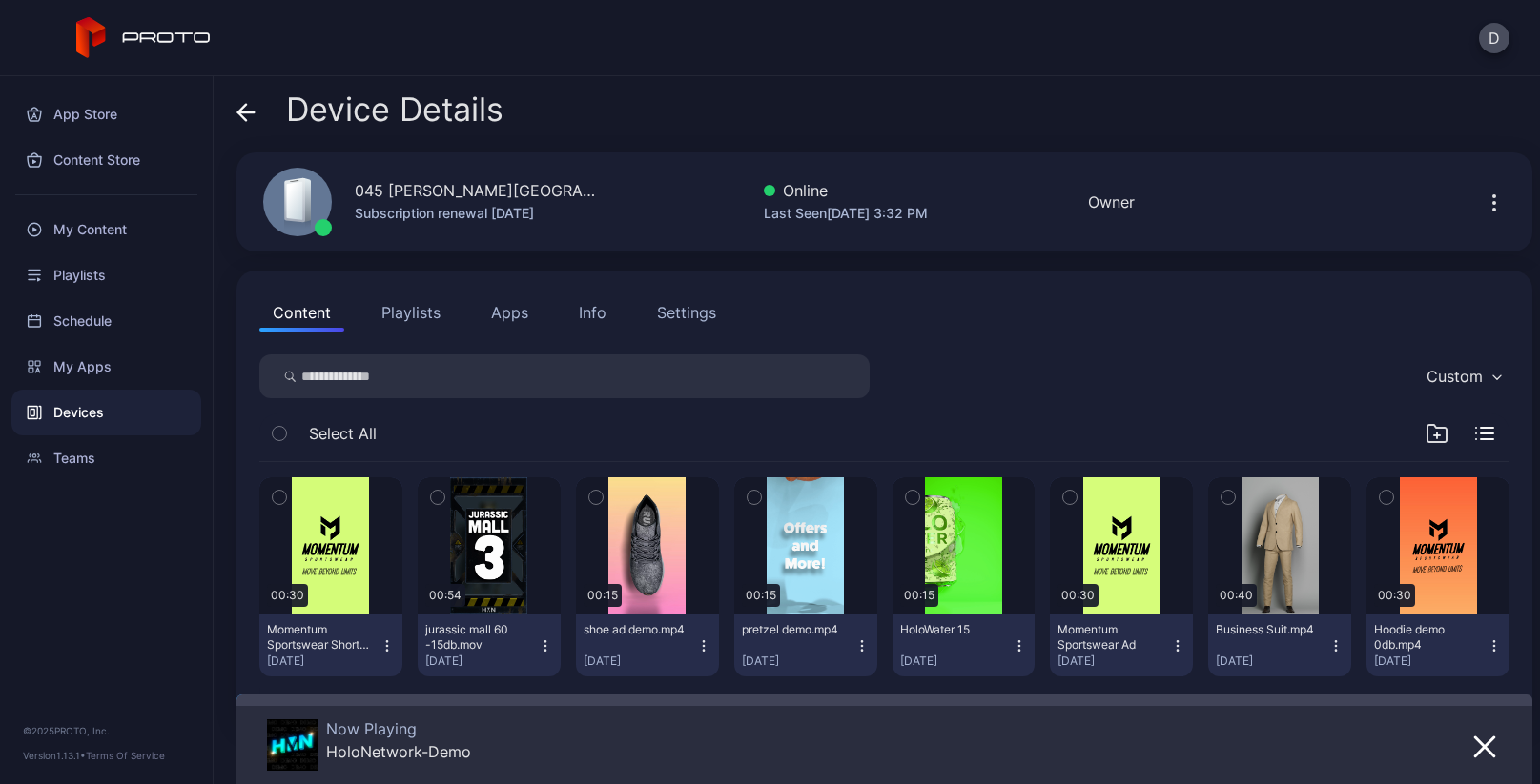
click at [249, 122] on span at bounding box center [246, 110] width 19 height 37
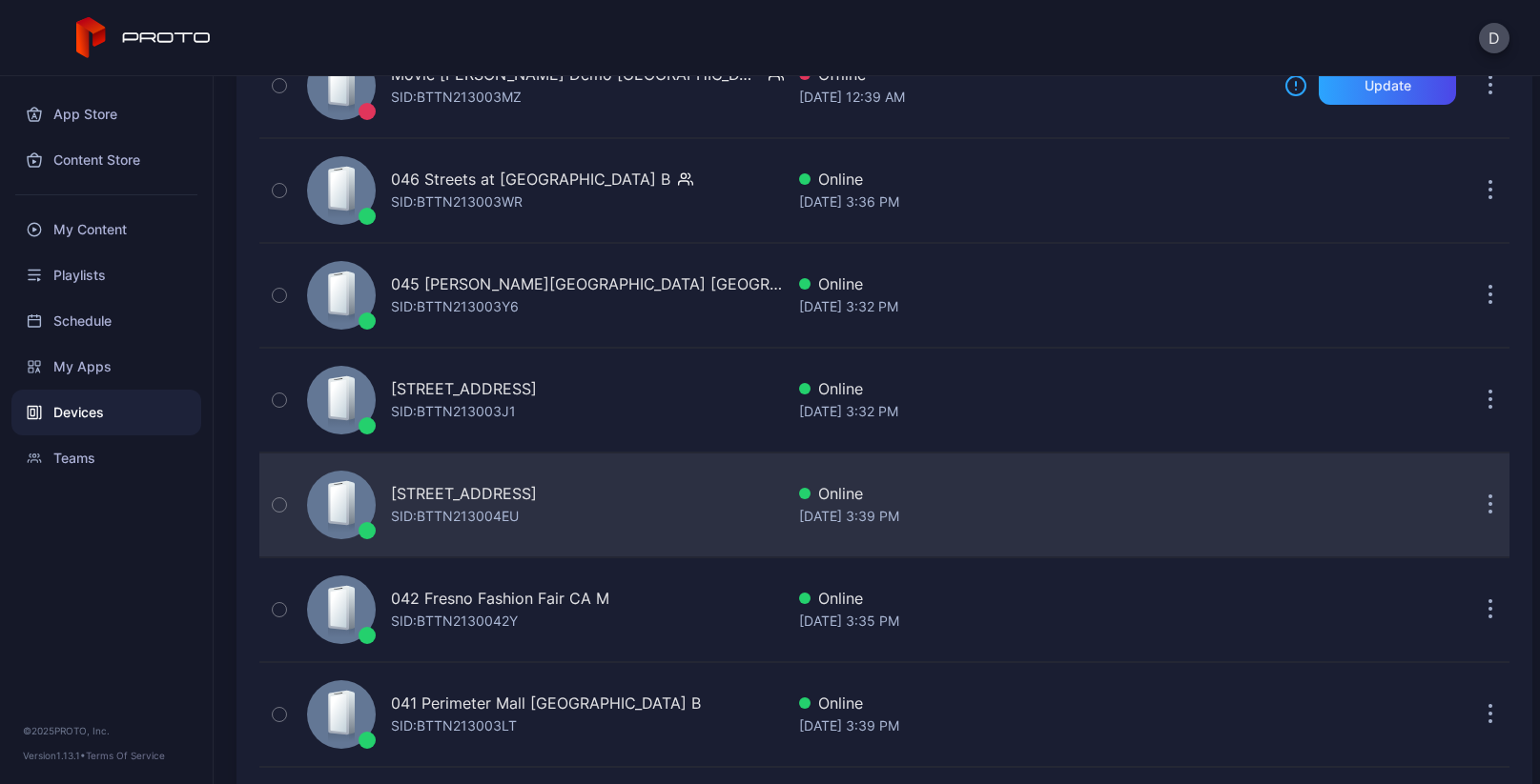
scroll to position [299, 0]
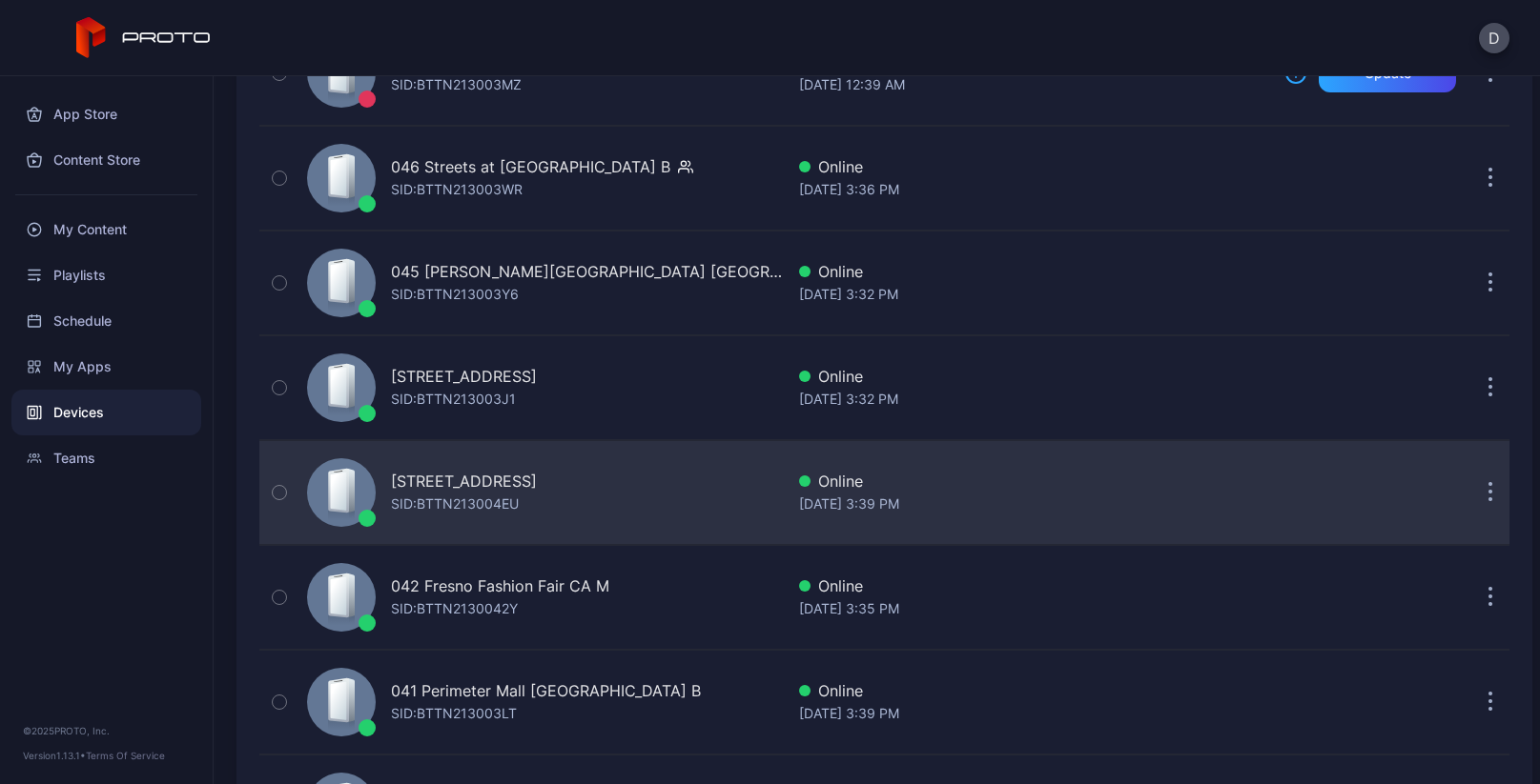
click at [468, 509] on div "SID: BTTN213004EU" at bounding box center [454, 504] width 128 height 23
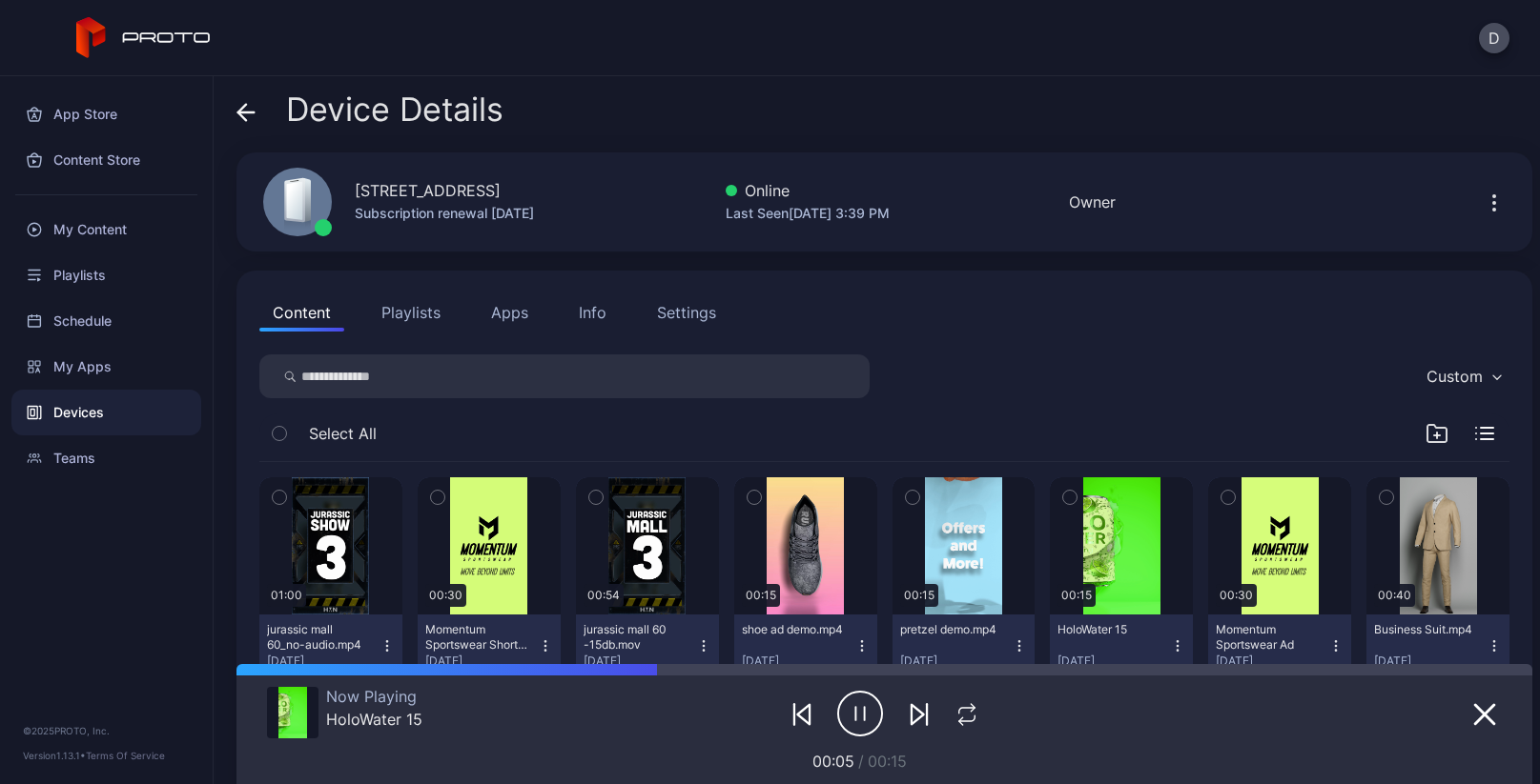
click at [244, 101] on span at bounding box center [246, 110] width 19 height 37
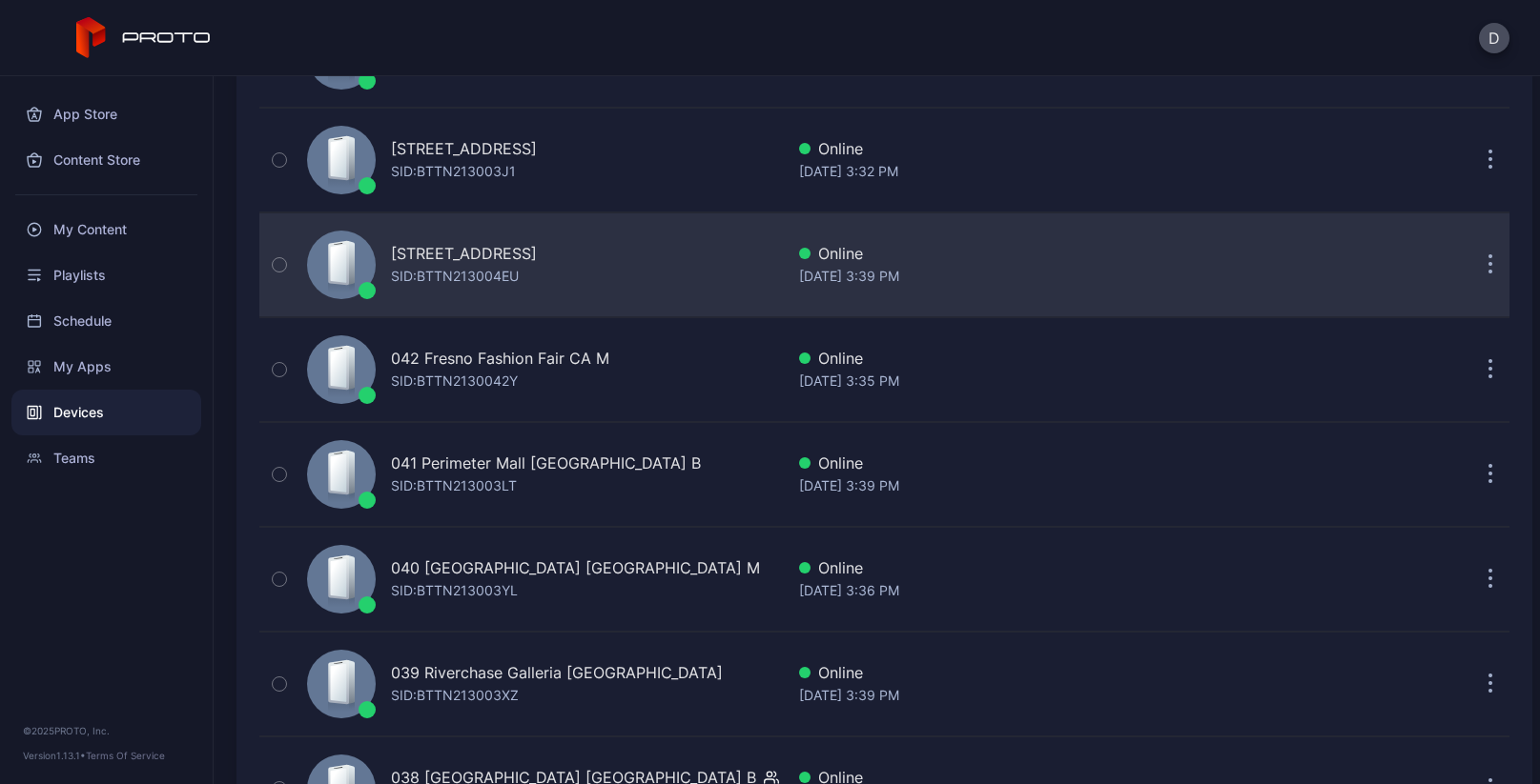
scroll to position [540, 0]
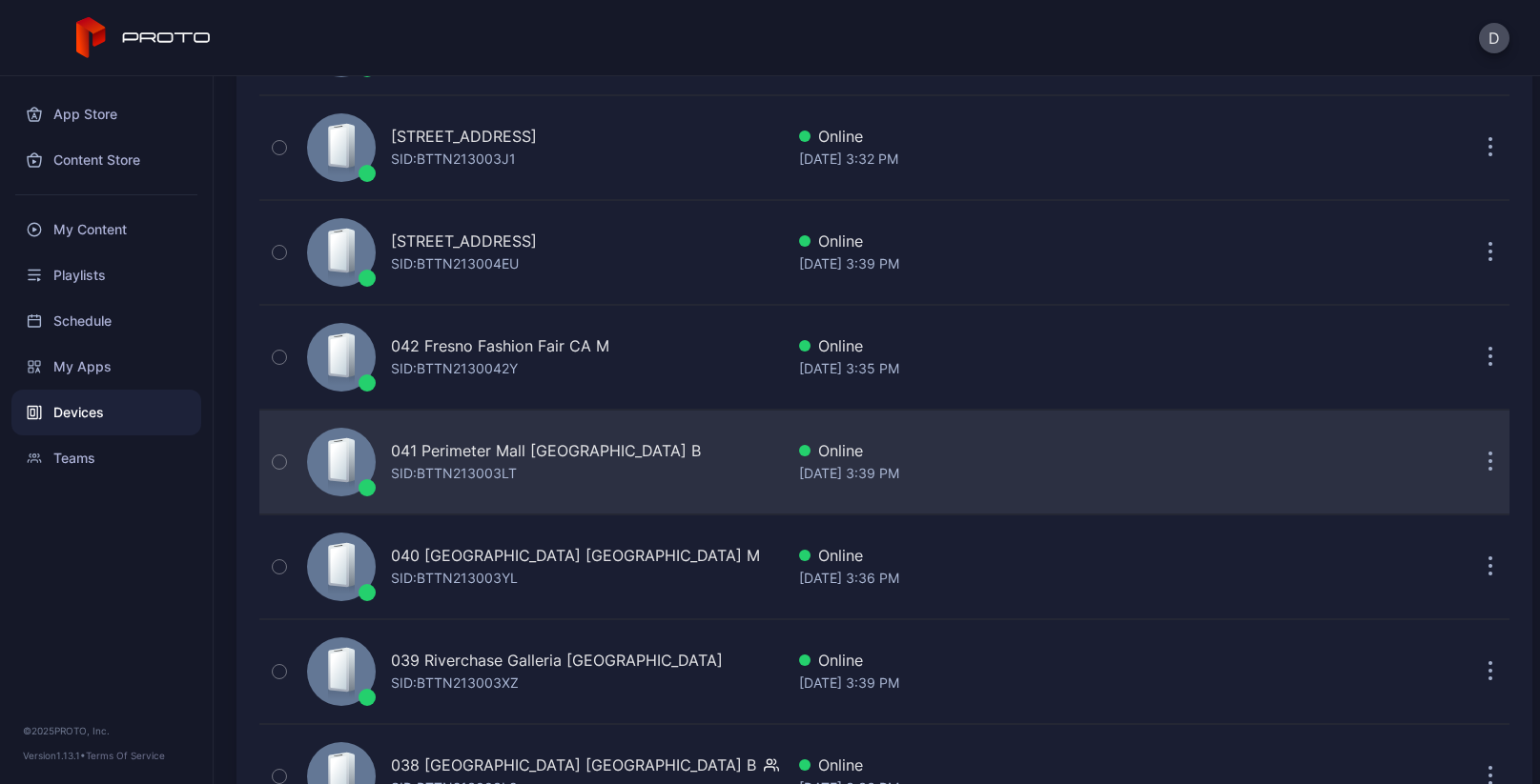
click at [443, 475] on div "SID: BTTN213003LT" at bounding box center [453, 473] width 126 height 23
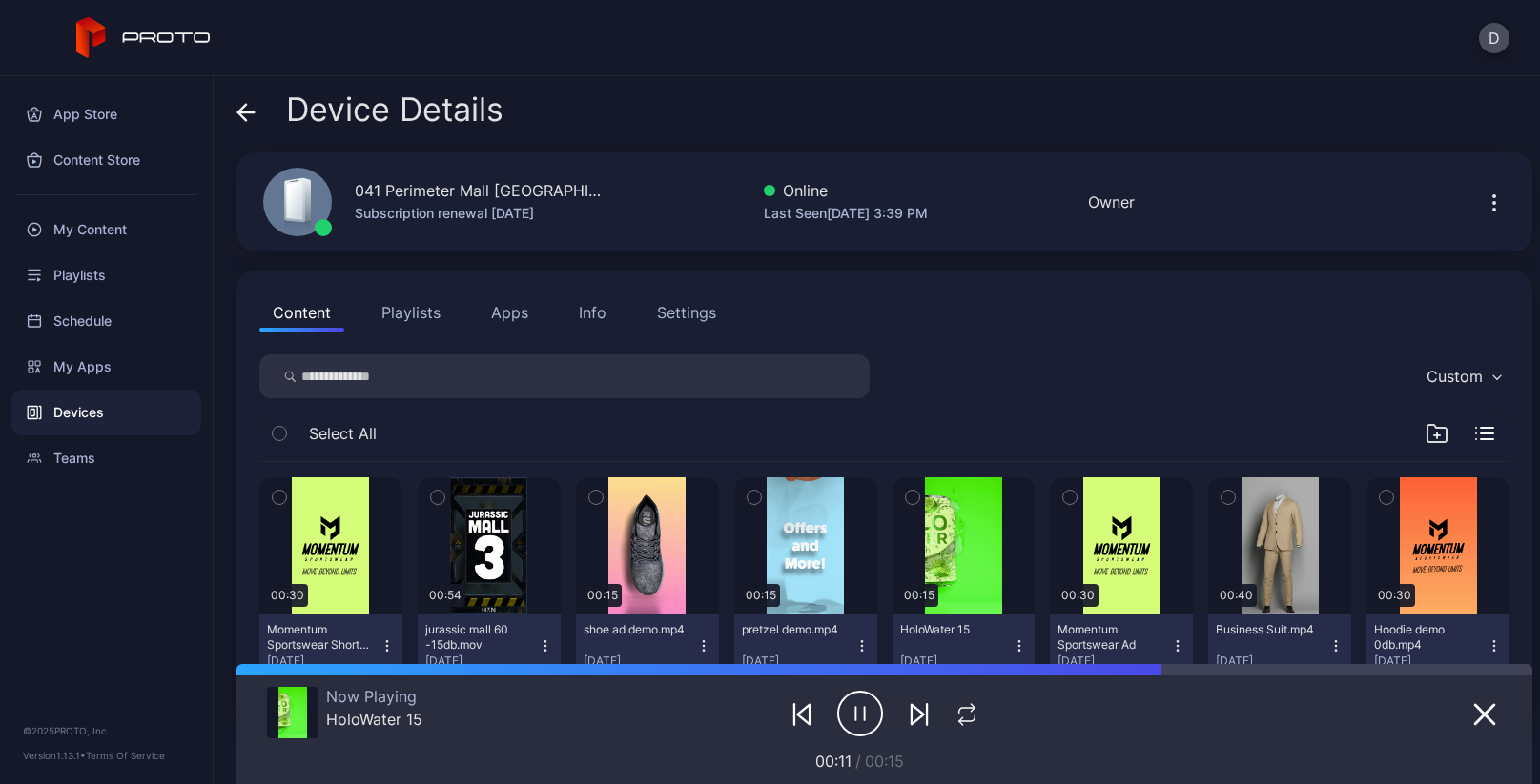
click at [247, 113] on icon at bounding box center [246, 113] width 16 height 0
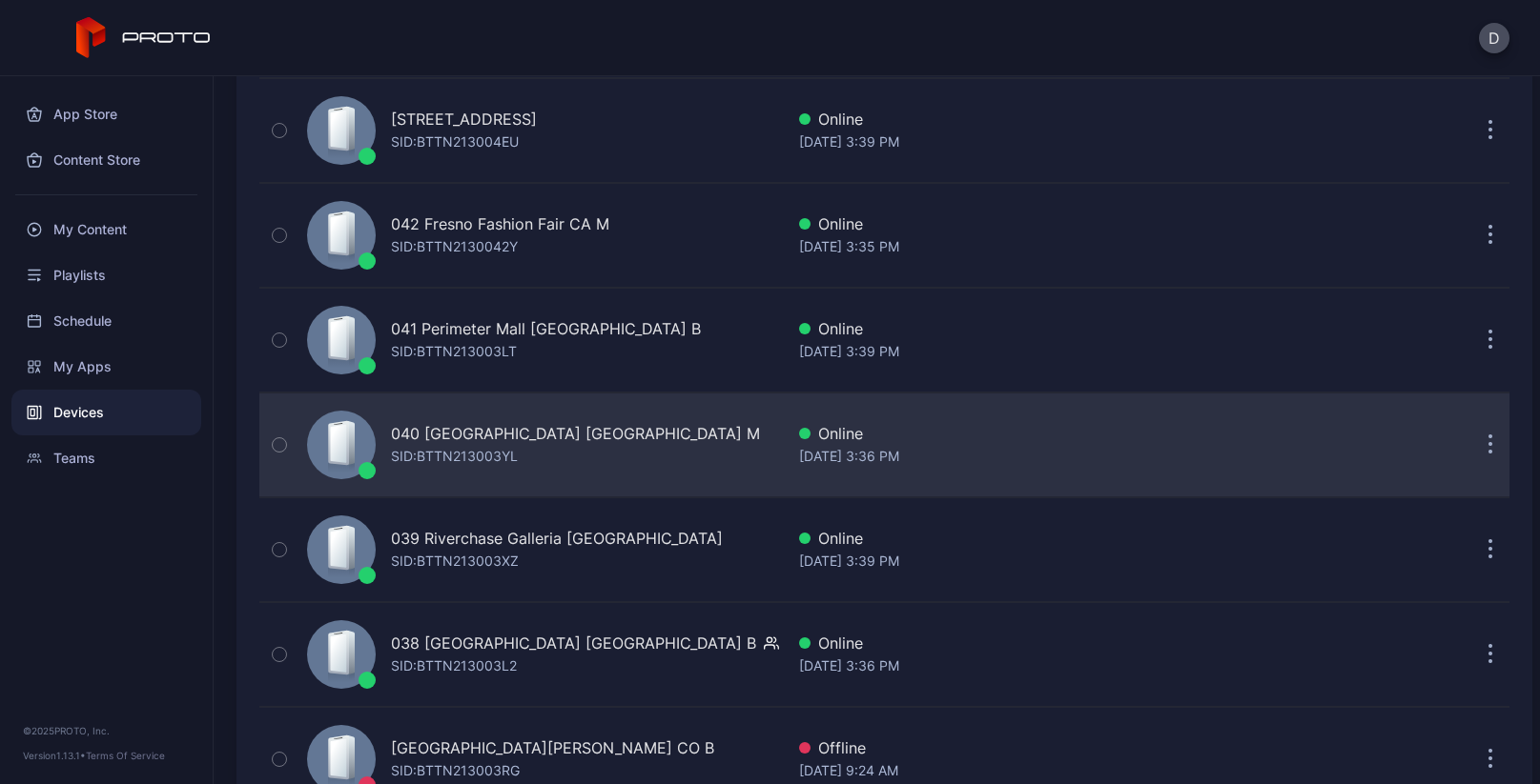
scroll to position [673, 0]
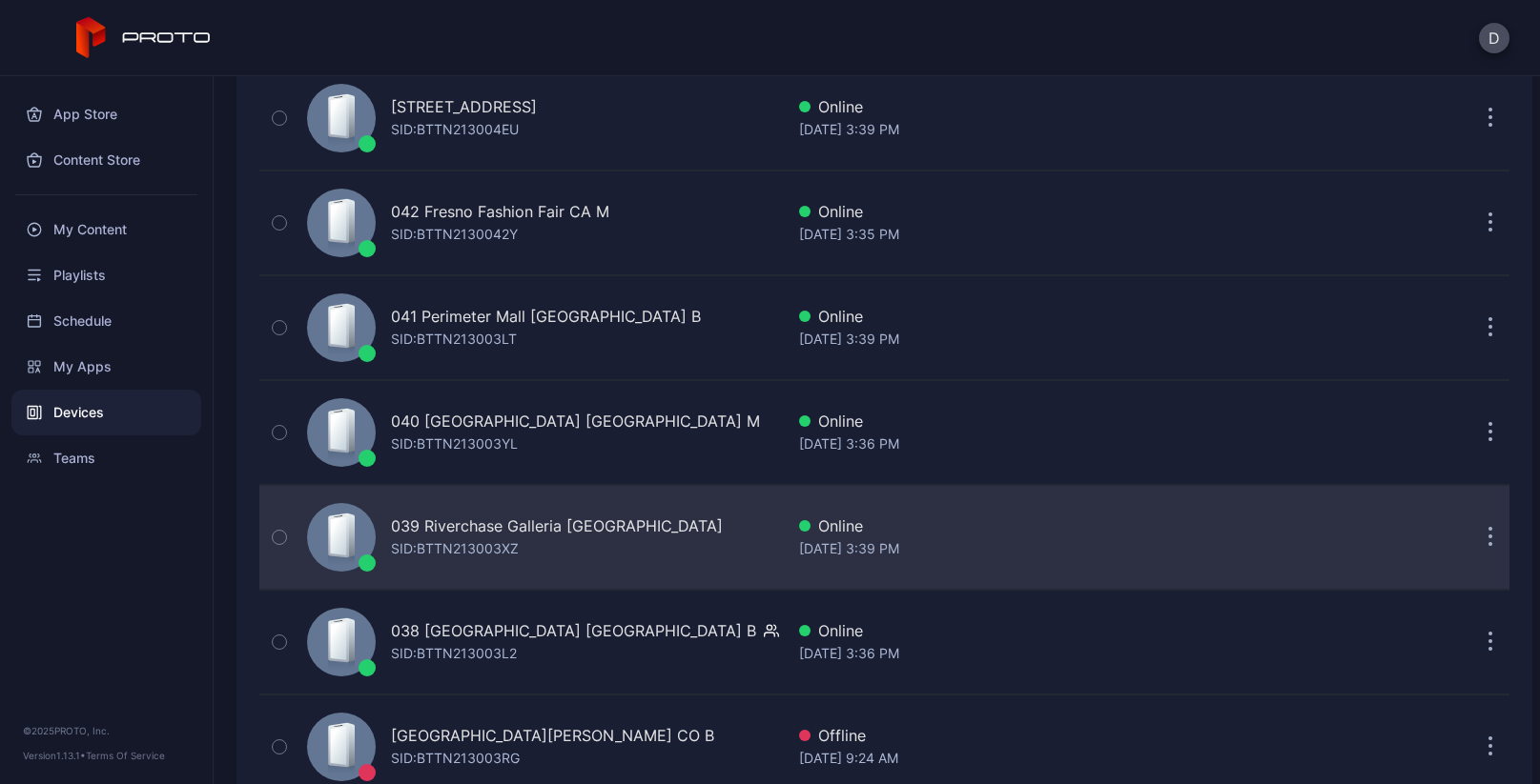
click at [461, 548] on div "SID: BTTN213003XZ" at bounding box center [454, 549] width 128 height 23
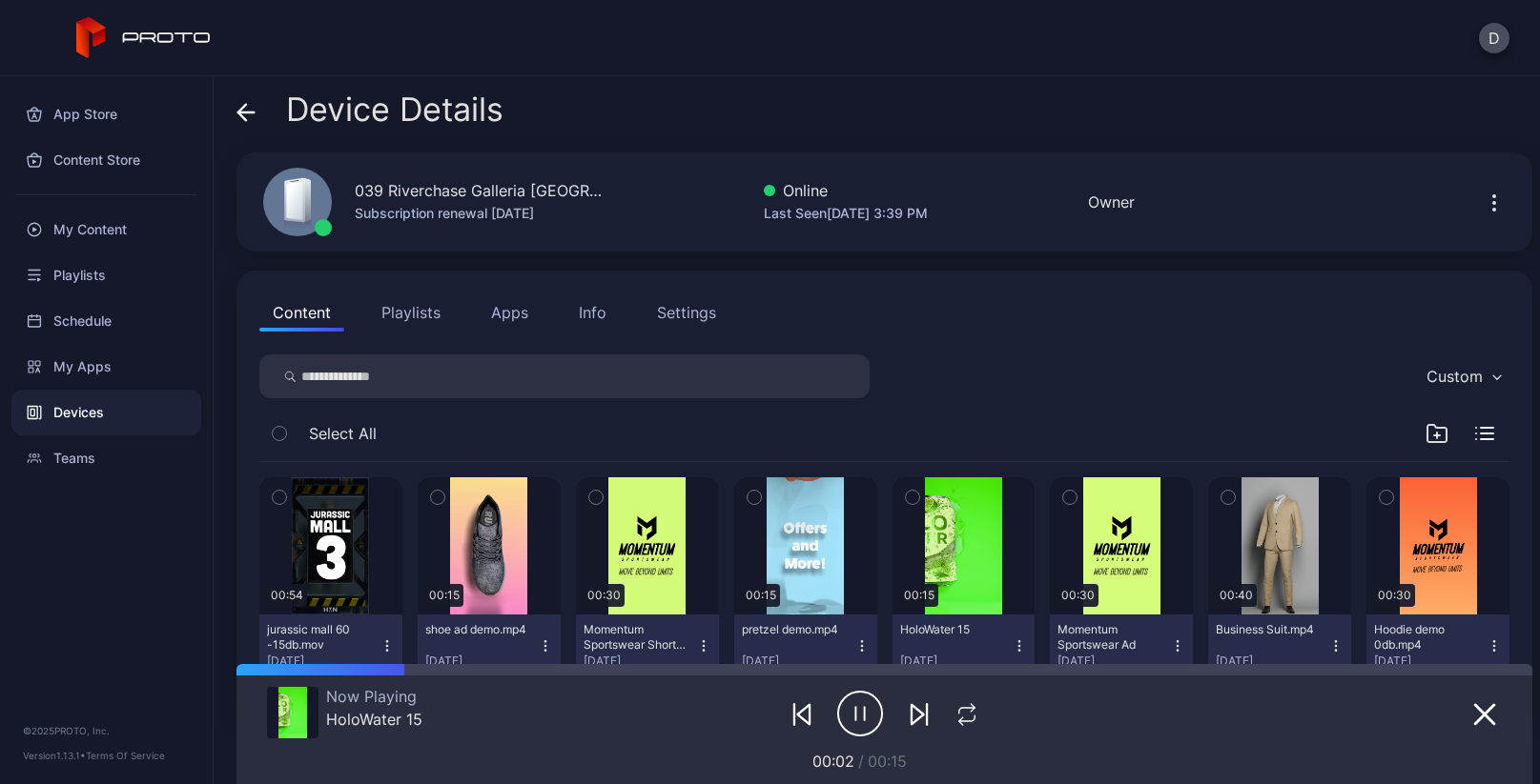
click at [244, 103] on icon at bounding box center [246, 113] width 19 height 19
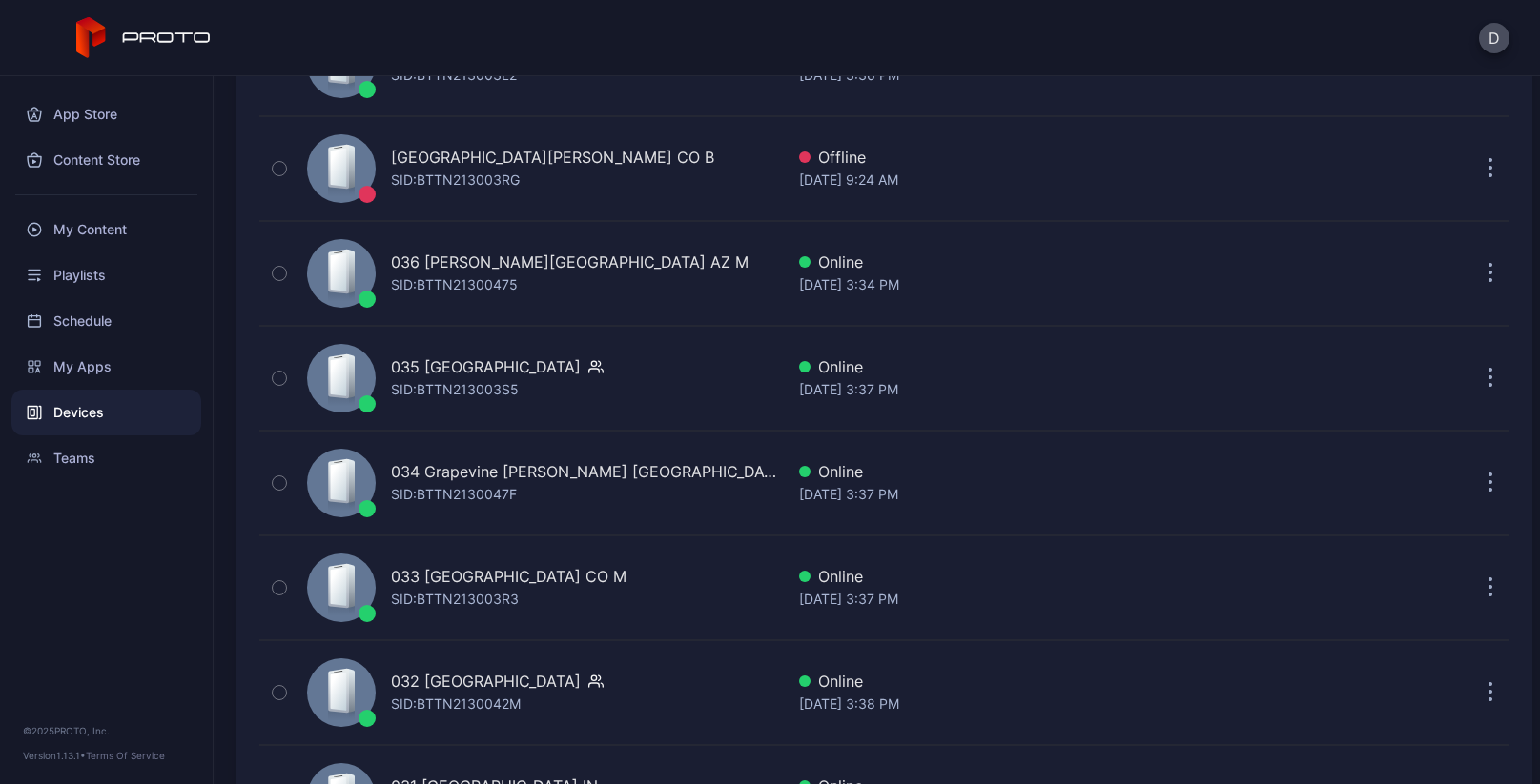
scroll to position [1462, 0]
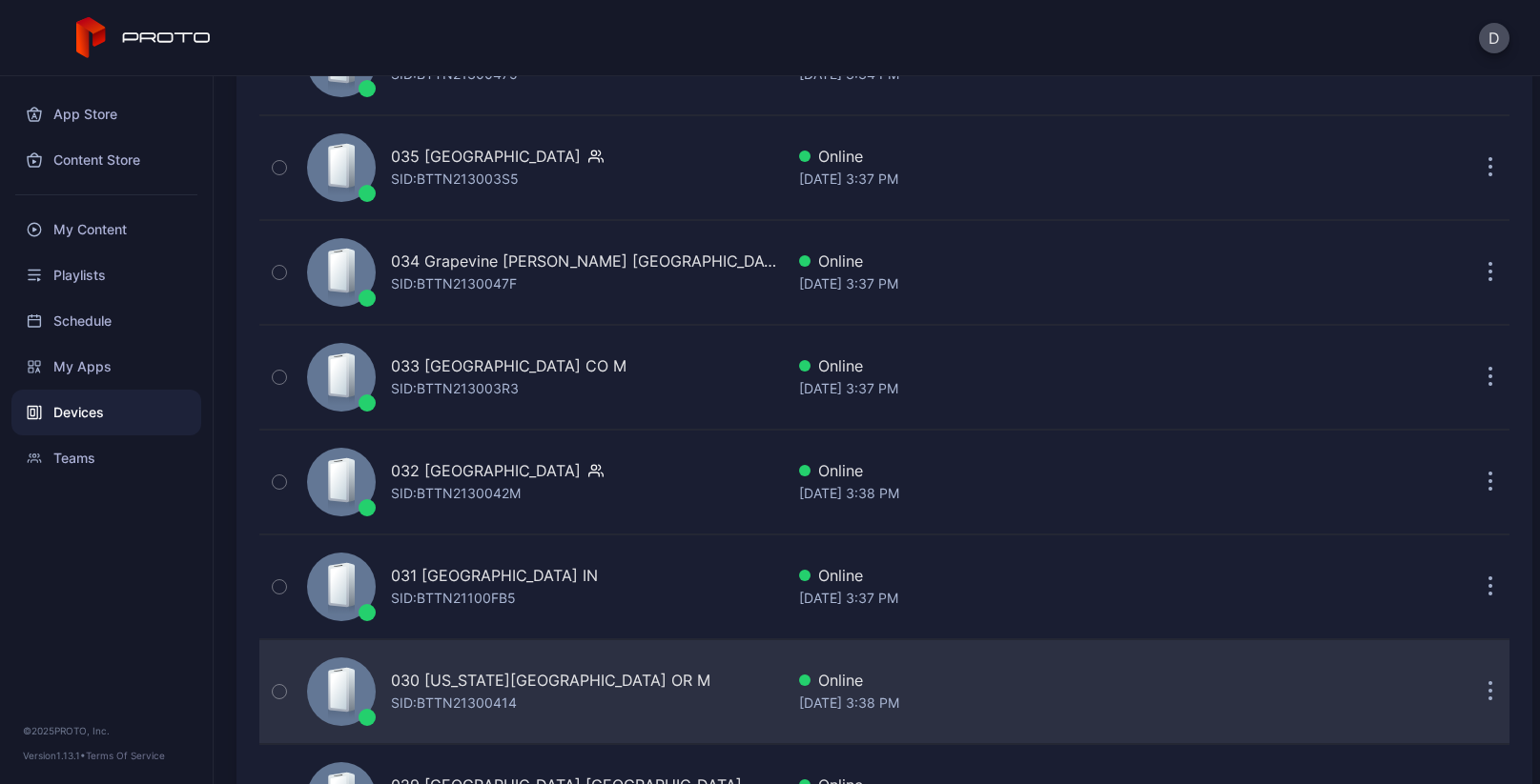
click at [459, 679] on div "030 [US_STATE][GEOGRAPHIC_DATA] OR M" at bounding box center [551, 680] width 320 height 23
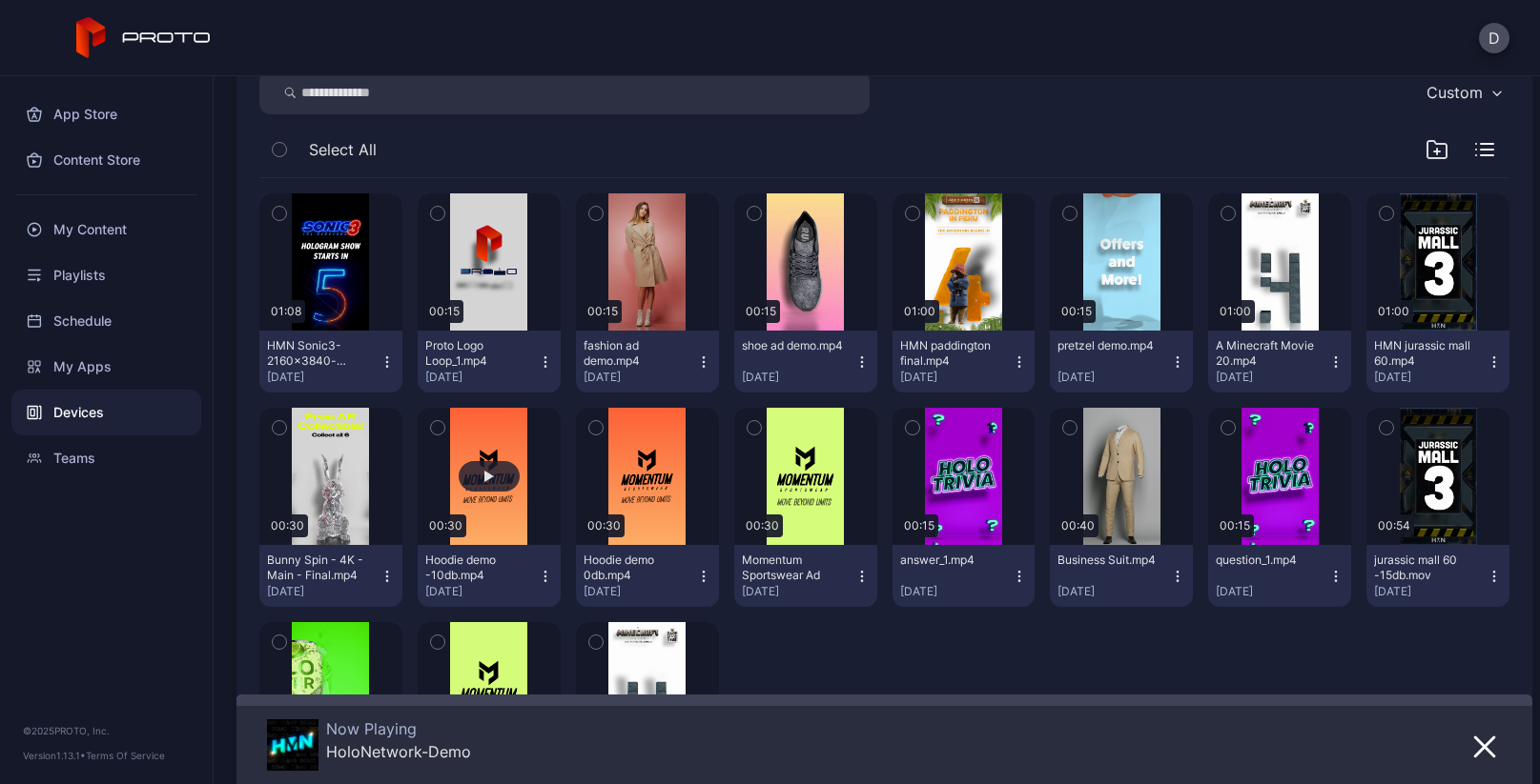
scroll to position [379, 0]
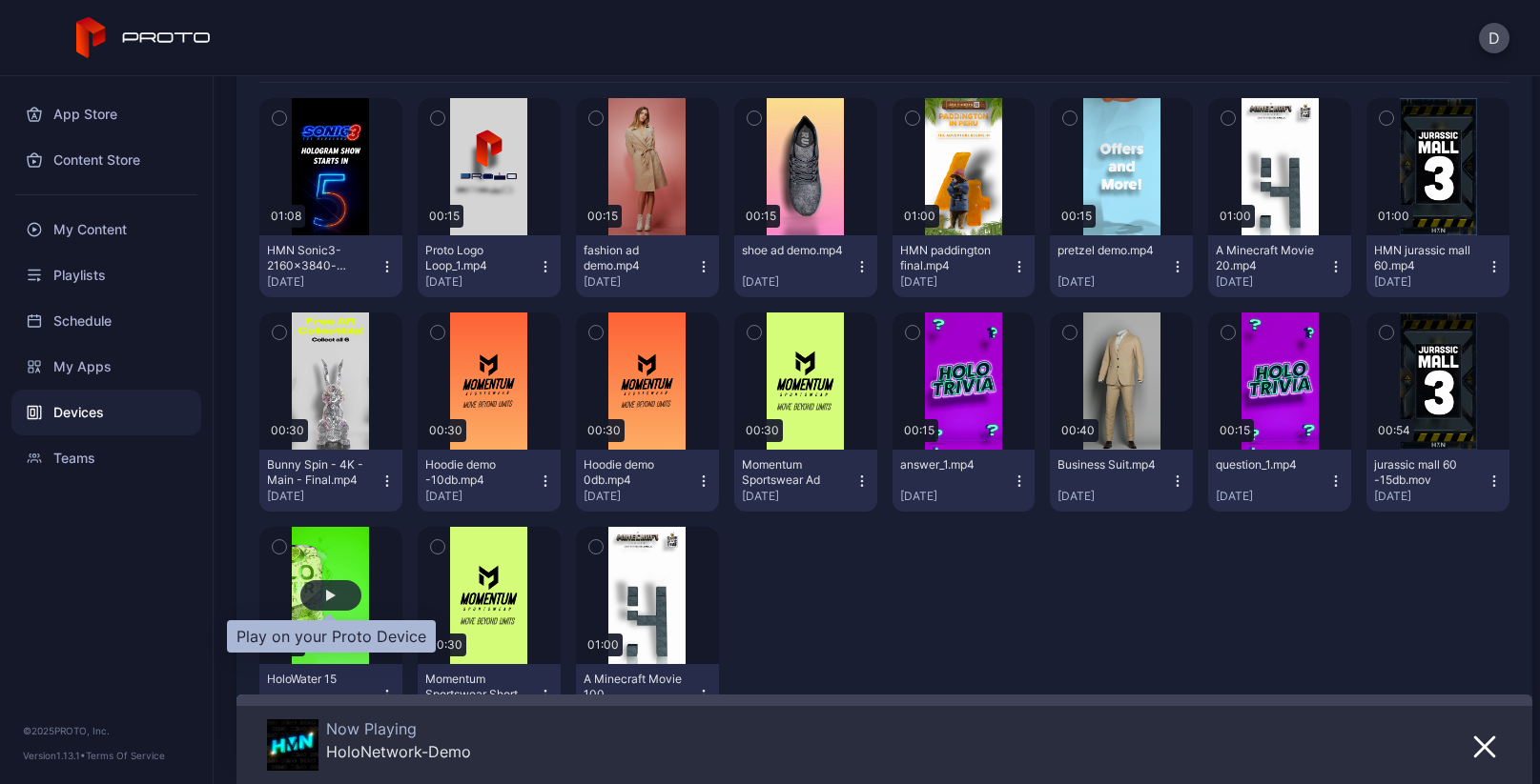
click at [326, 592] on div "button" at bounding box center [331, 595] width 10 height 12
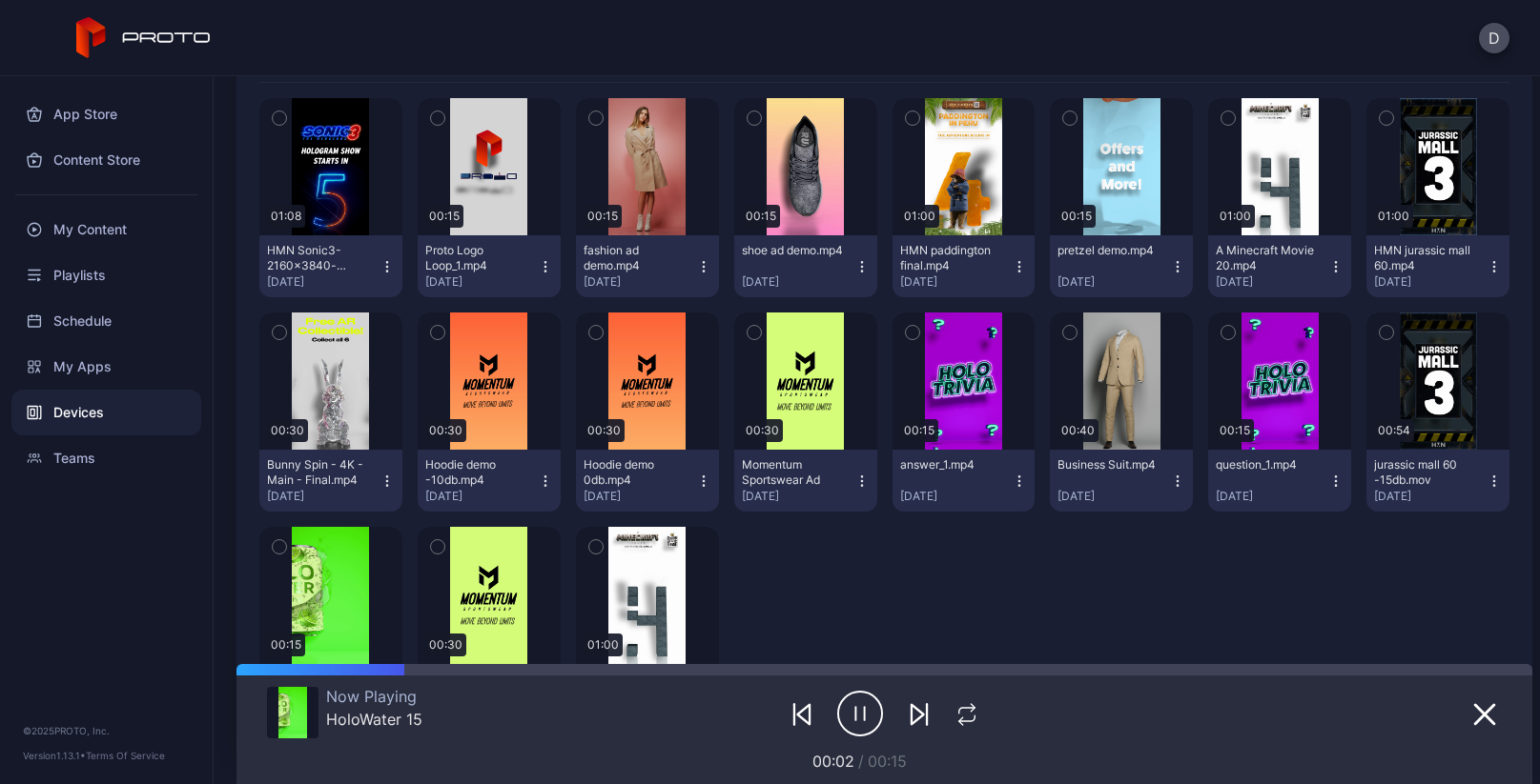
scroll to position [0, 0]
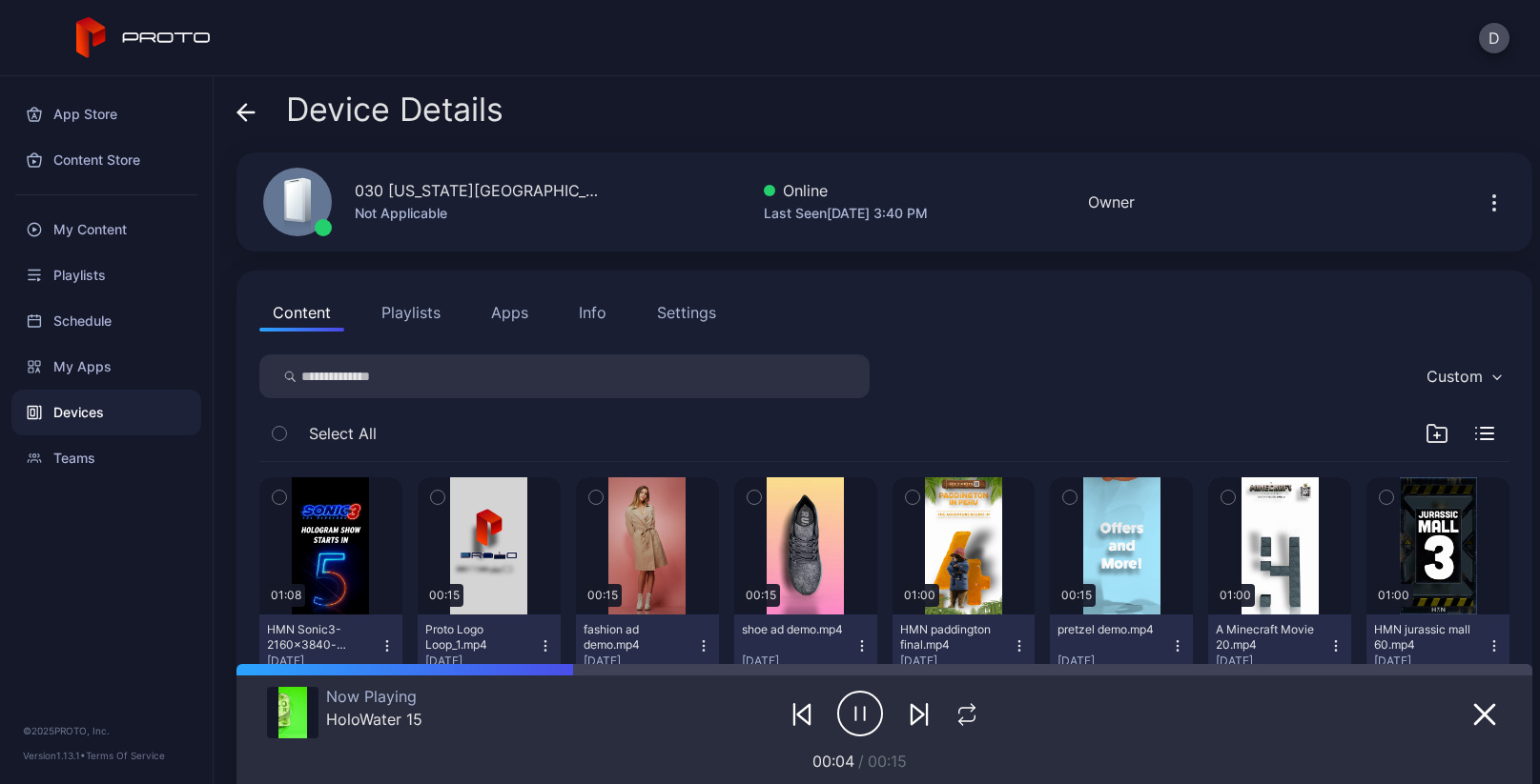
click at [244, 113] on icon at bounding box center [246, 113] width 16 height 0
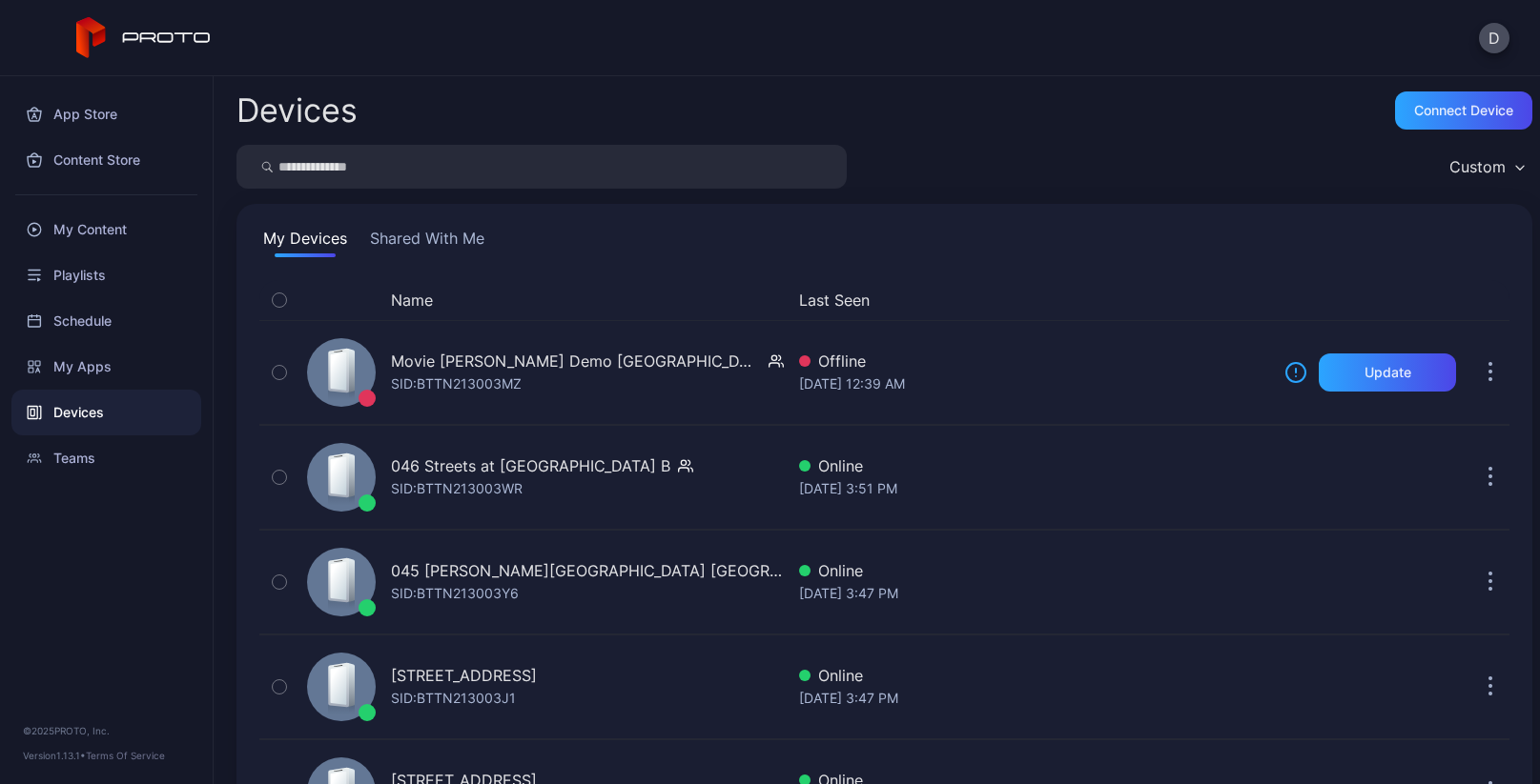
click at [362, 168] on input "search" at bounding box center [542, 167] width 610 height 44
type input "*******"
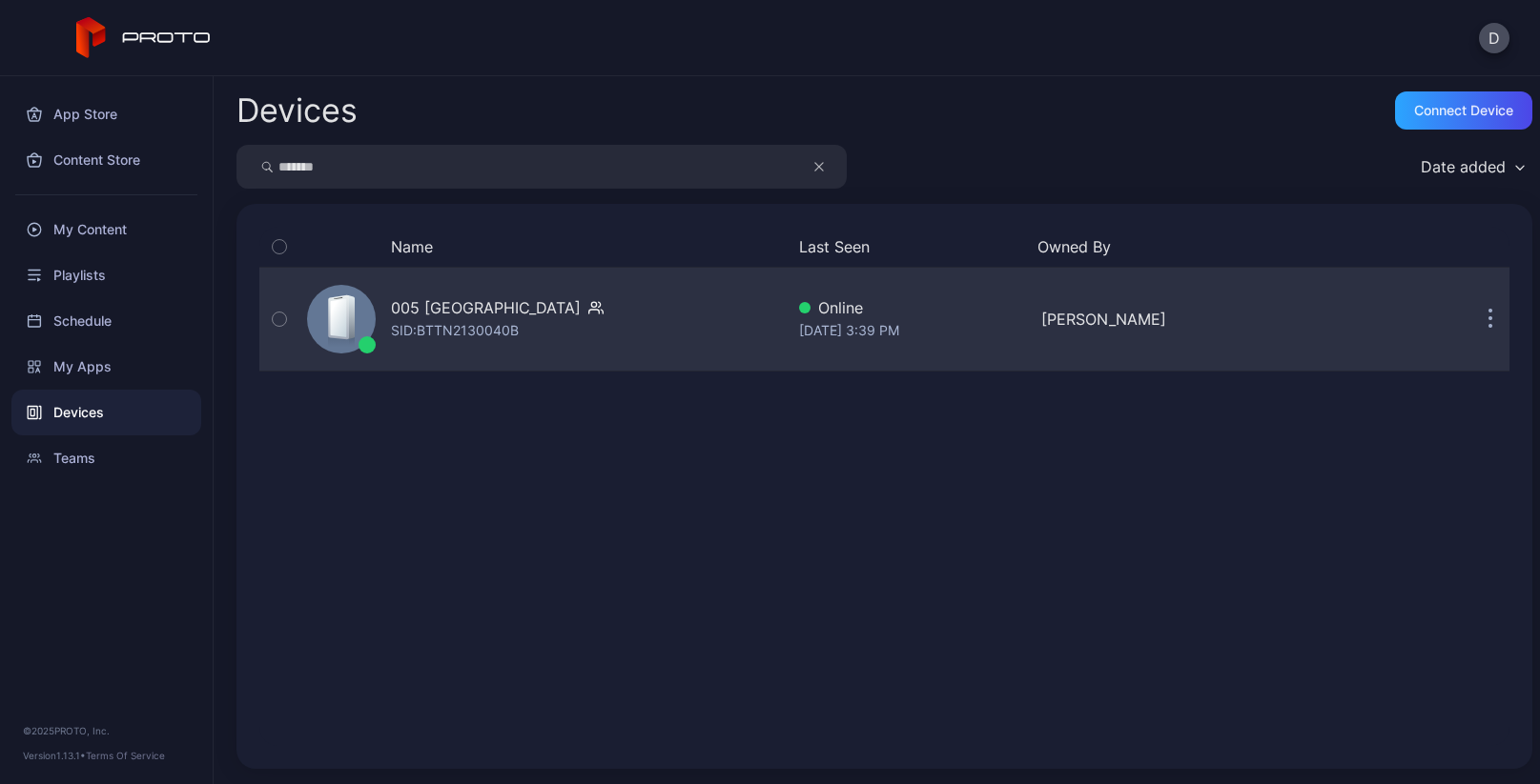
click at [626, 329] on div "005 [GEOGRAPHIC_DATA] SID: BTTN2130040B" at bounding box center [541, 318] width 484 height 95
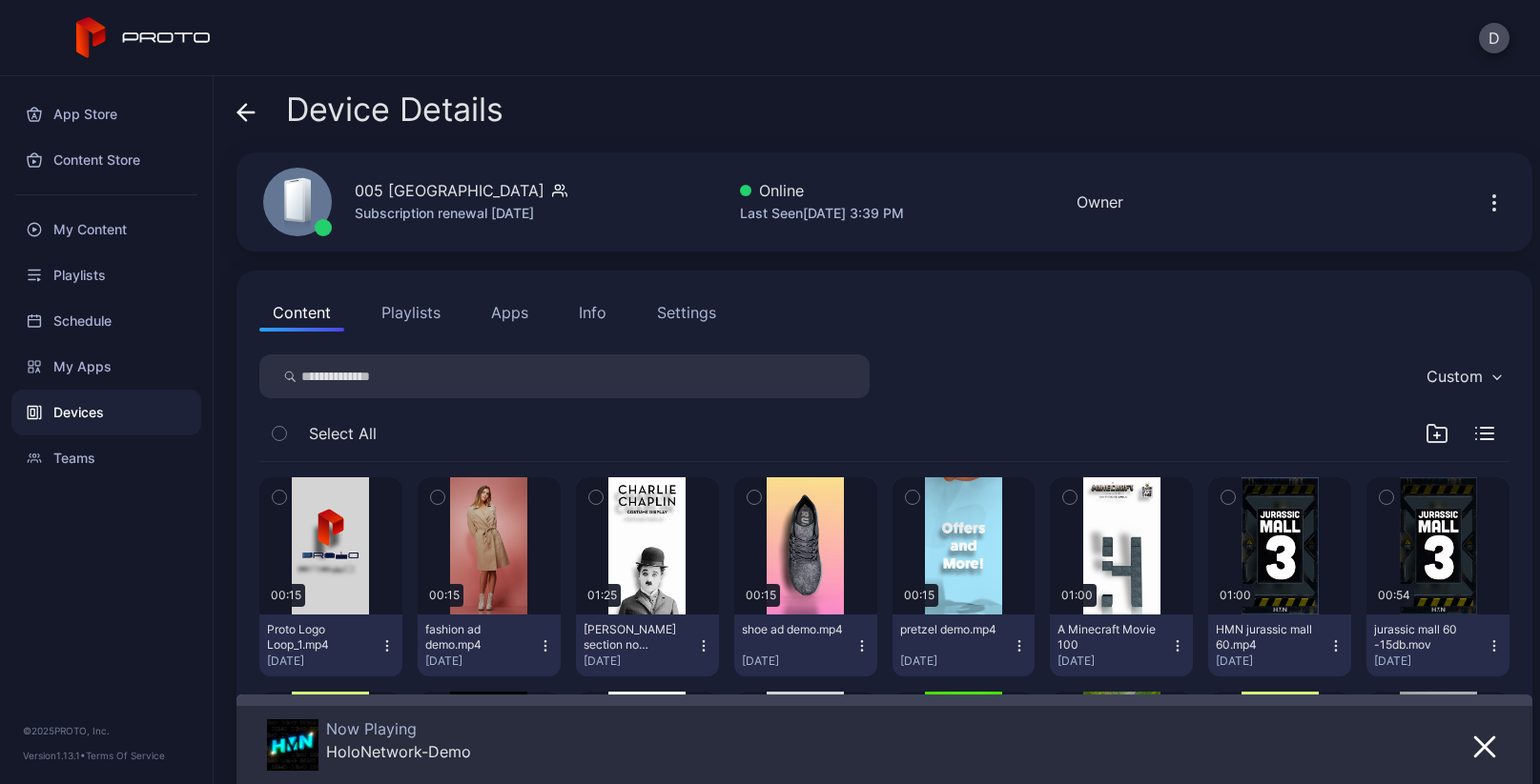
click at [1493, 202] on icon "button" at bounding box center [1494, 203] width 2 height 2
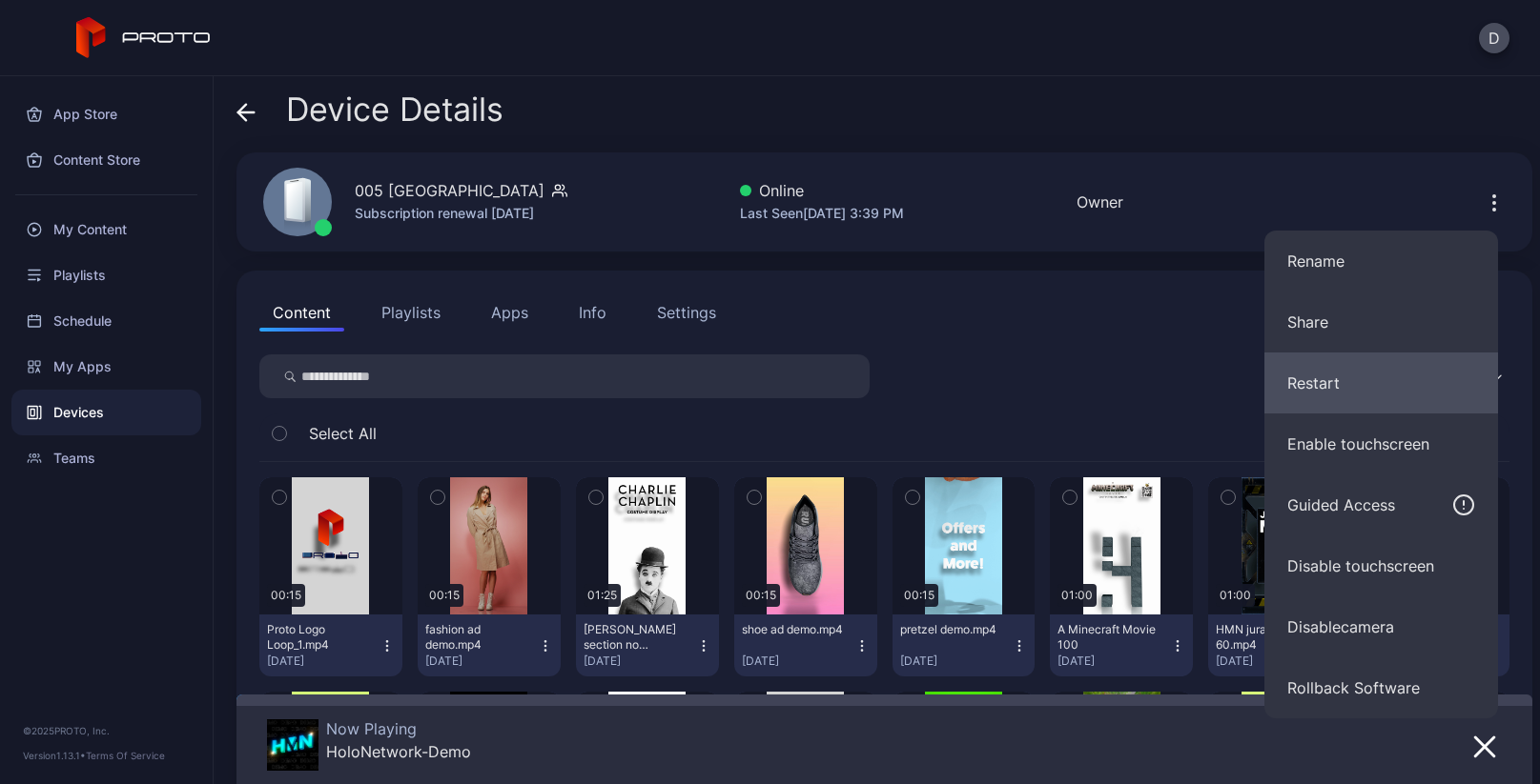
click at [1323, 383] on button "Restart" at bounding box center [1380, 382] width 234 height 61
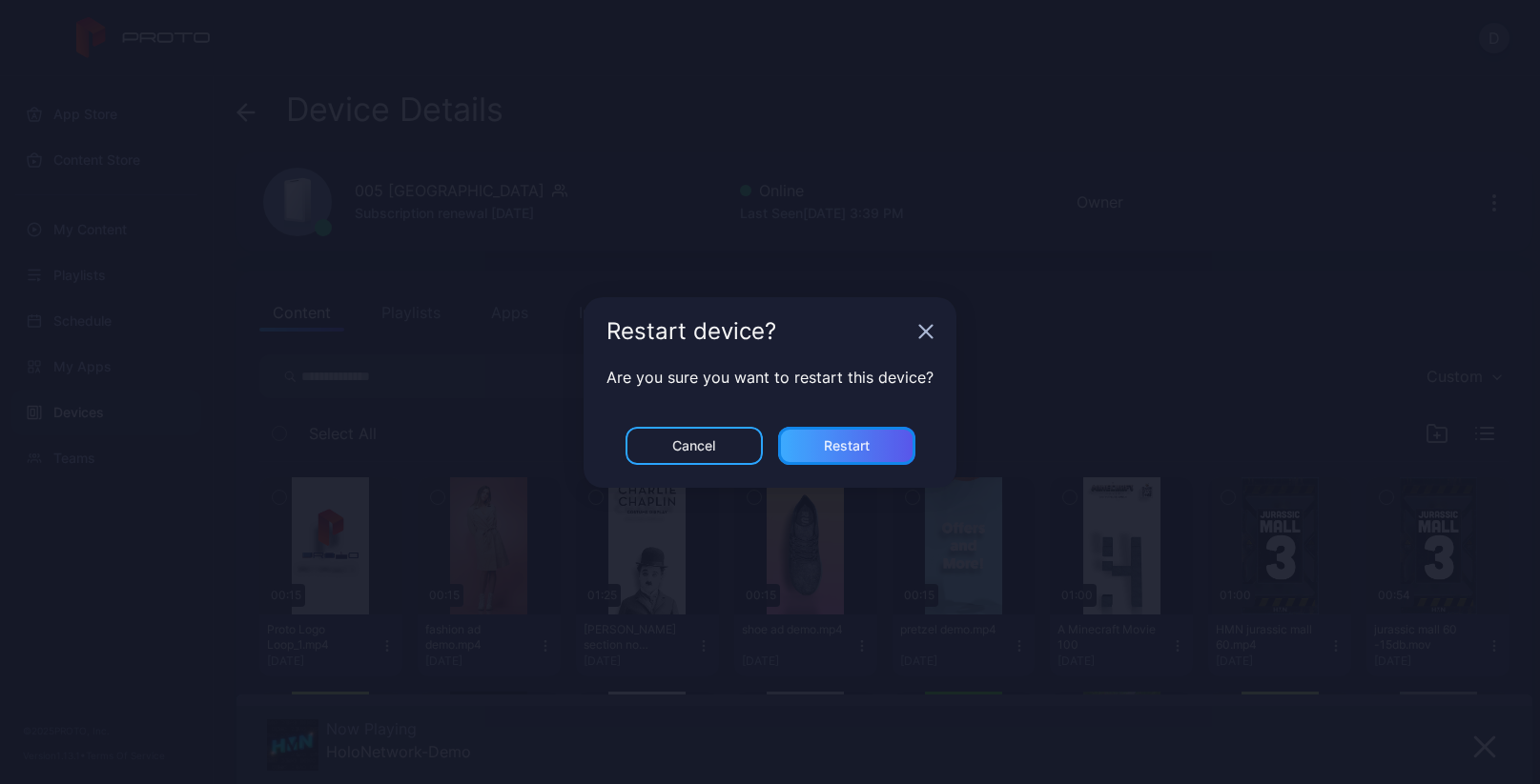
click at [827, 439] on div "Restart" at bounding box center [847, 446] width 46 height 15
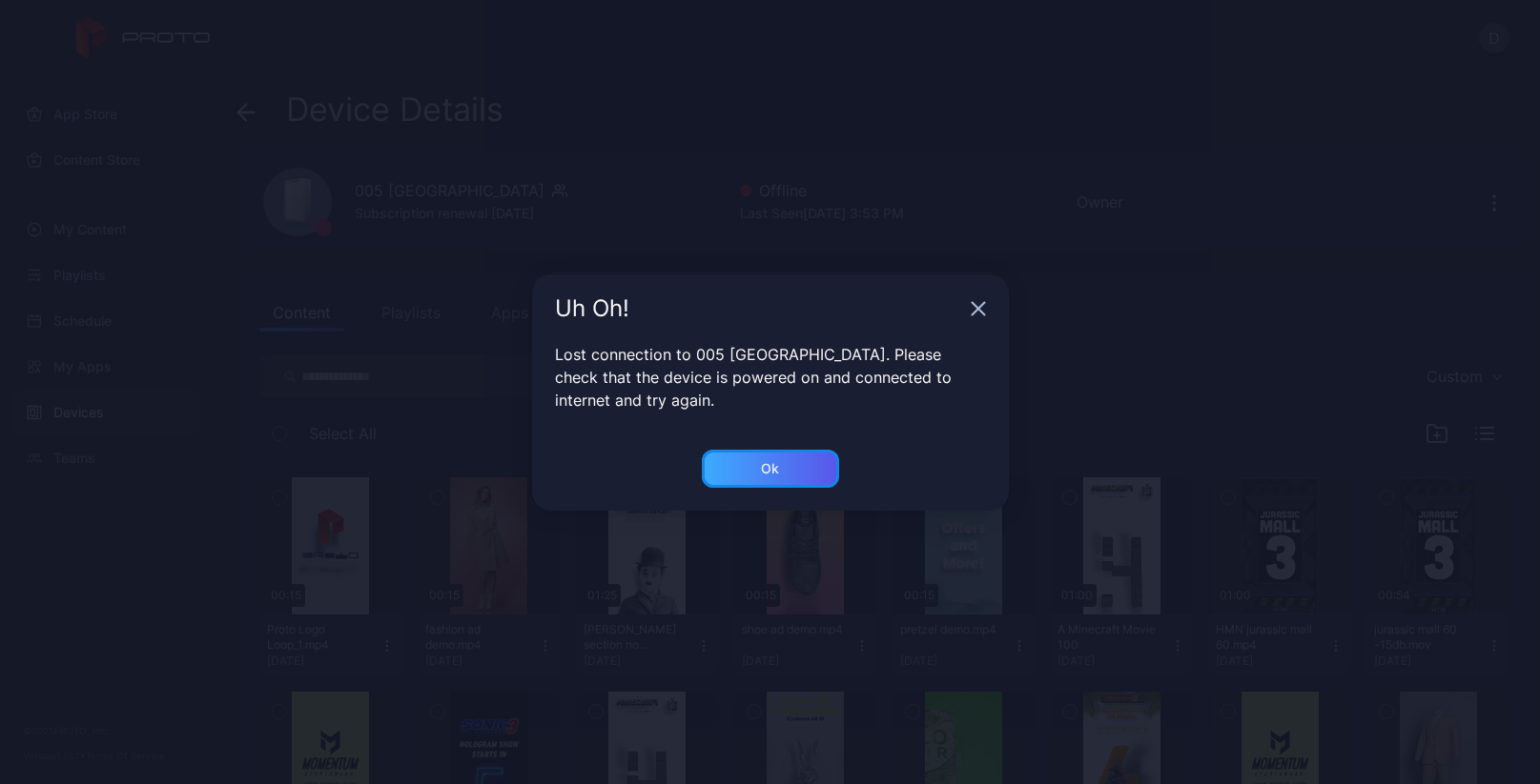
click at [769, 485] on div "Ok" at bounding box center [770, 469] width 138 height 38
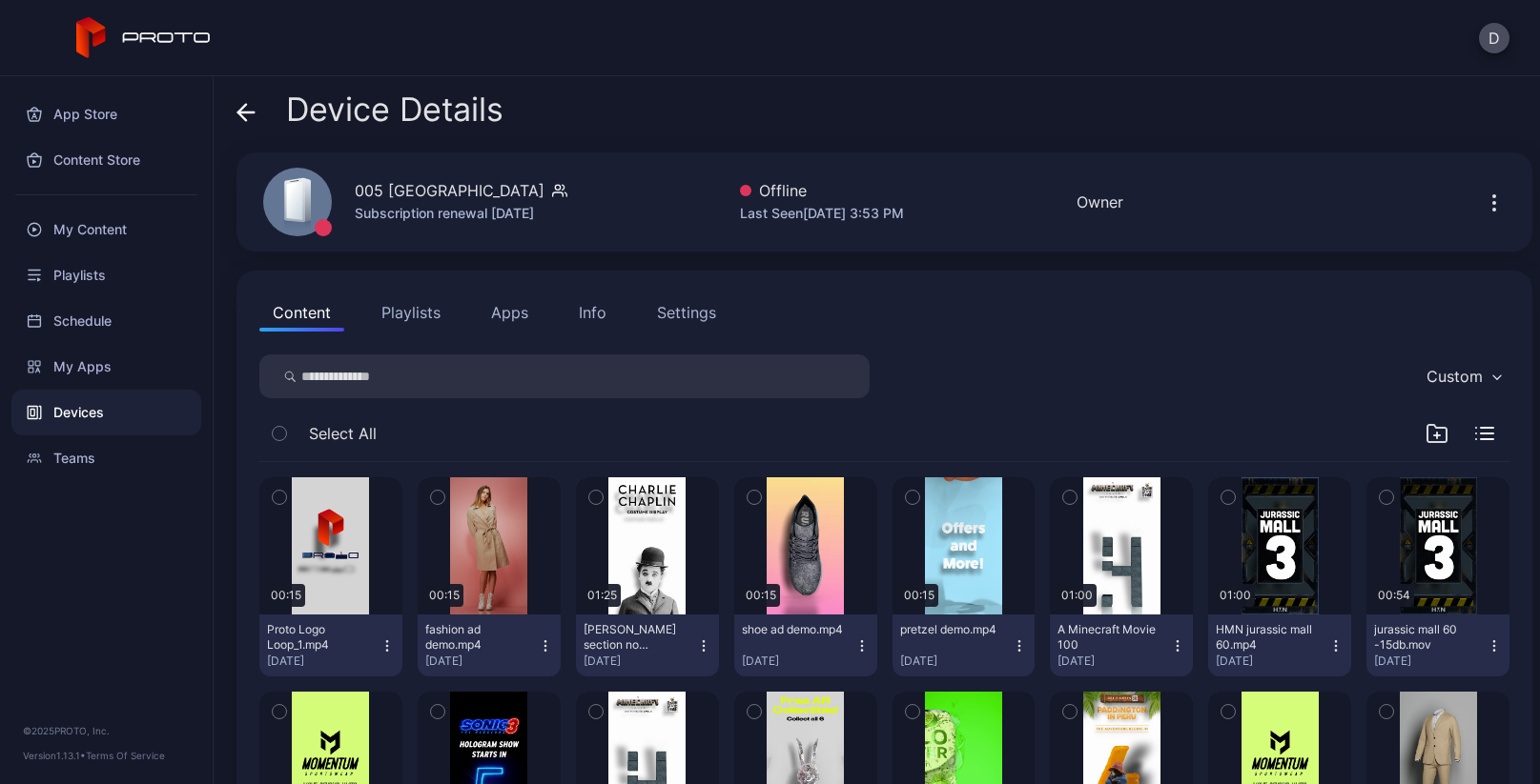
click at [720, 109] on div "Device Details" at bounding box center [885, 114] width 1296 height 46
click at [509, 315] on button "Apps" at bounding box center [509, 313] width 64 height 38
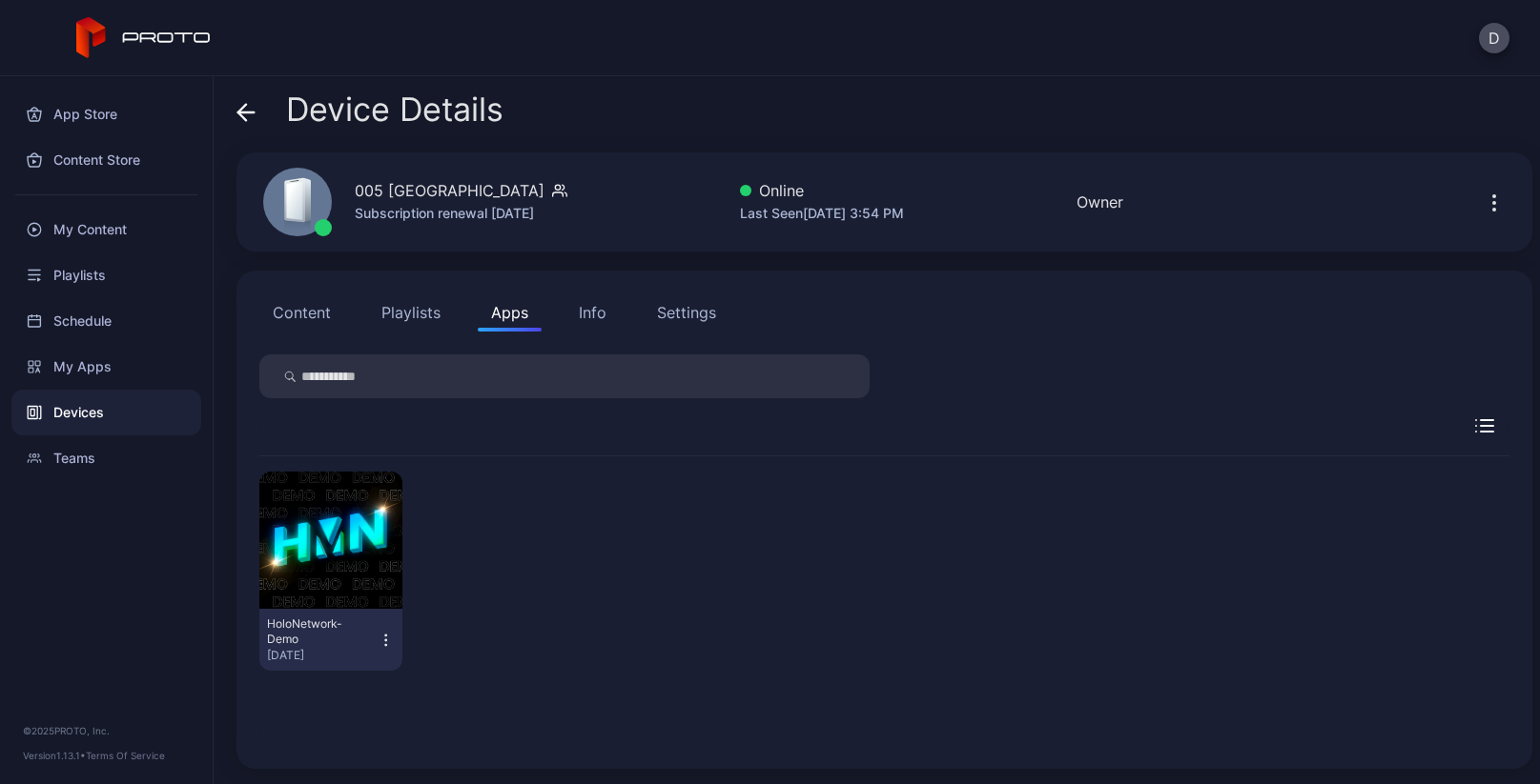
click at [313, 318] on button "Content" at bounding box center [301, 313] width 85 height 38
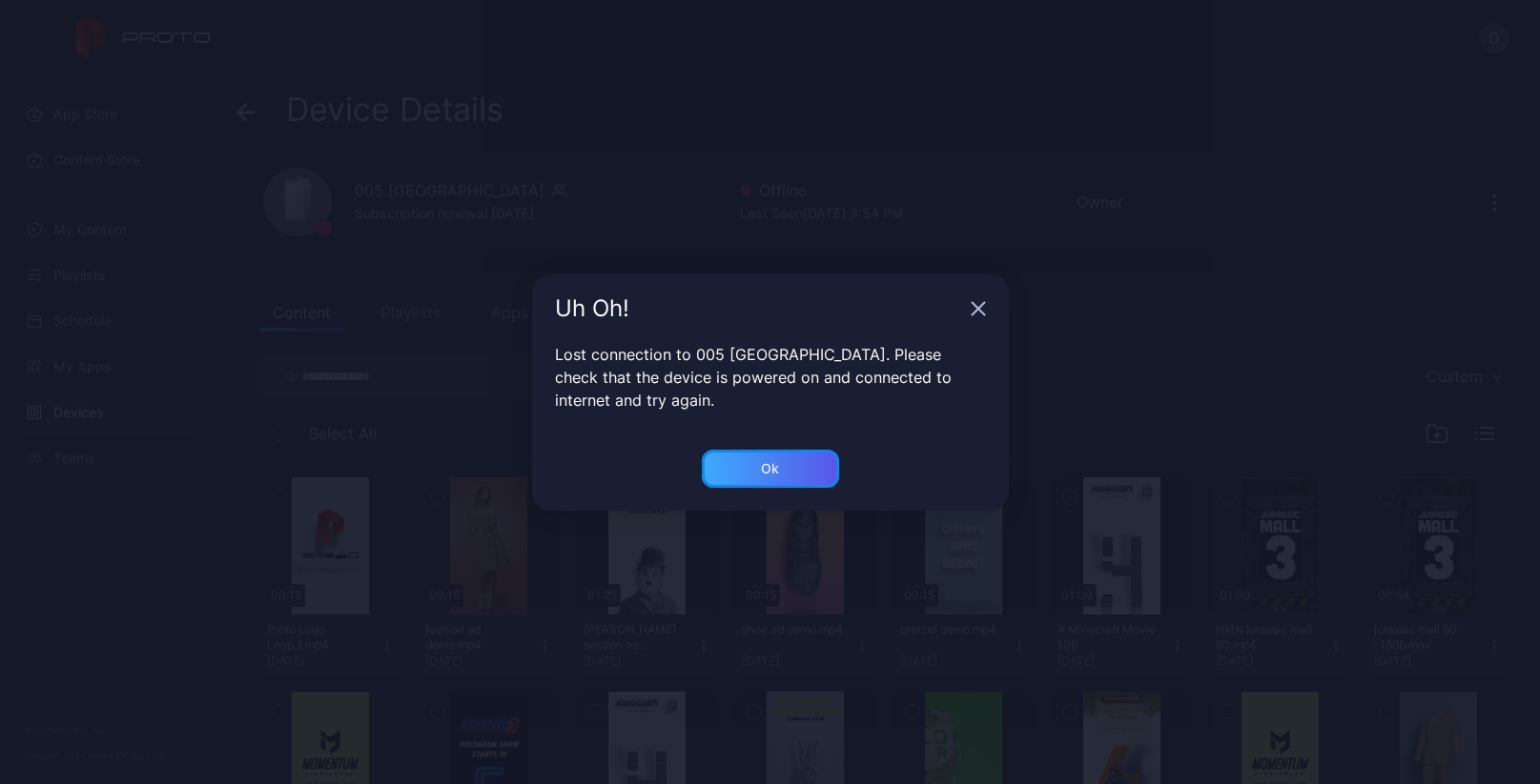
click at [787, 471] on div "Ok" at bounding box center [770, 469] width 138 height 38
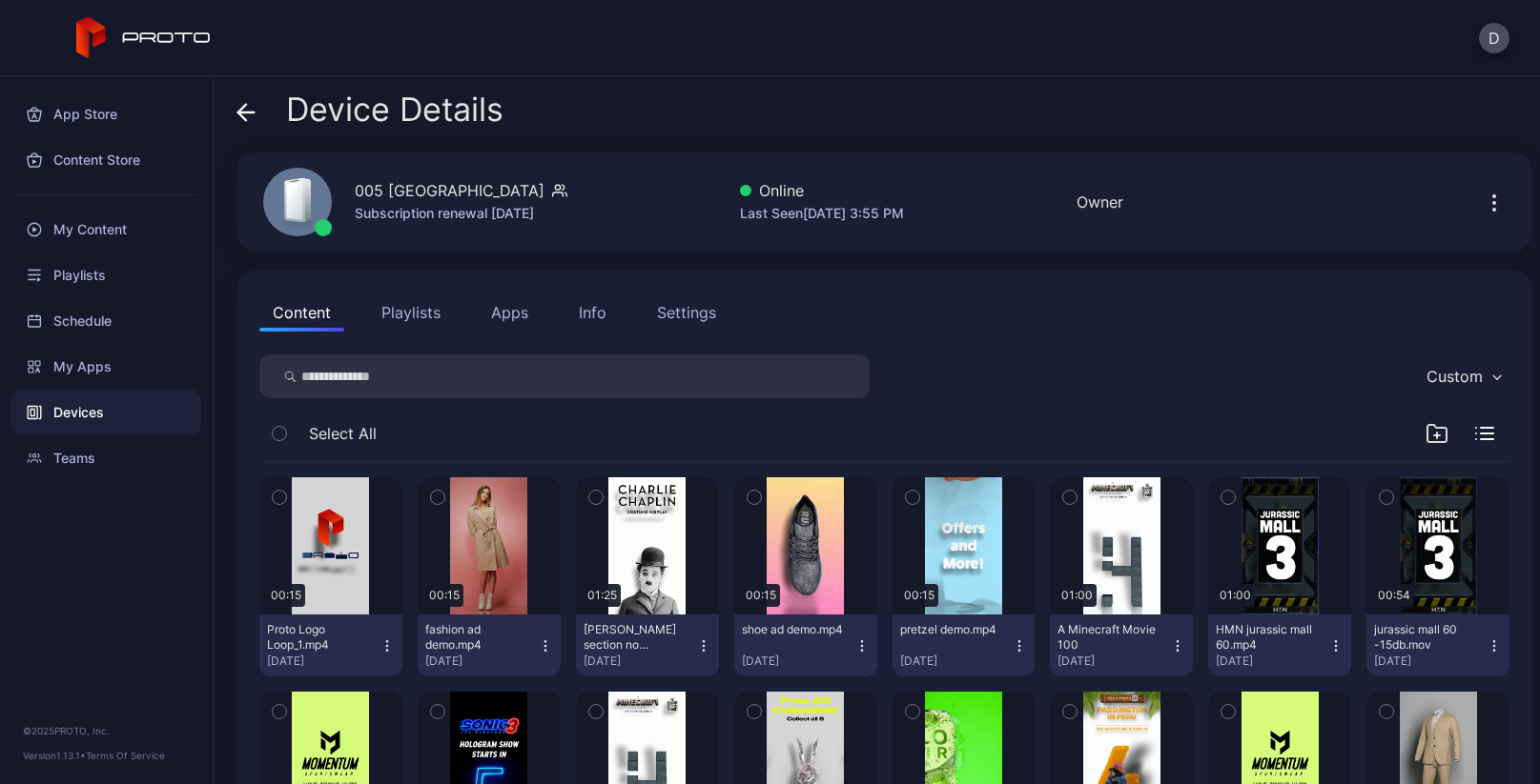
click at [522, 315] on button "Apps" at bounding box center [509, 313] width 64 height 38
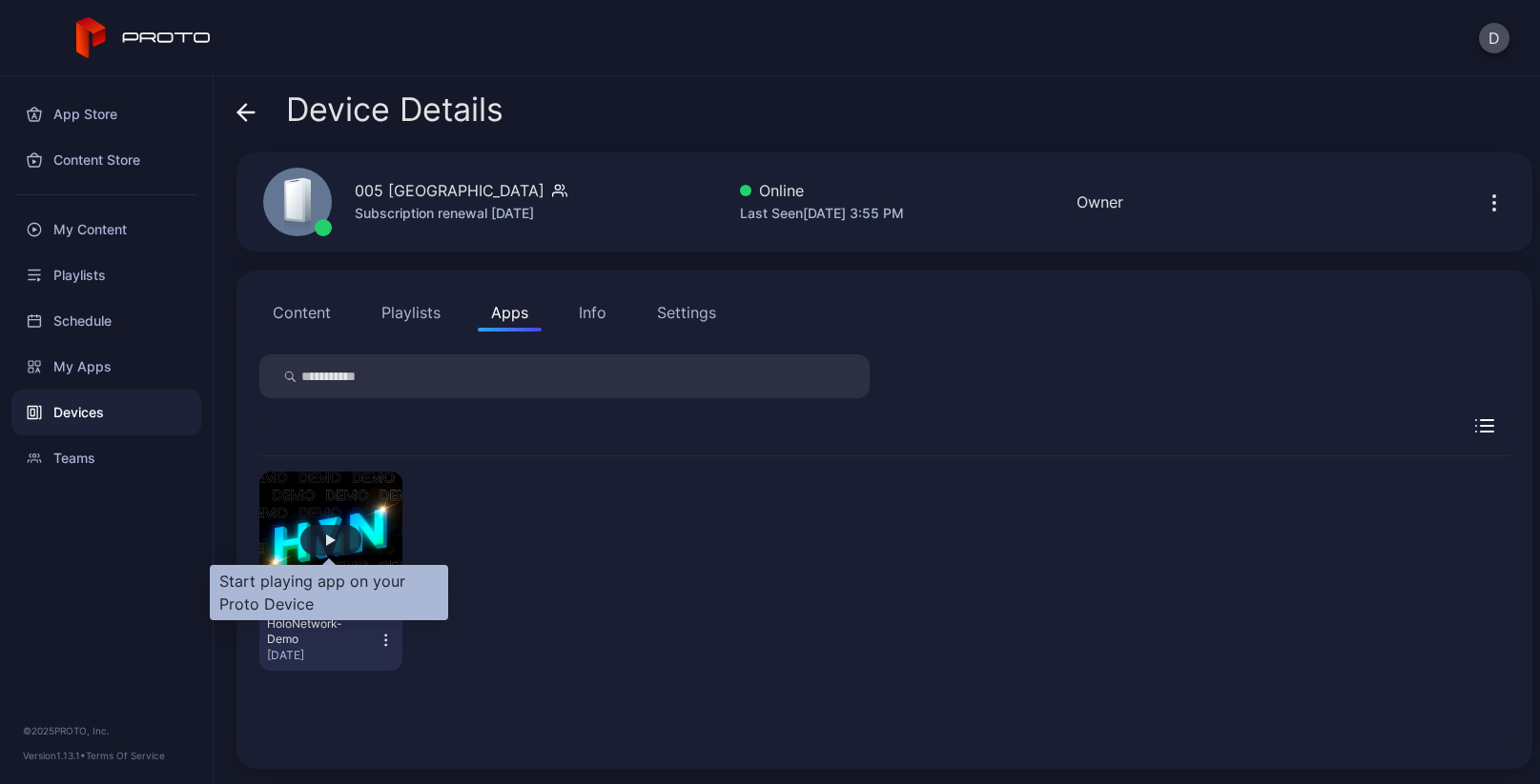
click at [336, 547] on div "button" at bounding box center [330, 541] width 61 height 31
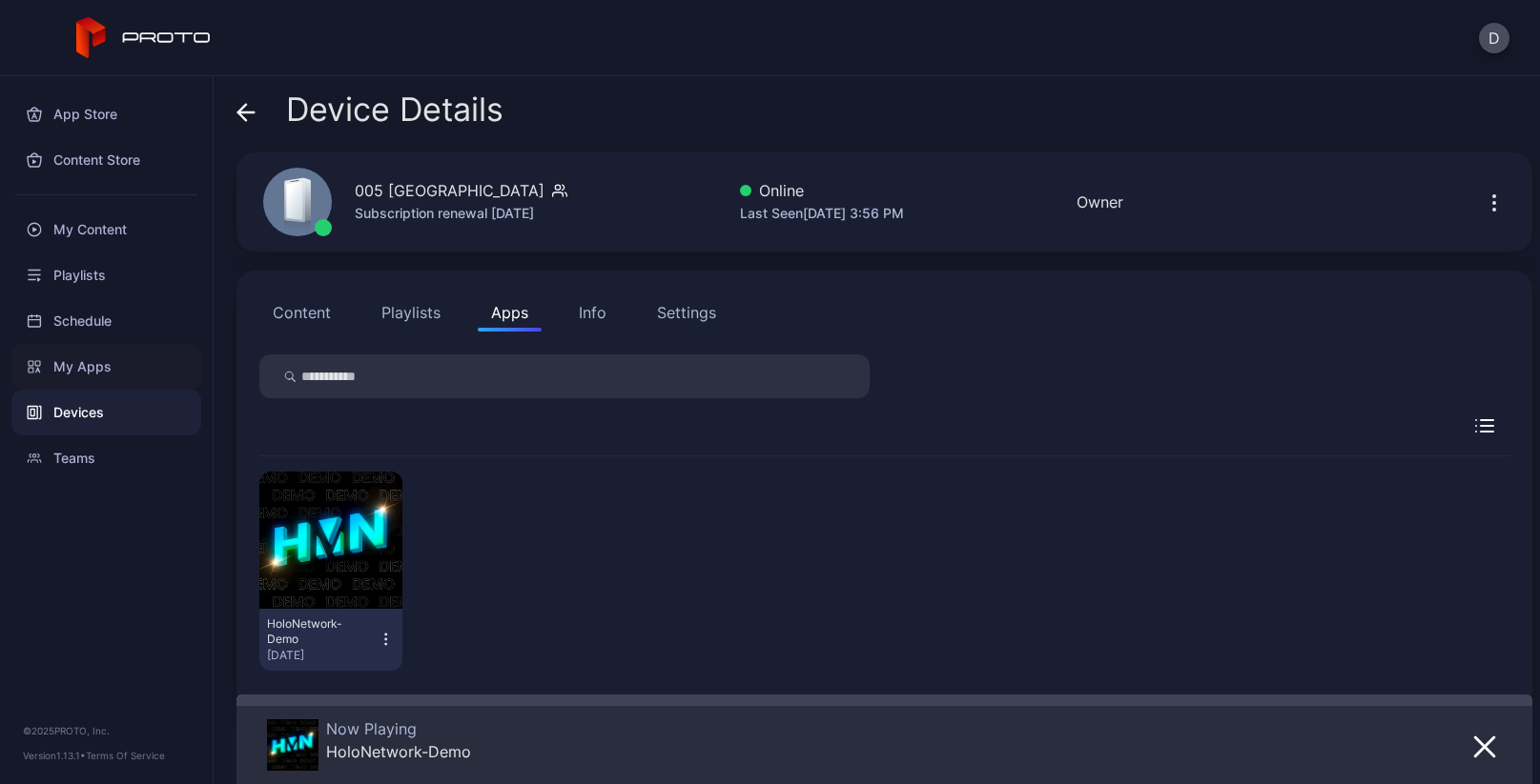
click at [90, 369] on div "My Apps" at bounding box center [106, 367] width 190 height 46
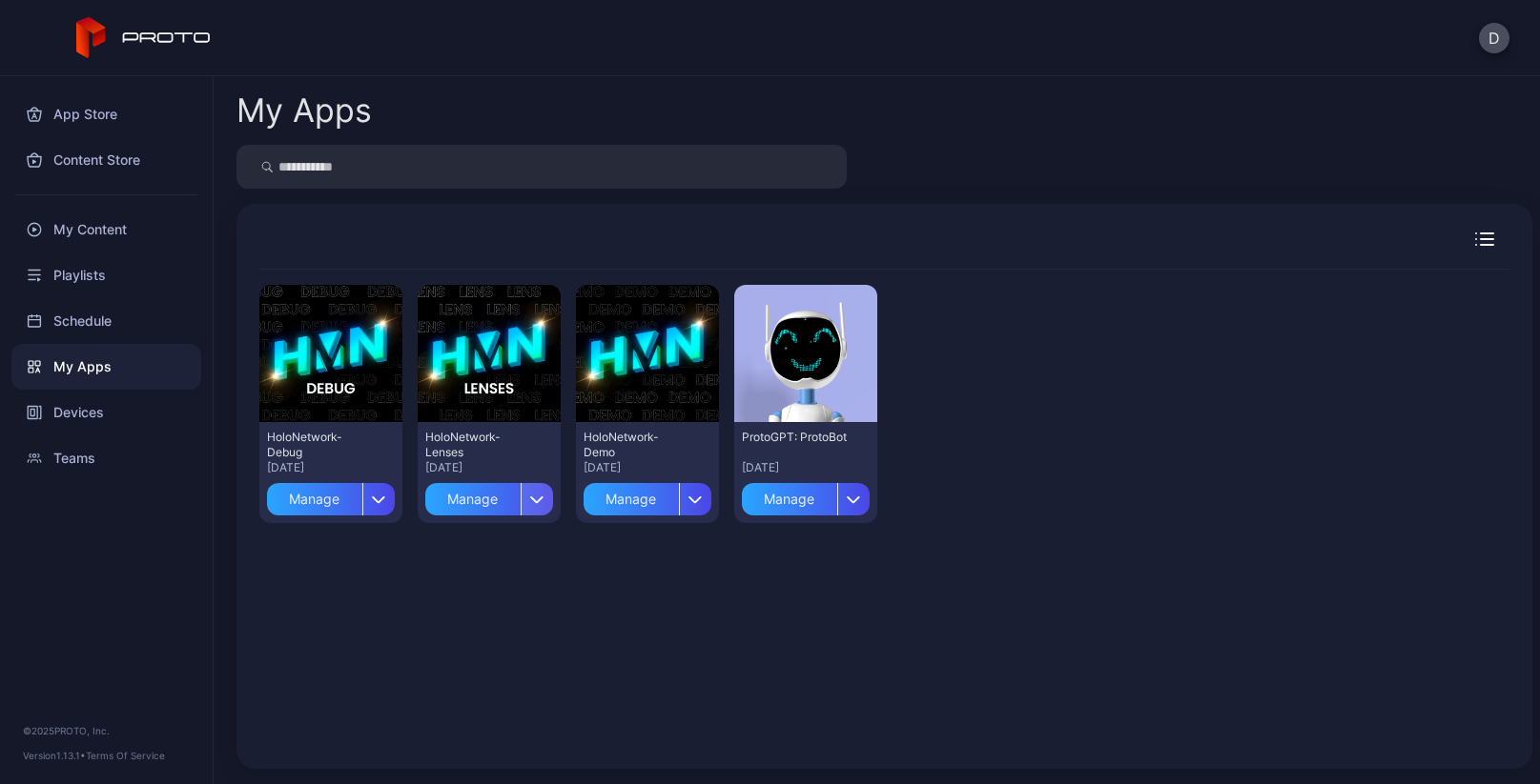
click at [533, 498] on icon "button" at bounding box center [537, 499] width 14 height 8
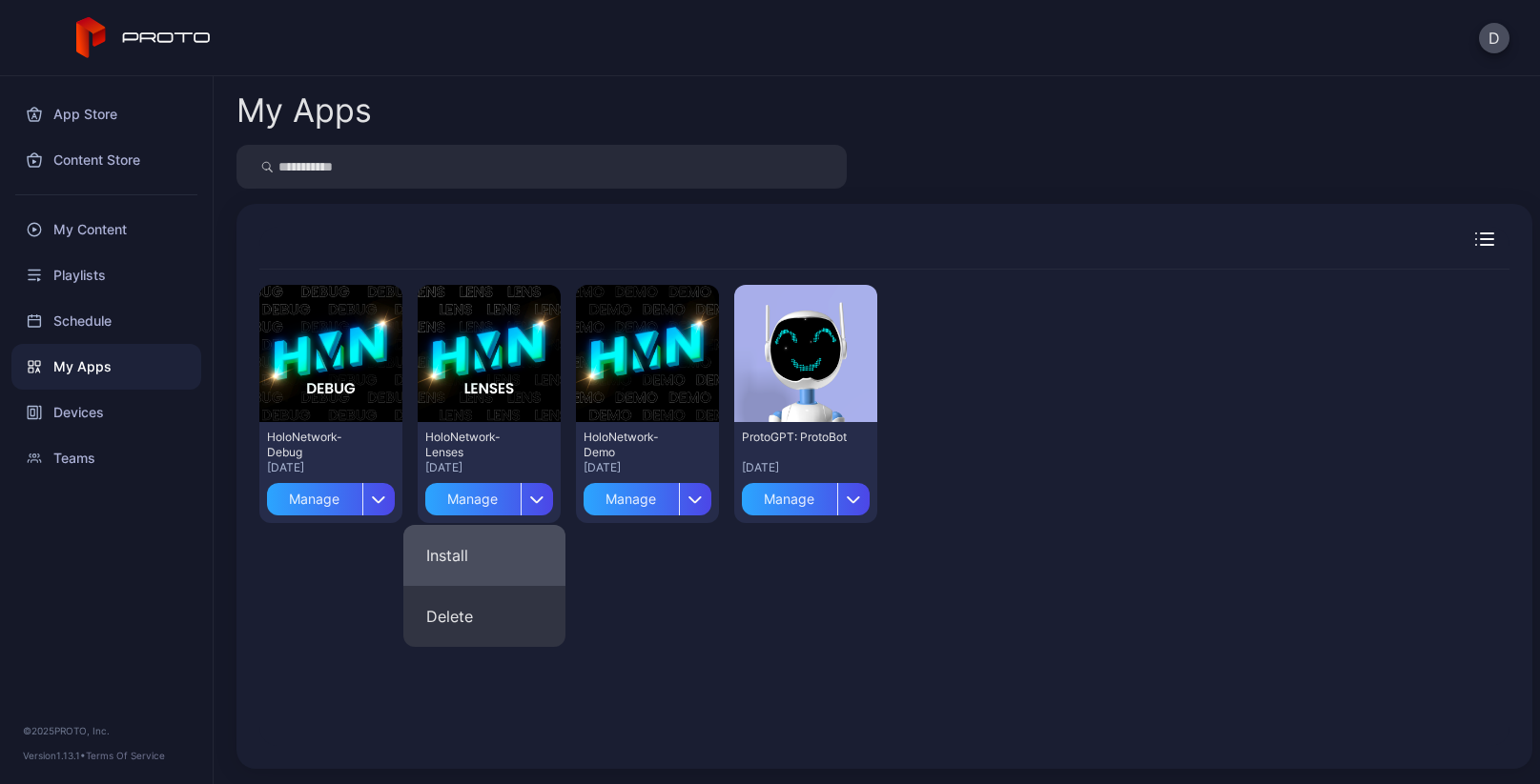
click at [499, 555] on button "Install" at bounding box center [484, 555] width 162 height 61
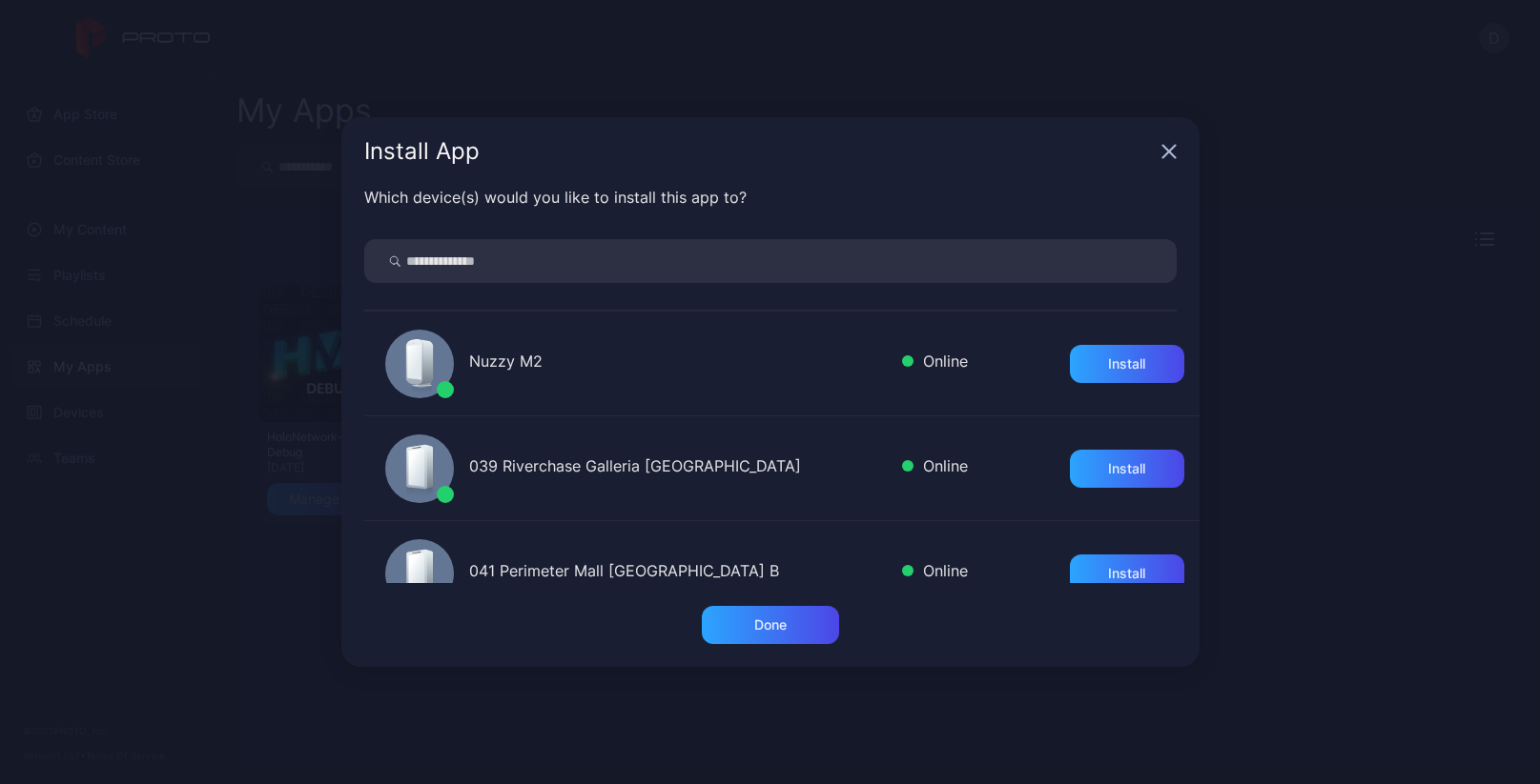
click at [468, 264] on input "search" at bounding box center [770, 262] width 812 height 44
type input "*******"
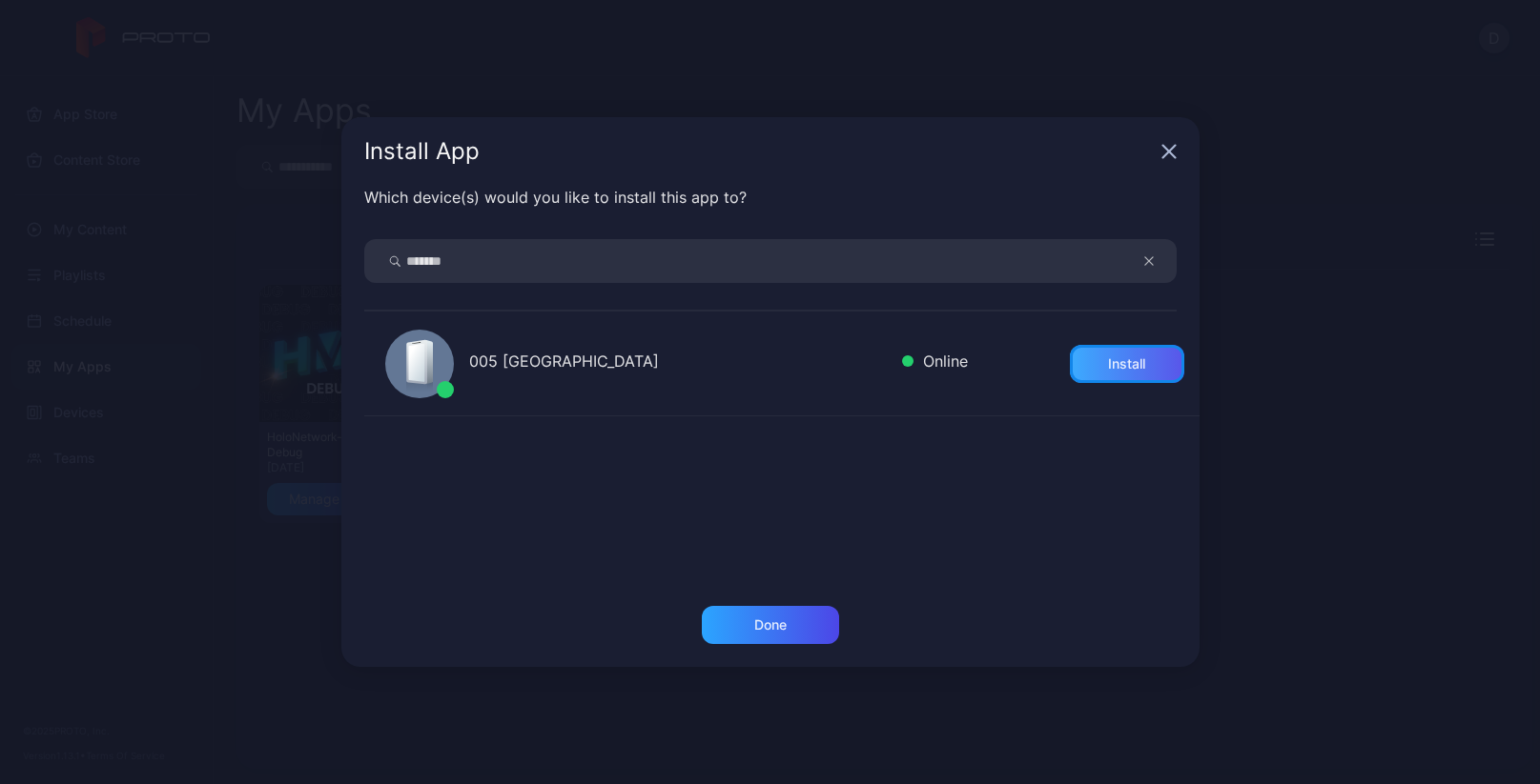
click at [1141, 355] on div "Install" at bounding box center [1126, 365] width 115 height 38
click at [797, 627] on div "Done" at bounding box center [770, 625] width 138 height 38
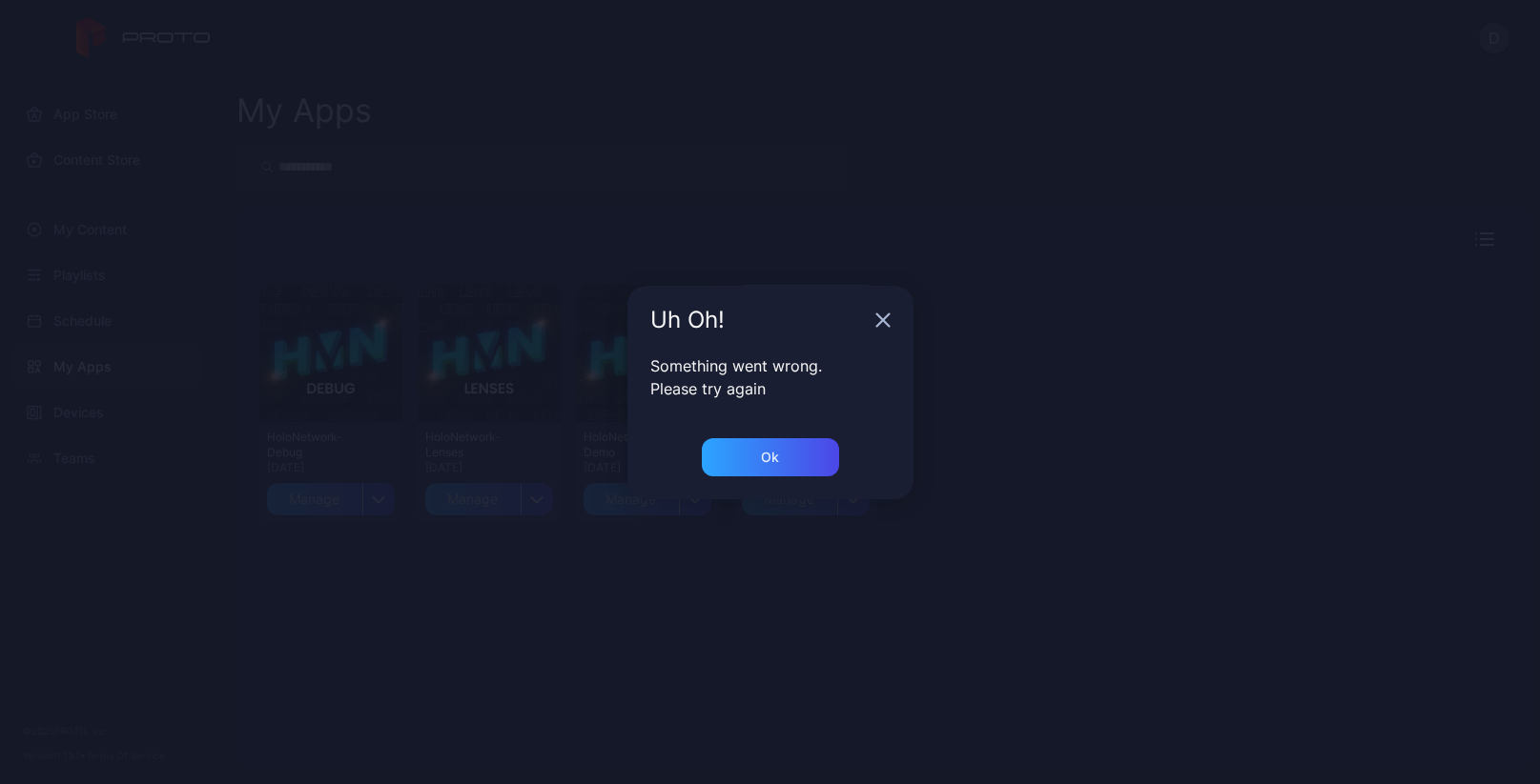
click at [91, 418] on div "Uh Oh! Something went wrong. Please try again Ok" at bounding box center [770, 392] width 1540 height 784
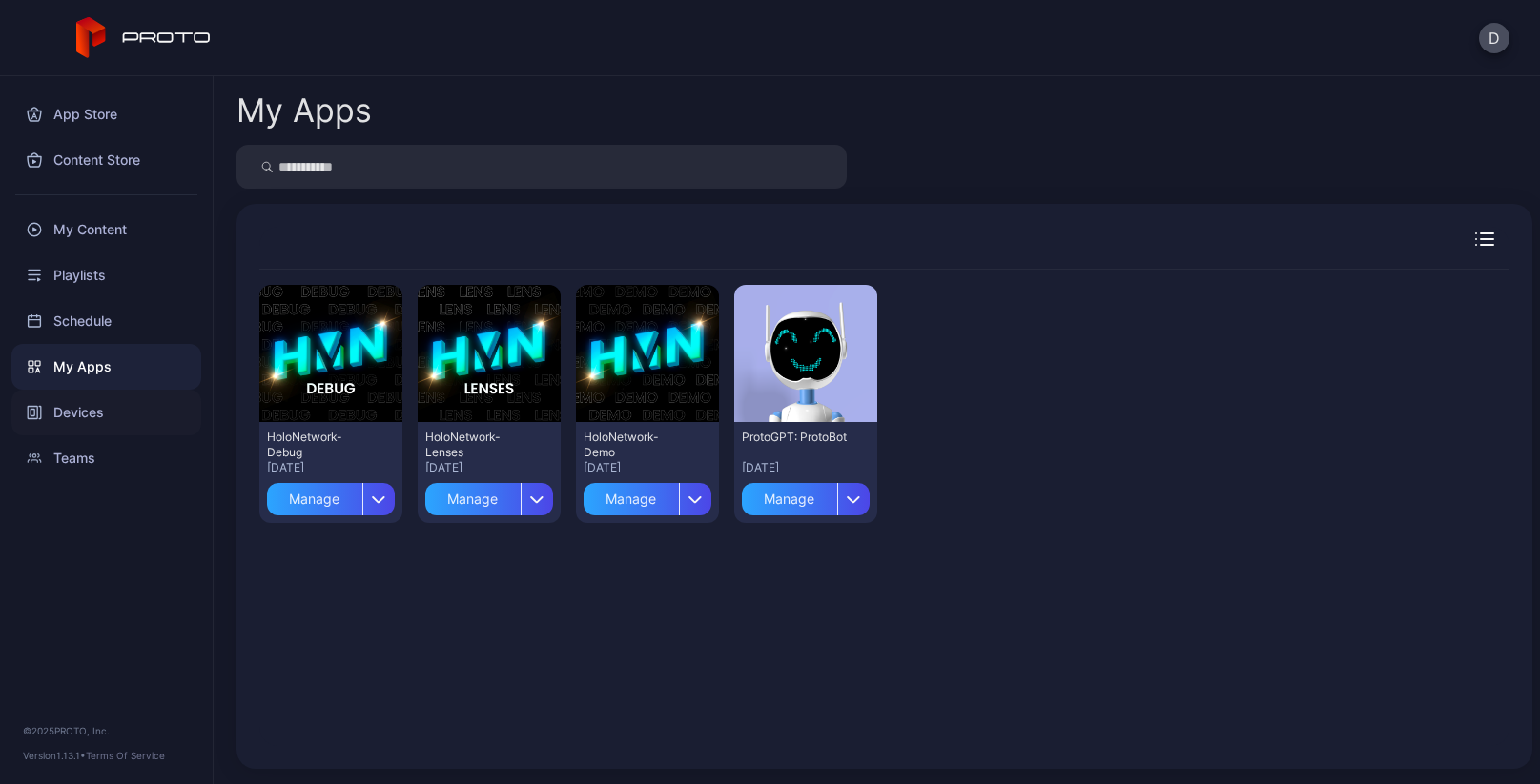
click at [85, 414] on div "Devices" at bounding box center [106, 413] width 190 height 46
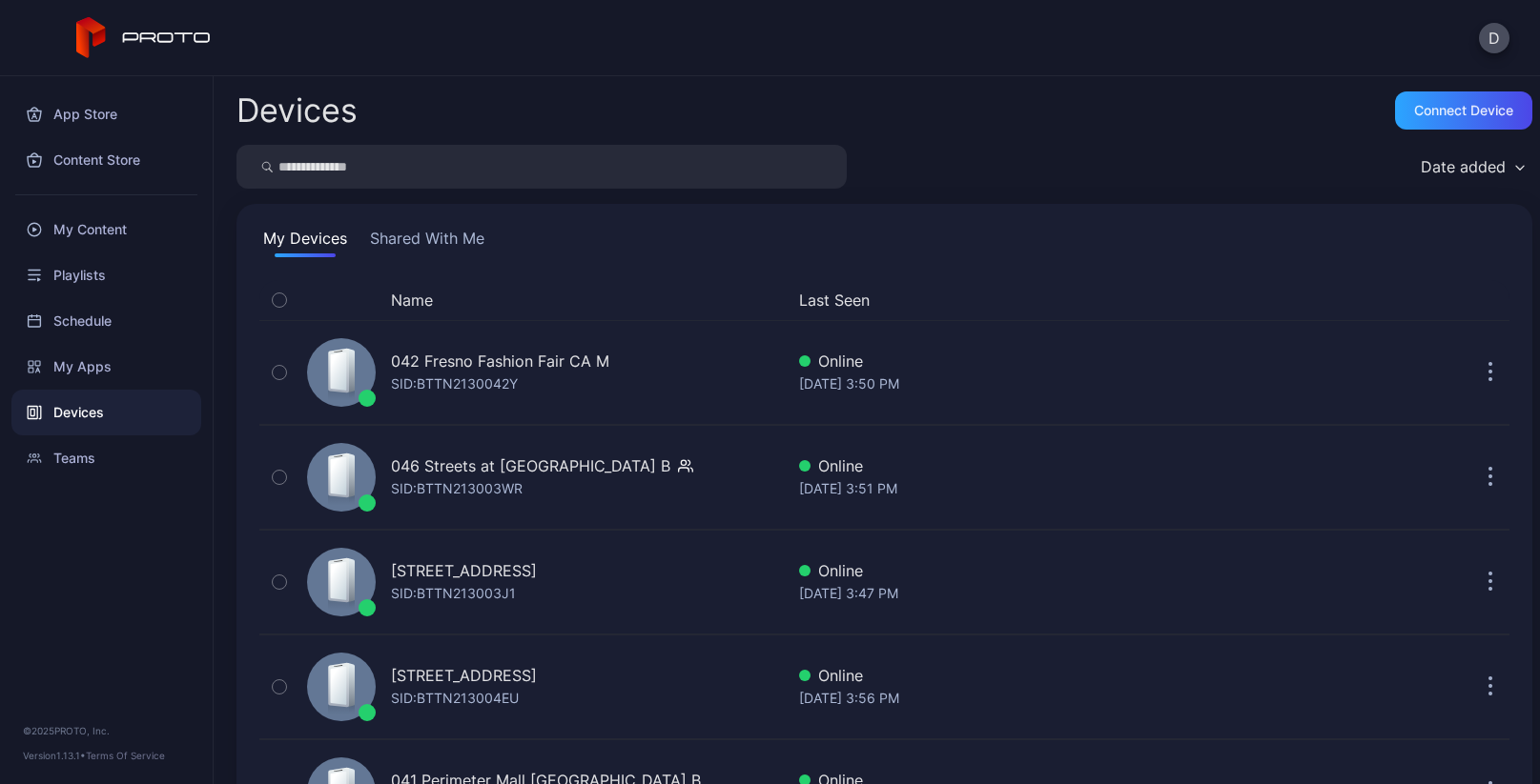
click at [428, 169] on input "search" at bounding box center [542, 167] width 610 height 44
type input "*******"
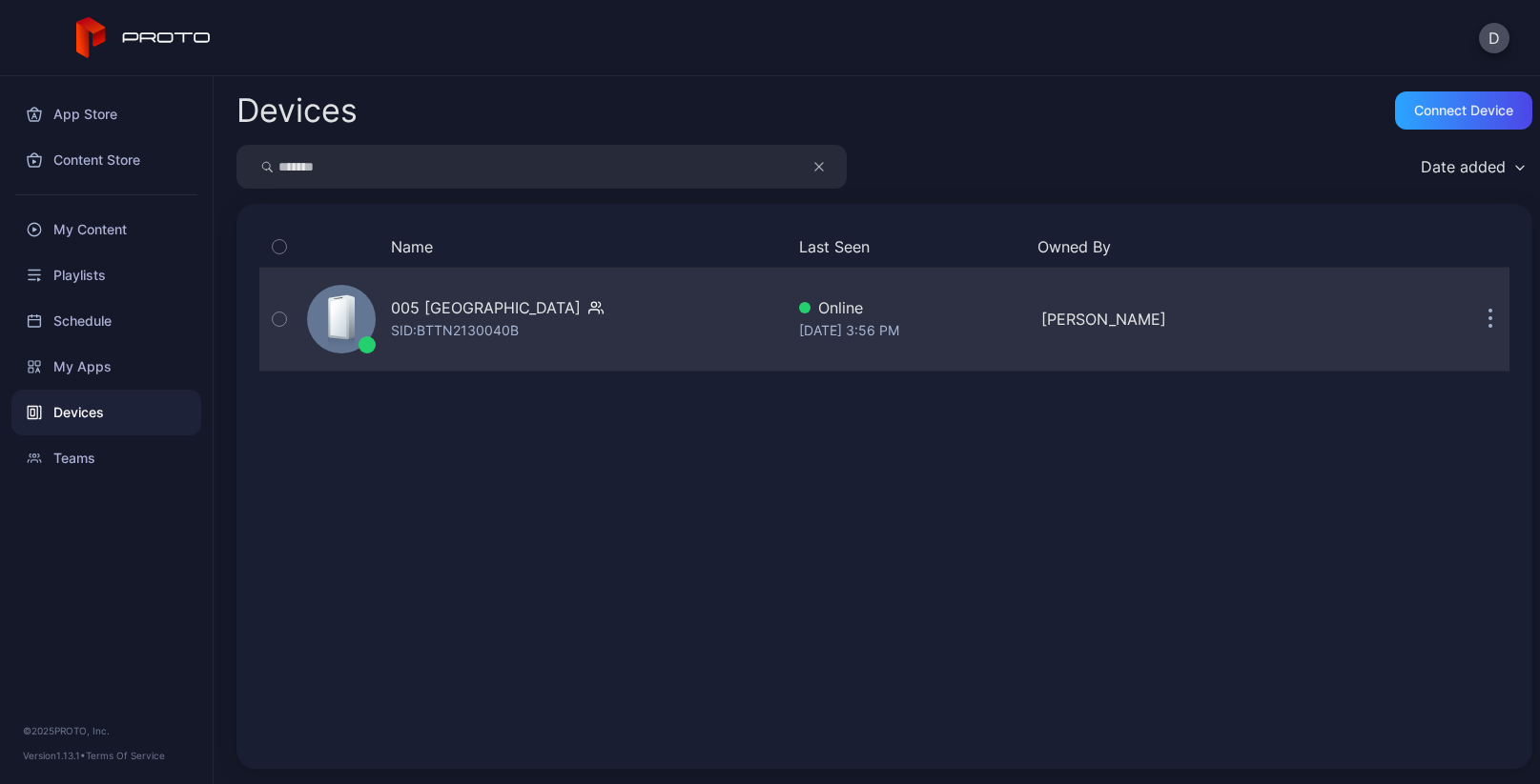
click at [658, 327] on div "005 [GEOGRAPHIC_DATA] SID: BTTN2130040B" at bounding box center [541, 318] width 484 height 95
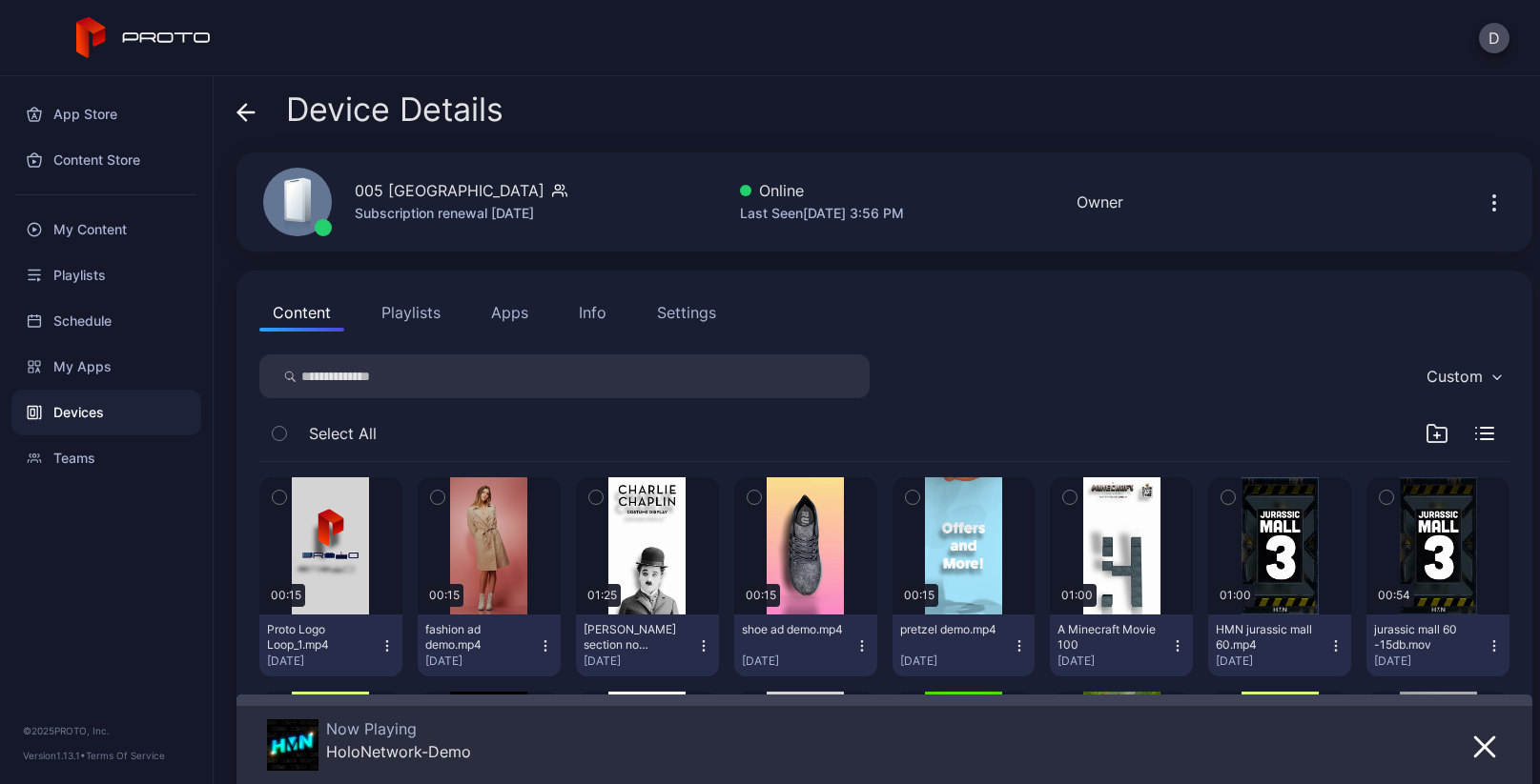
click at [512, 314] on button "Apps" at bounding box center [509, 313] width 64 height 38
